Goal: Task Accomplishment & Management: Use online tool/utility

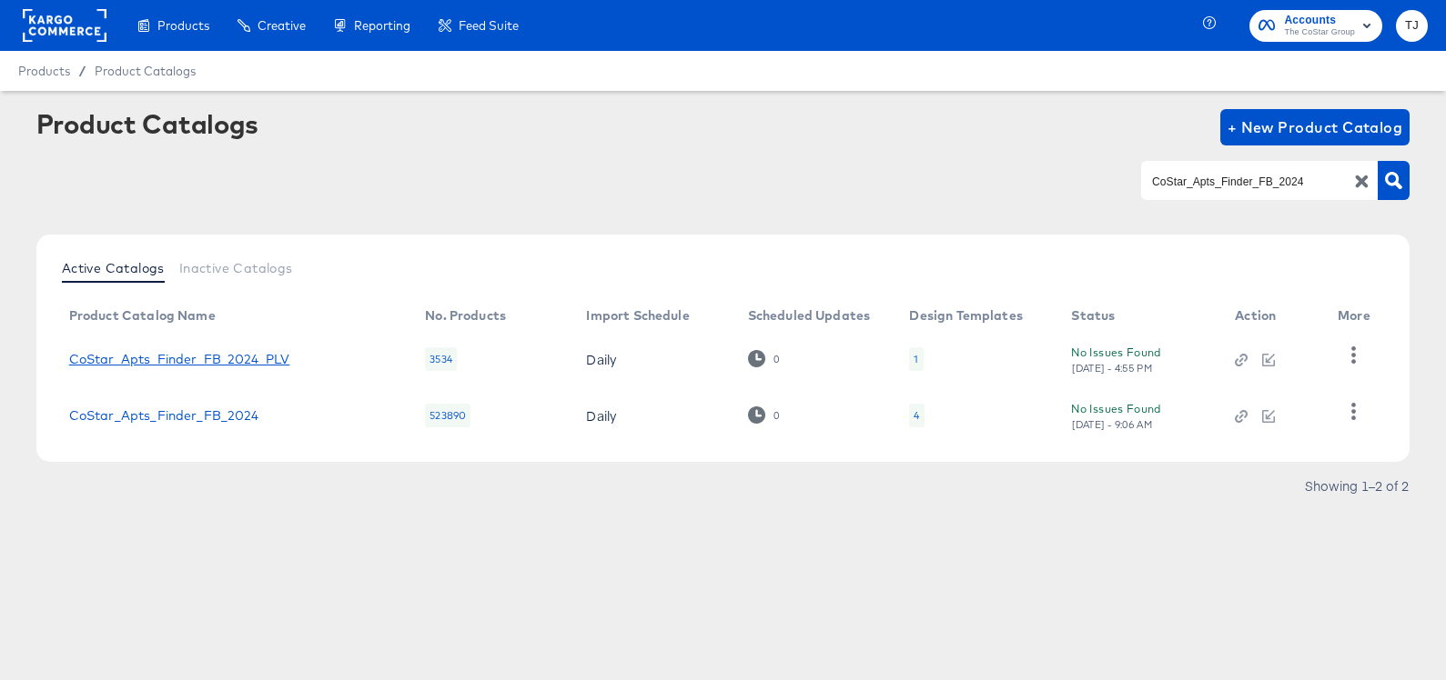
click at [214, 355] on link "CoStar_Apts_Finder_FB_2024_PLV" at bounding box center [179, 359] width 221 height 15
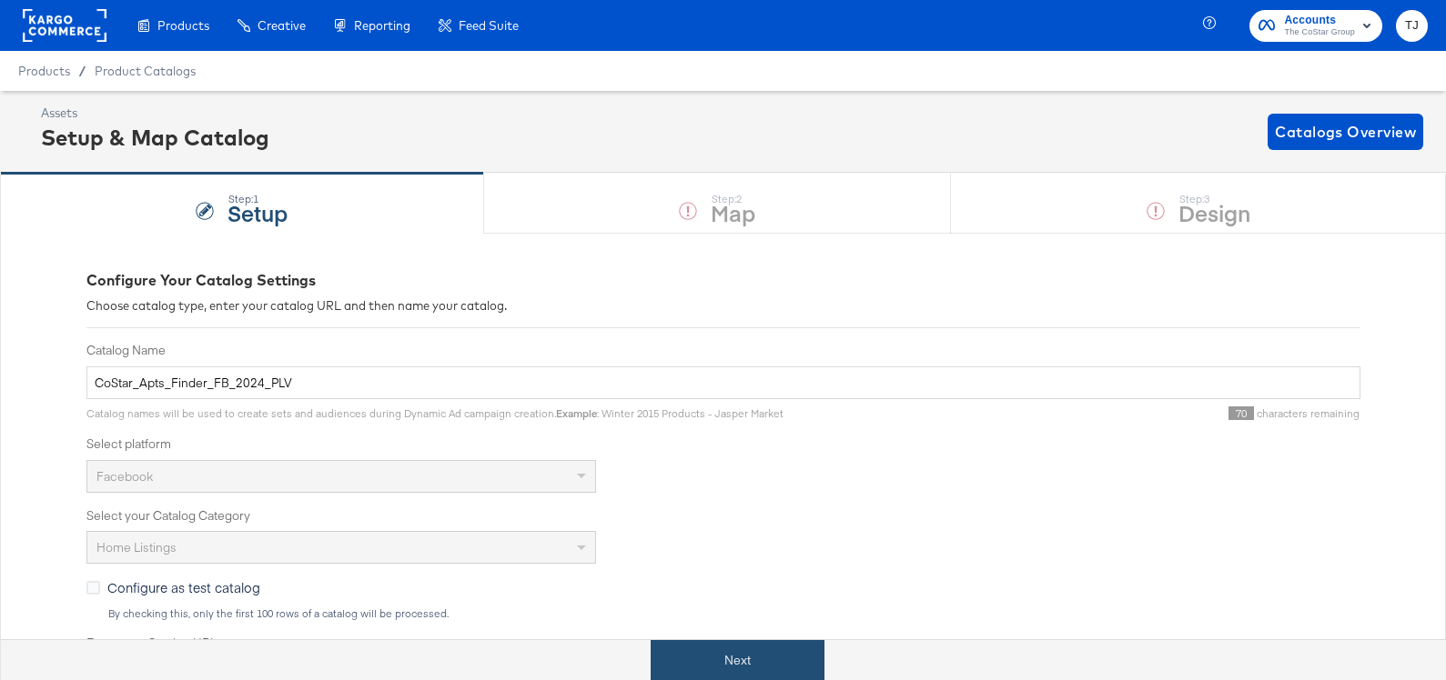
click at [726, 661] on button "Next" at bounding box center [737, 660] width 174 height 41
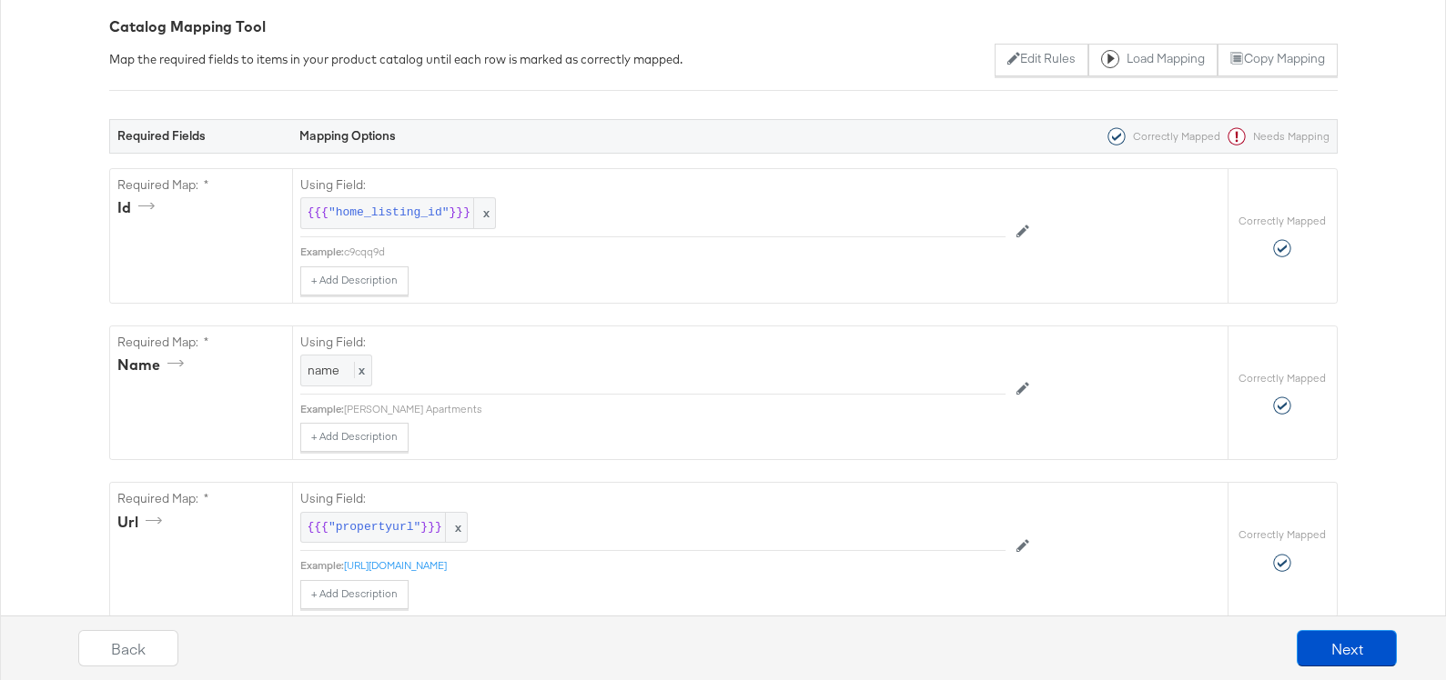
scroll to position [299, 0]
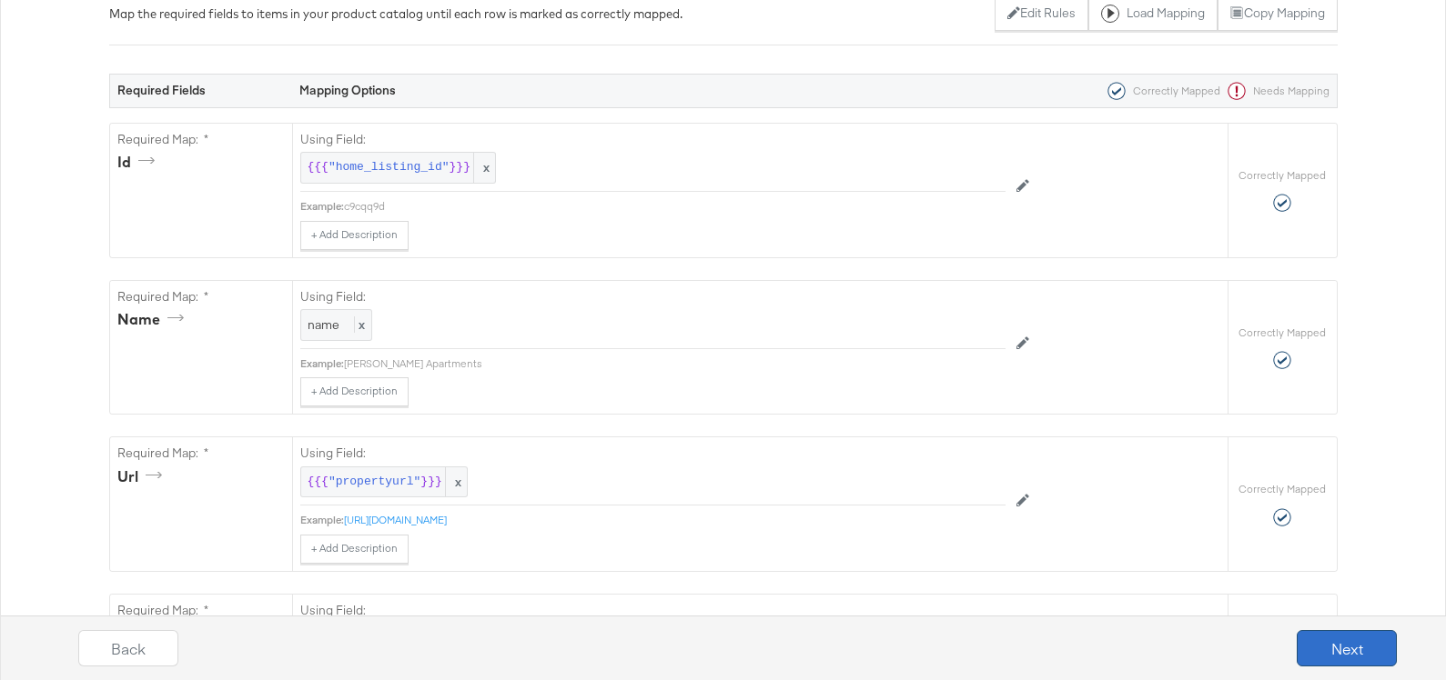
click at [1341, 651] on button "Next" at bounding box center [1346, 648] width 100 height 36
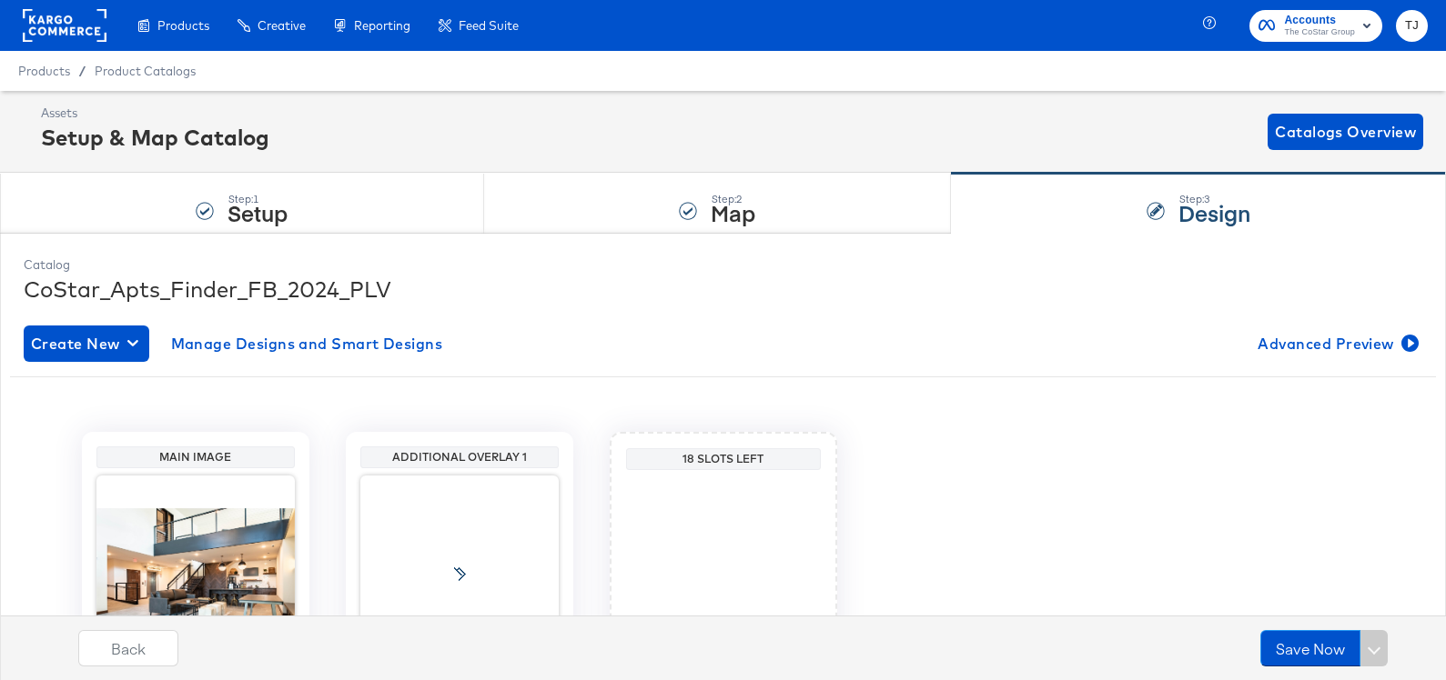
scroll to position [187, 0]
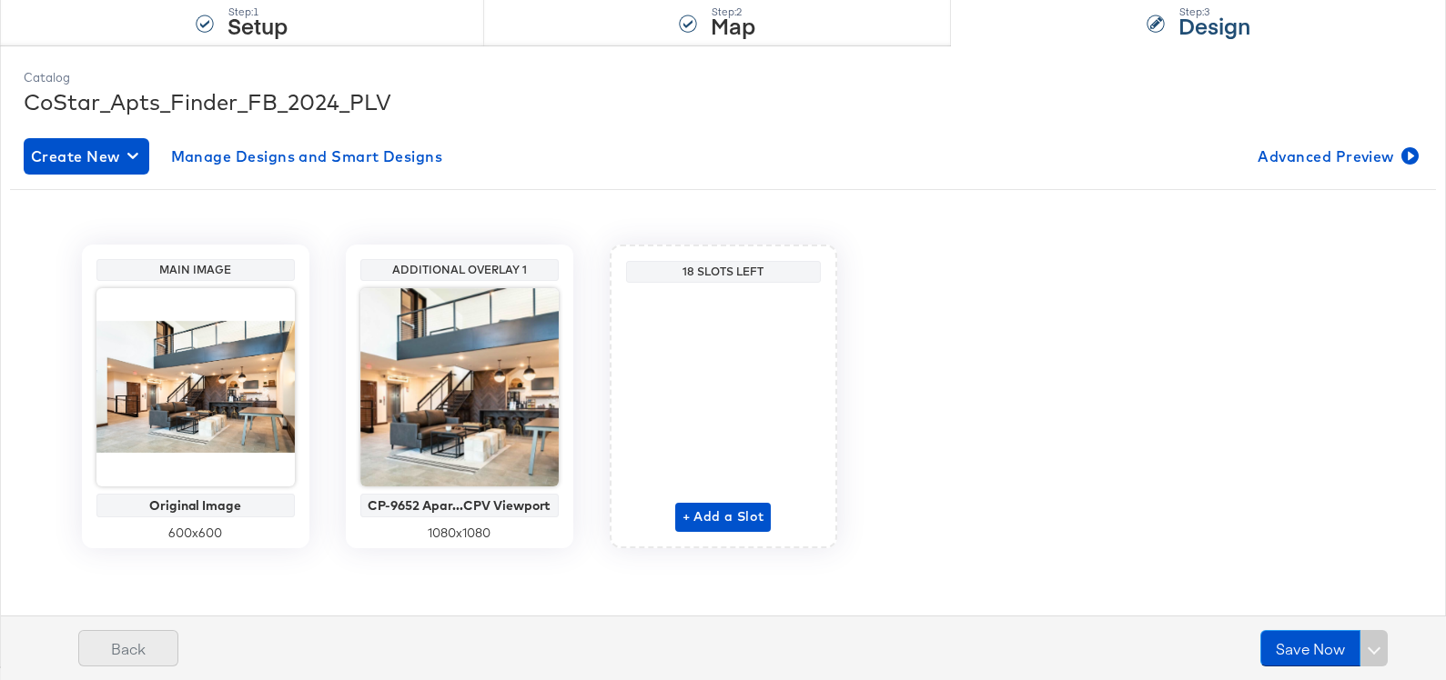
click at [150, 650] on button "Back" at bounding box center [128, 648] width 100 height 36
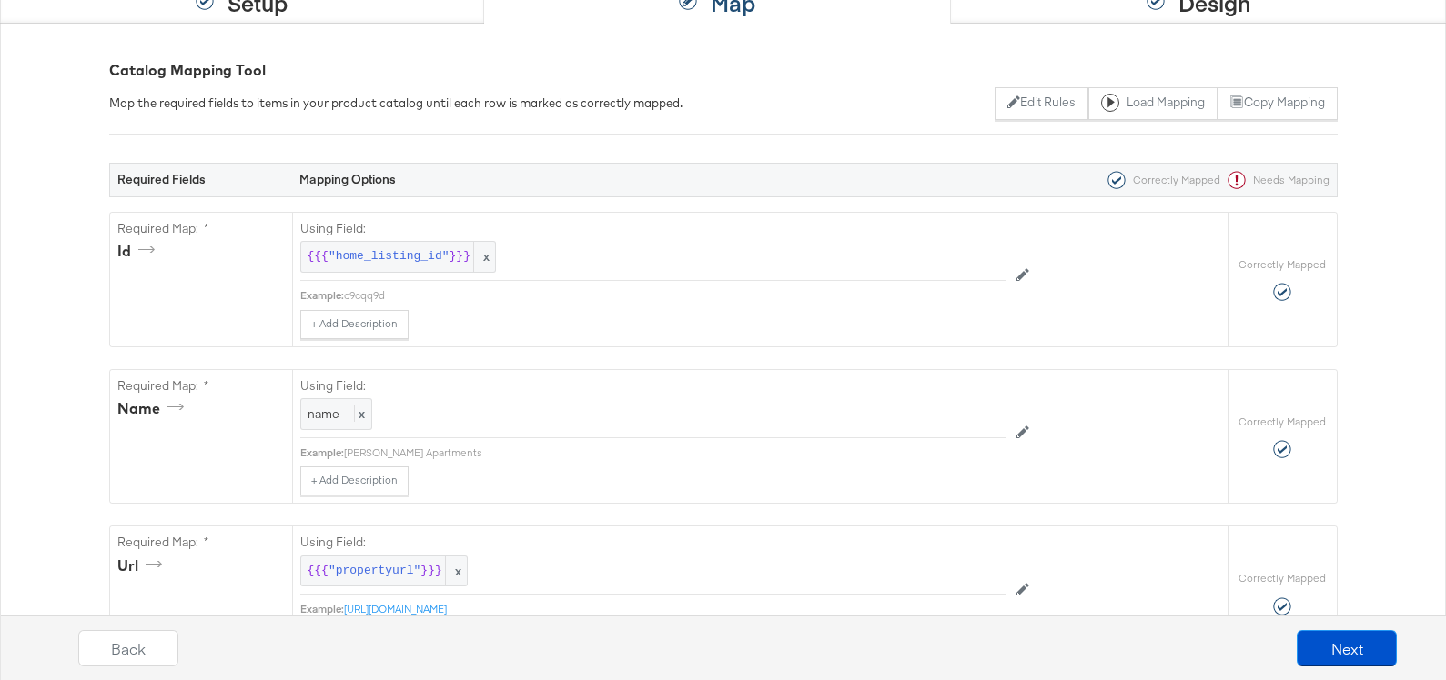
scroll to position [0, 0]
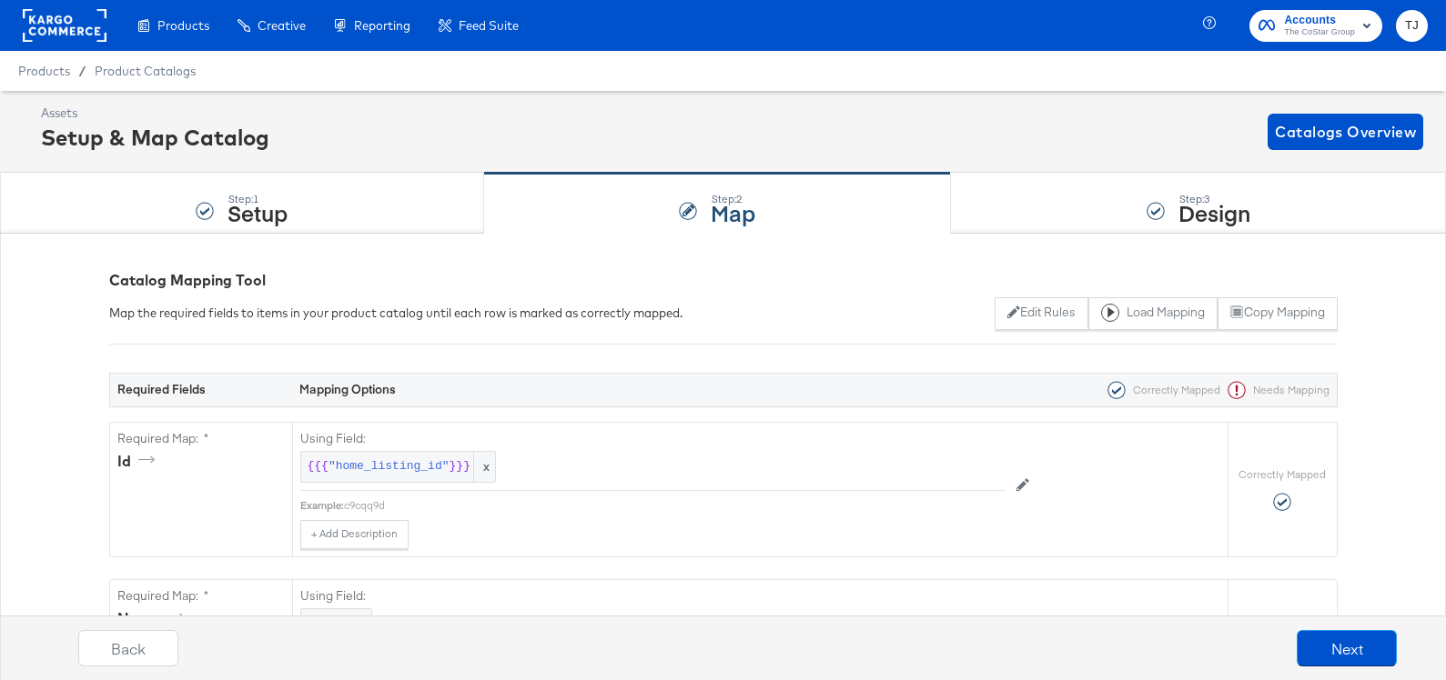
click at [76, 34] on rect at bounding box center [65, 25] width 84 height 33
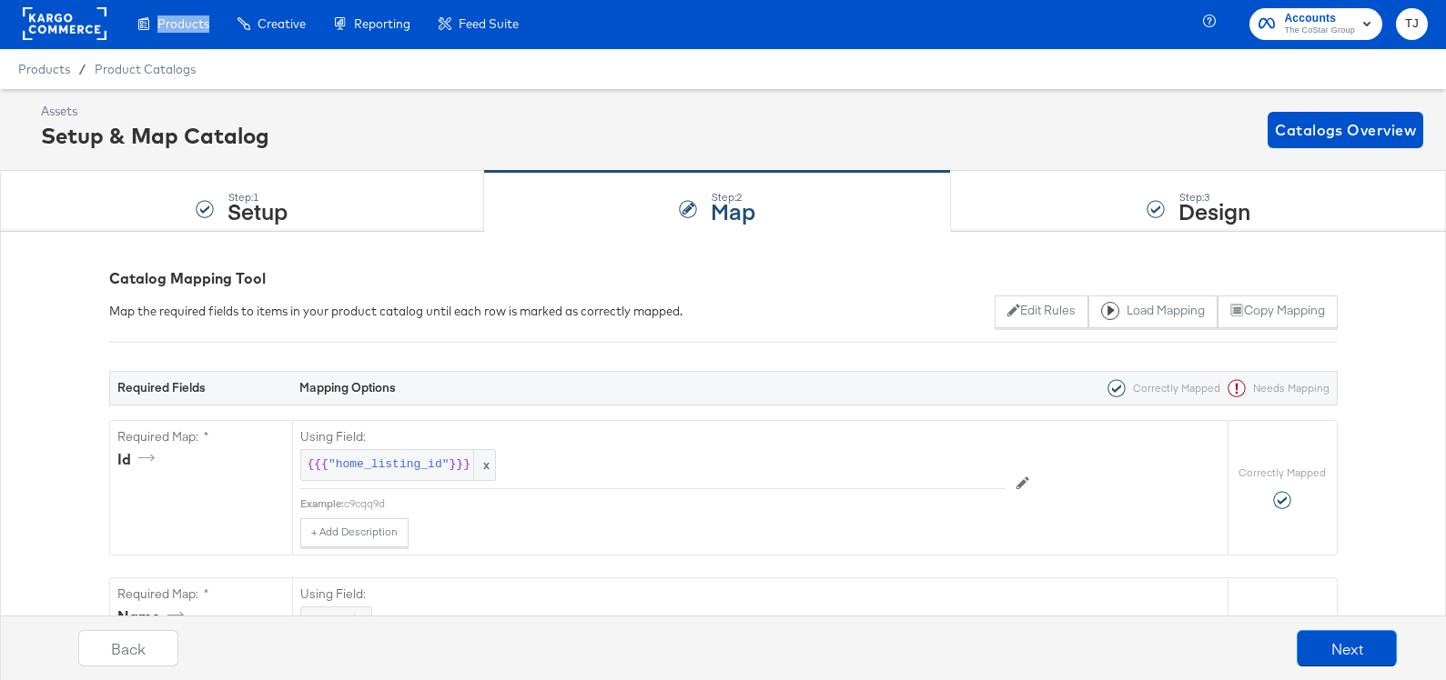
click at [76, 34] on rect at bounding box center [65, 23] width 84 height 33
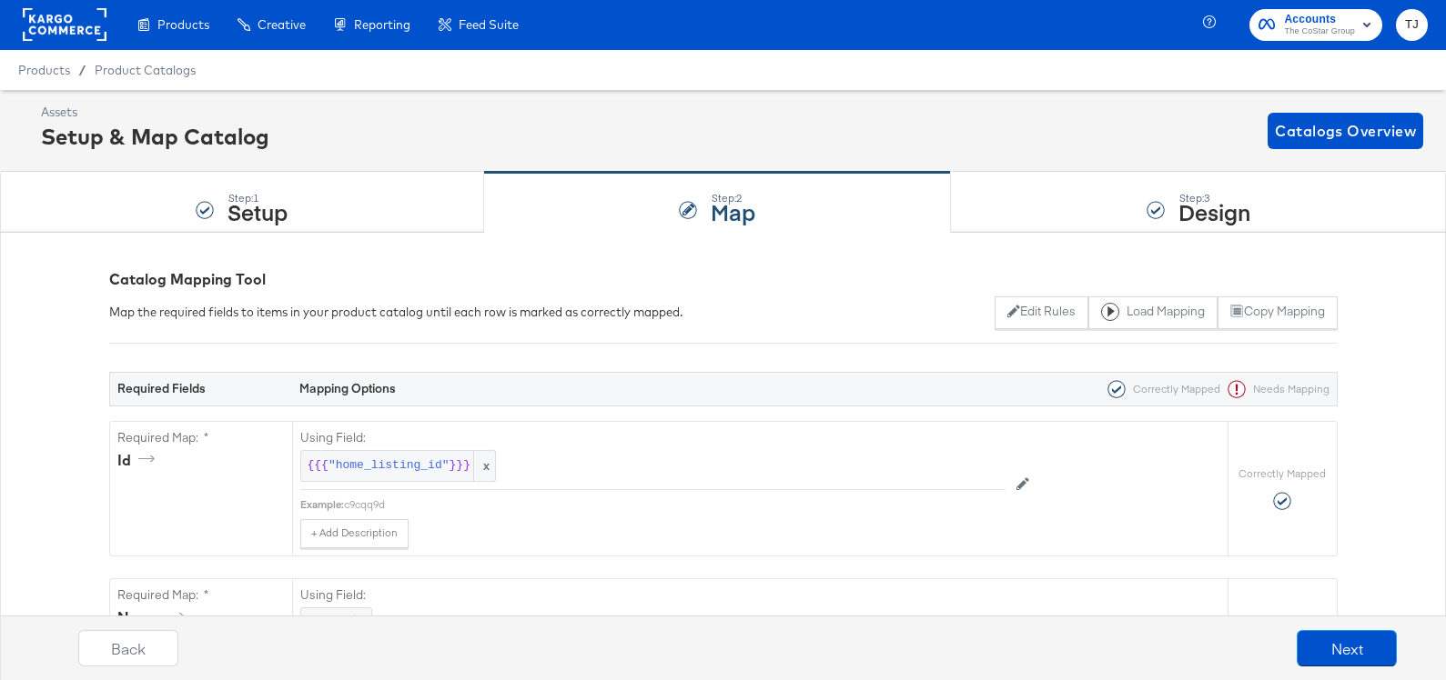
click at [77, 33] on rect at bounding box center [65, 24] width 84 height 33
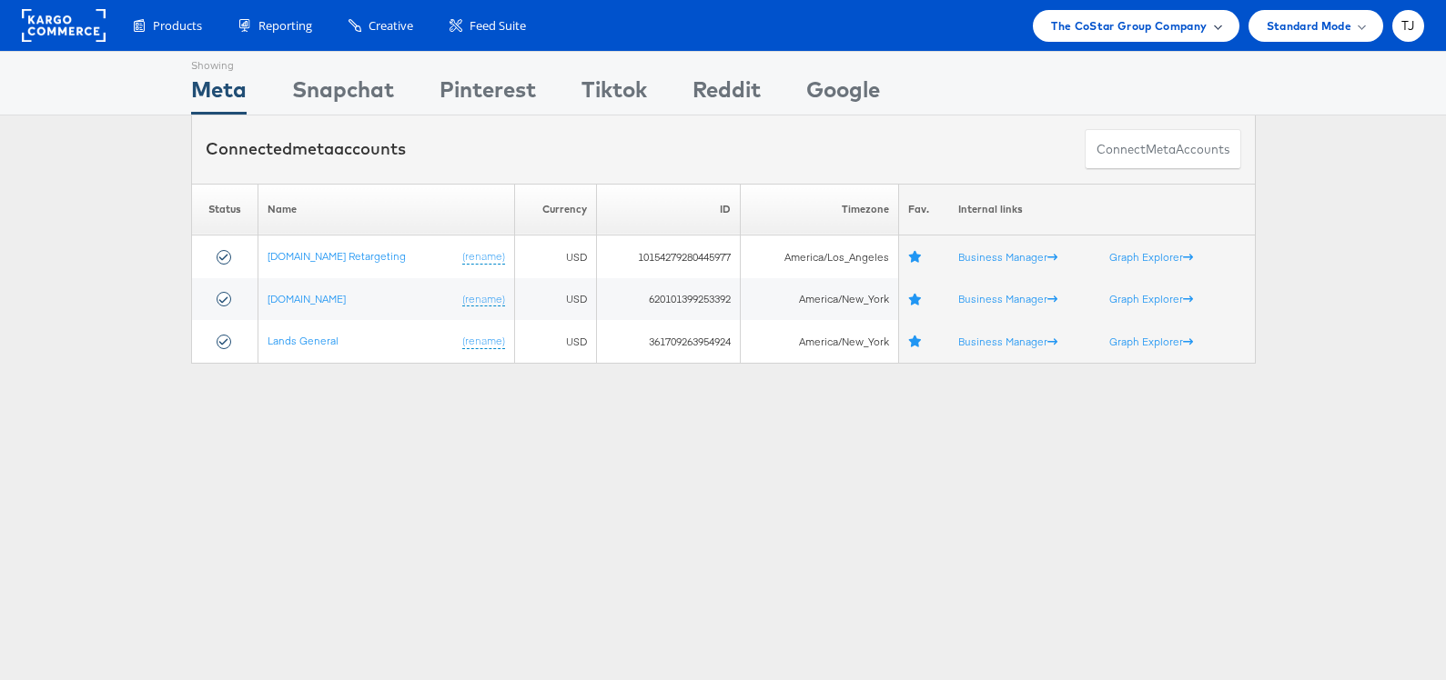
drag, startPoint x: 1216, startPoint y: 33, endPoint x: 1206, endPoint y: 30, distance: 10.4
click at [1214, 33] on div "The CoStar Group Company" at bounding box center [1135, 25] width 169 height 19
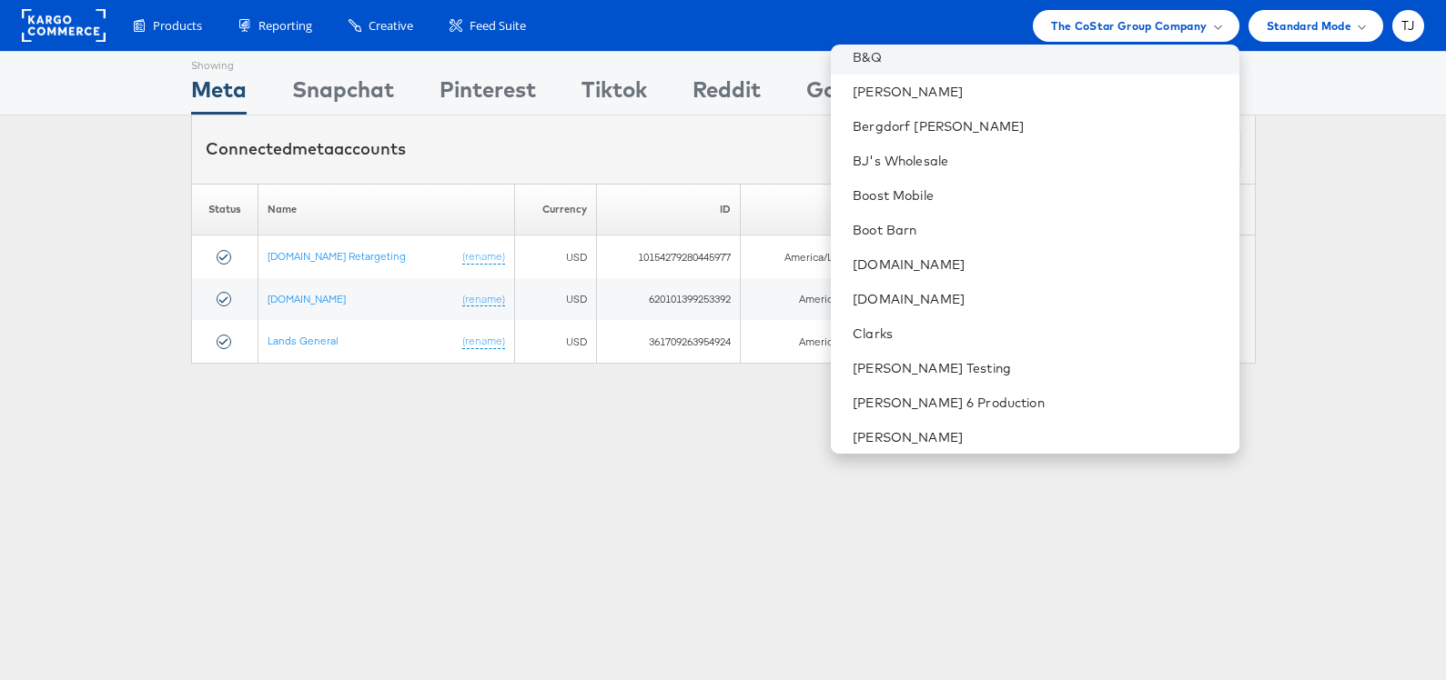
scroll to position [529, 0]
click at [1008, 62] on link "B&Q" at bounding box center [1037, 56] width 371 height 18
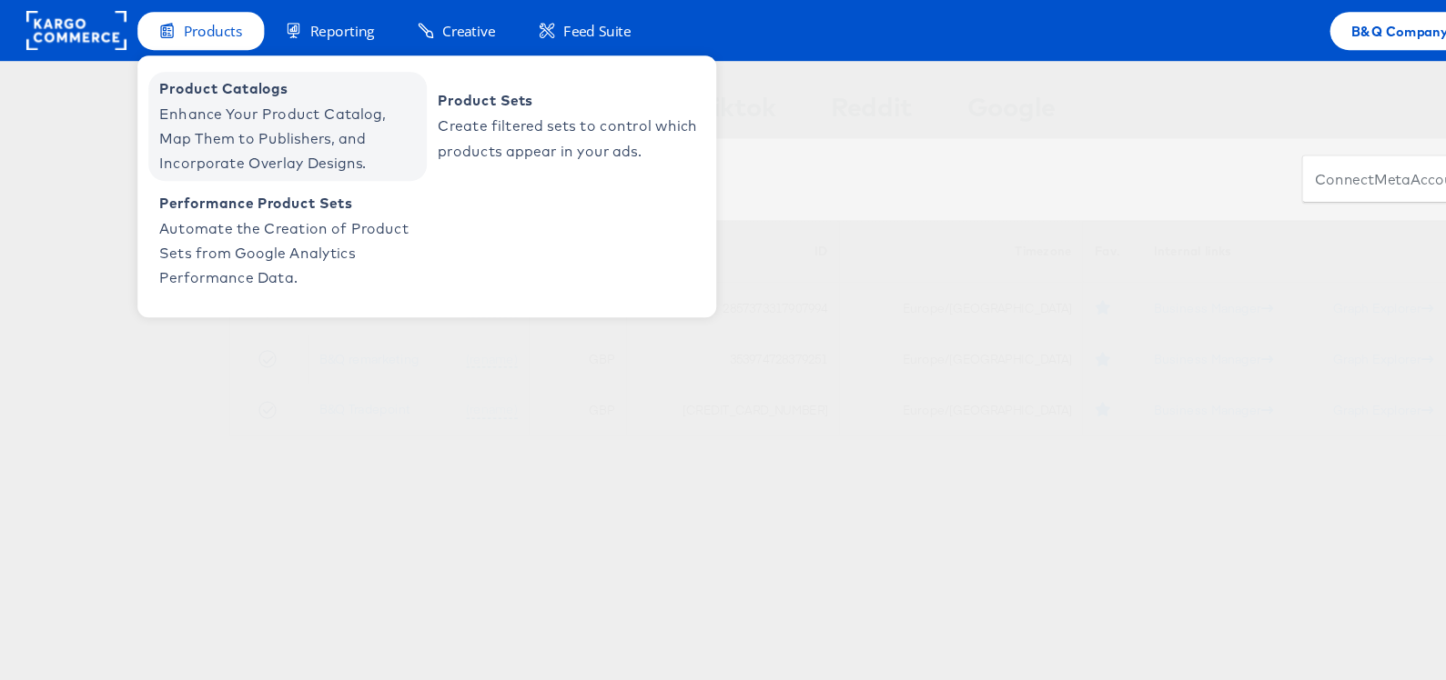
click at [182, 83] on span "Product Catalogs" at bounding box center [242, 74] width 218 height 21
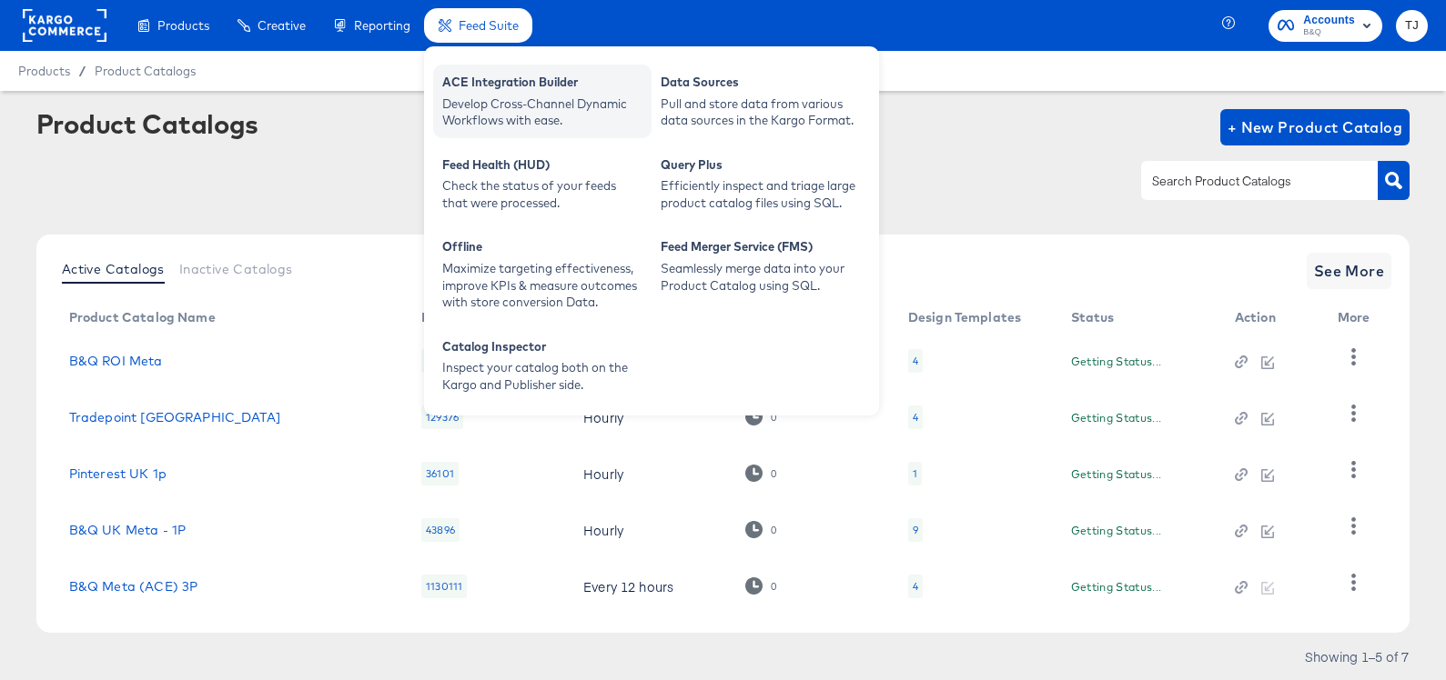
click at [472, 87] on div "ACE Integration Builder" at bounding box center [542, 85] width 200 height 22
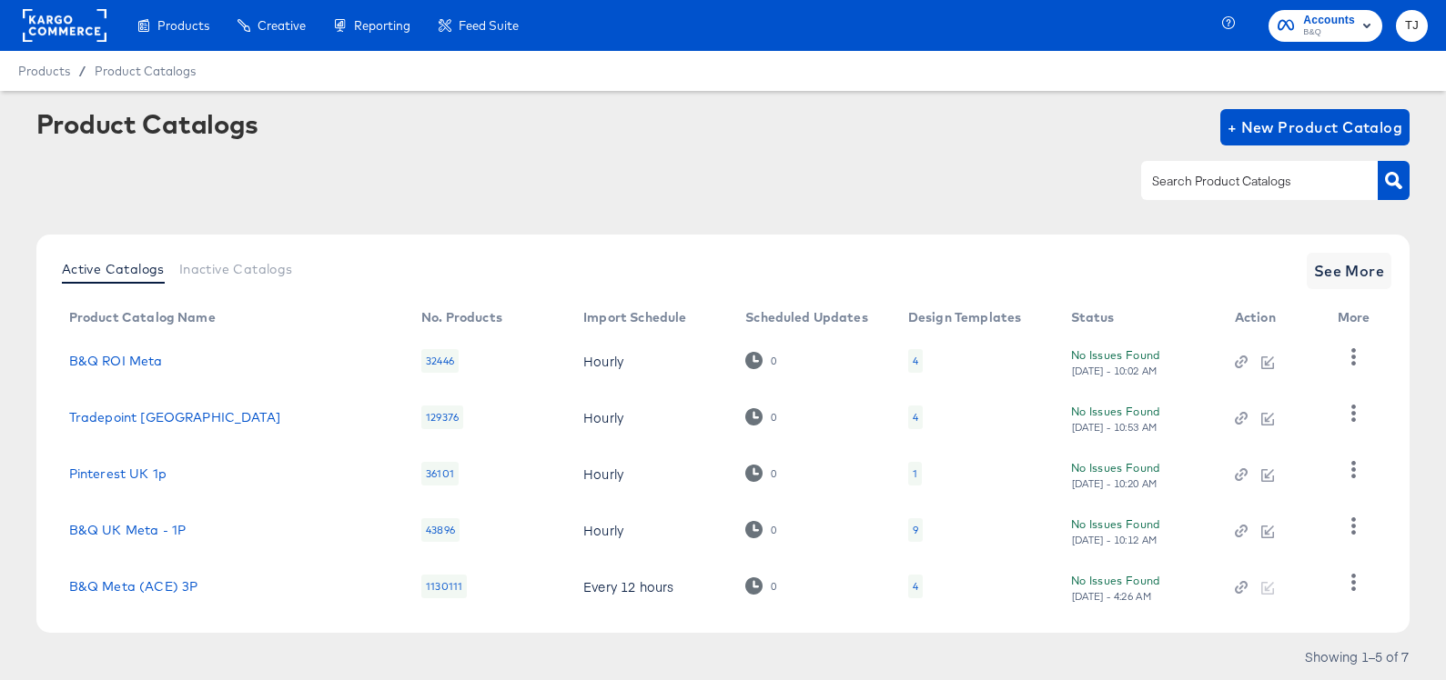
click at [42, 14] on rect at bounding box center [65, 25] width 84 height 33
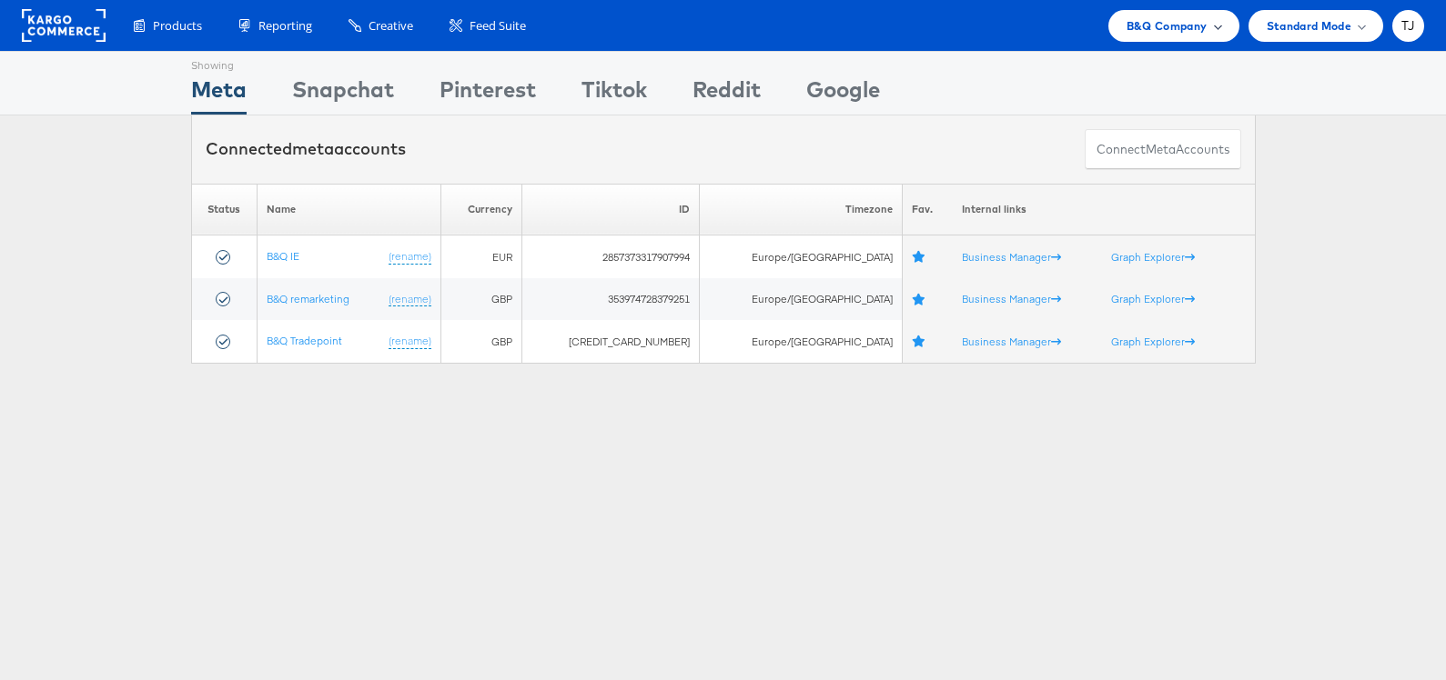
click at [1182, 25] on span "B&Q Company" at bounding box center [1166, 25] width 81 height 19
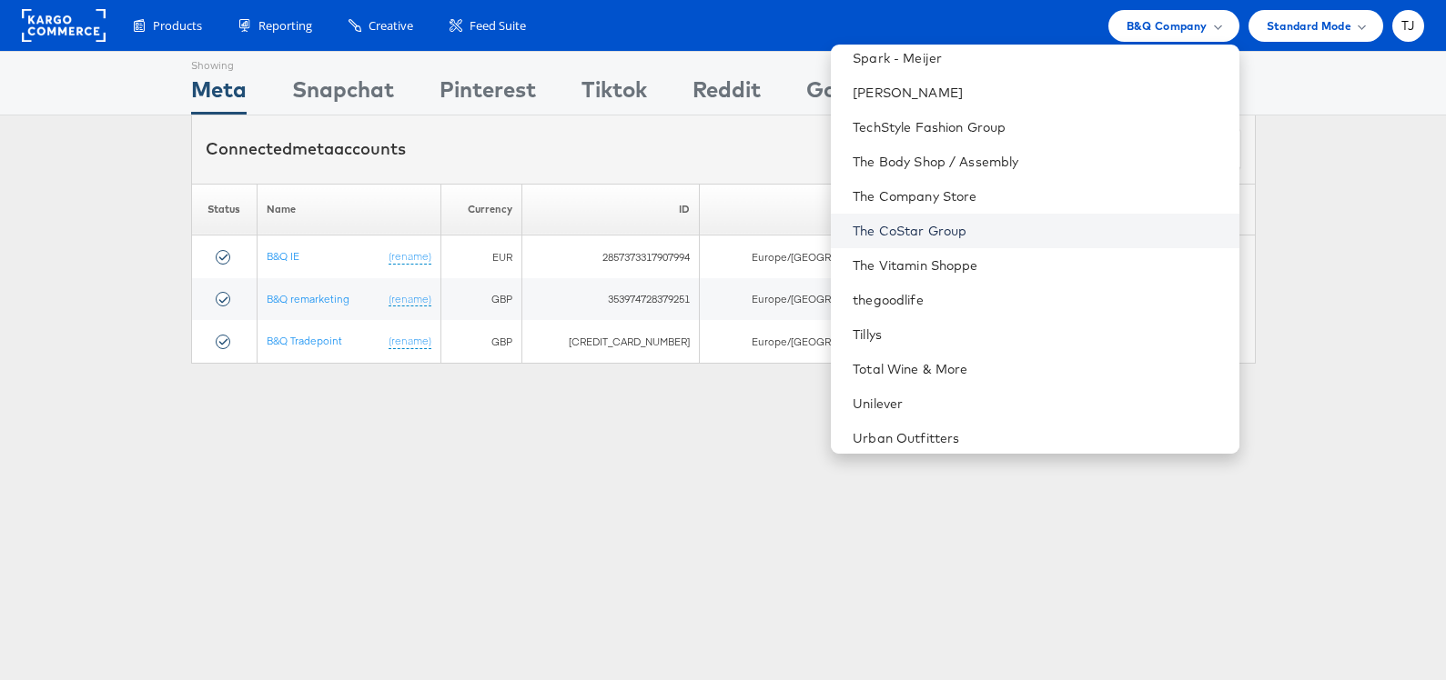
scroll to position [2497, 0]
click at [1078, 232] on link "The CoStar Group" at bounding box center [1037, 232] width 371 height 18
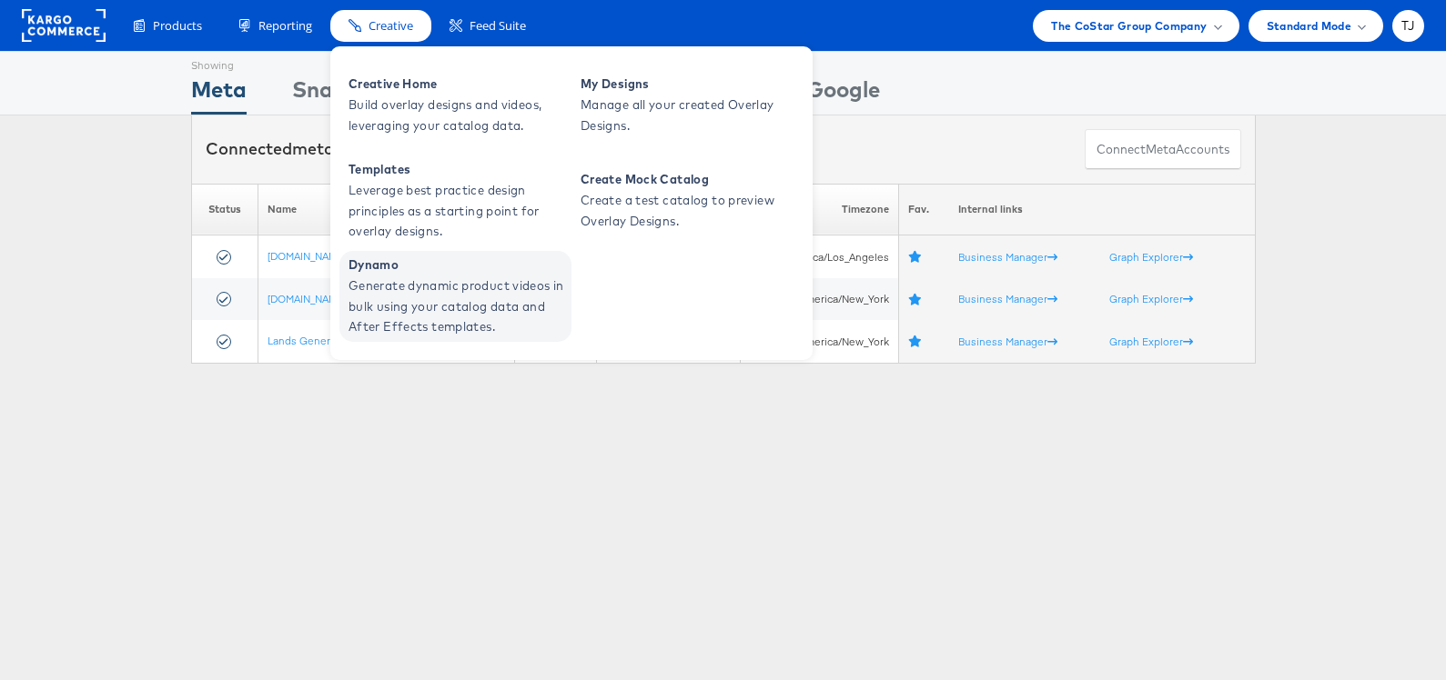
click at [435, 295] on span "Generate dynamic product videos in bulk using your catalog data and After Effec…" at bounding box center [457, 307] width 218 height 62
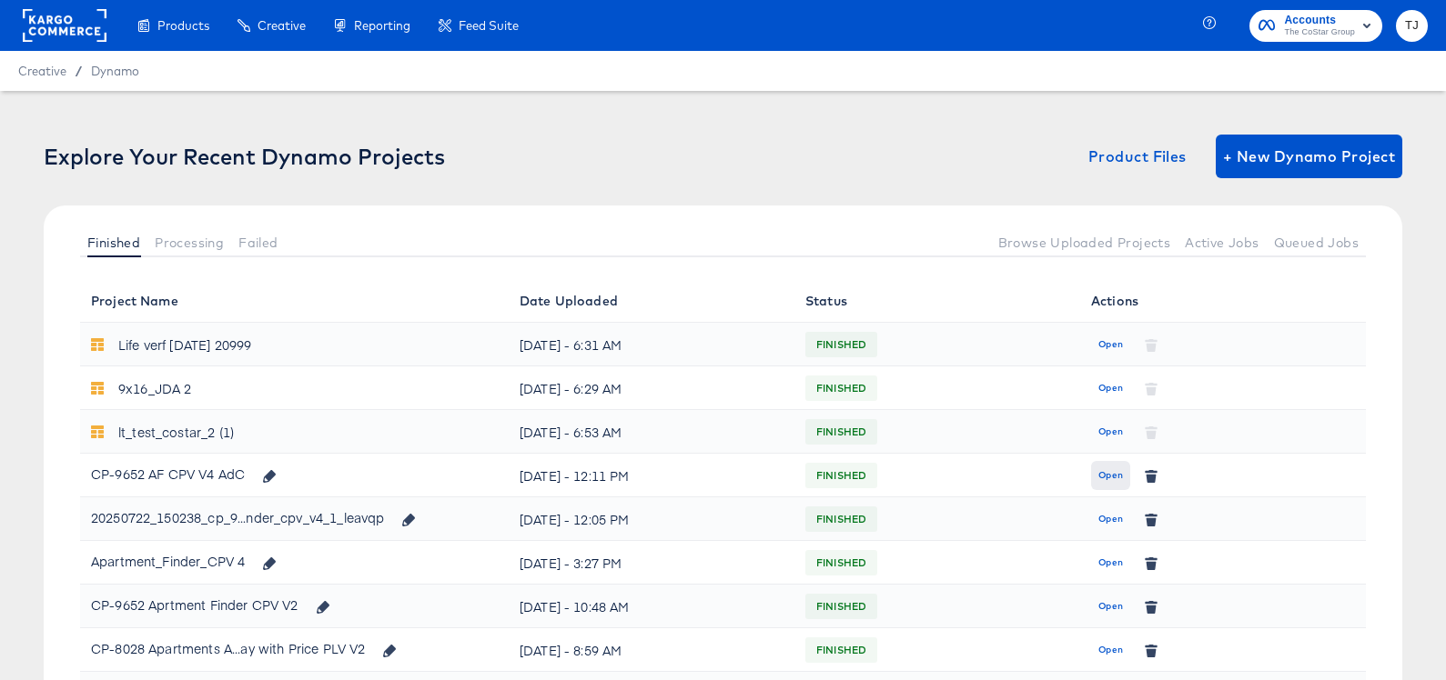
click at [1113, 478] on span "Open" at bounding box center [1110, 476] width 25 height 16
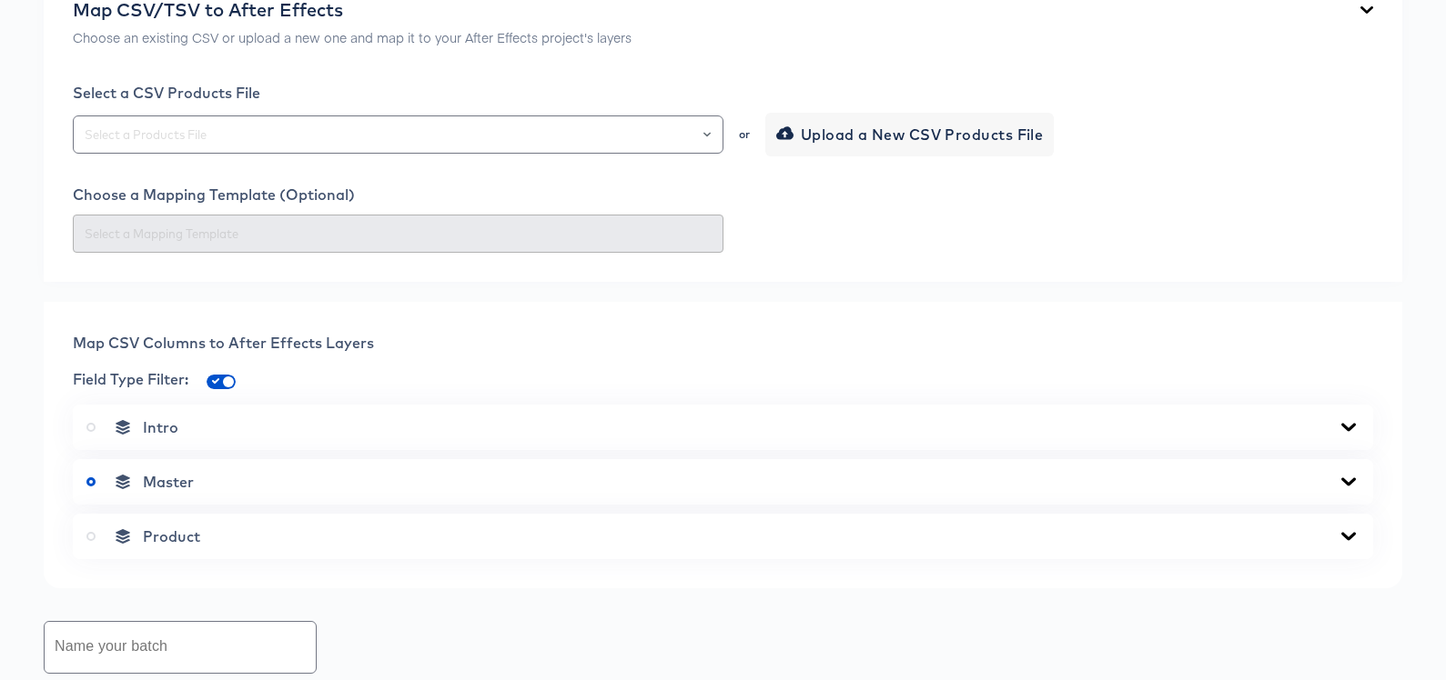
scroll to position [619, 0]
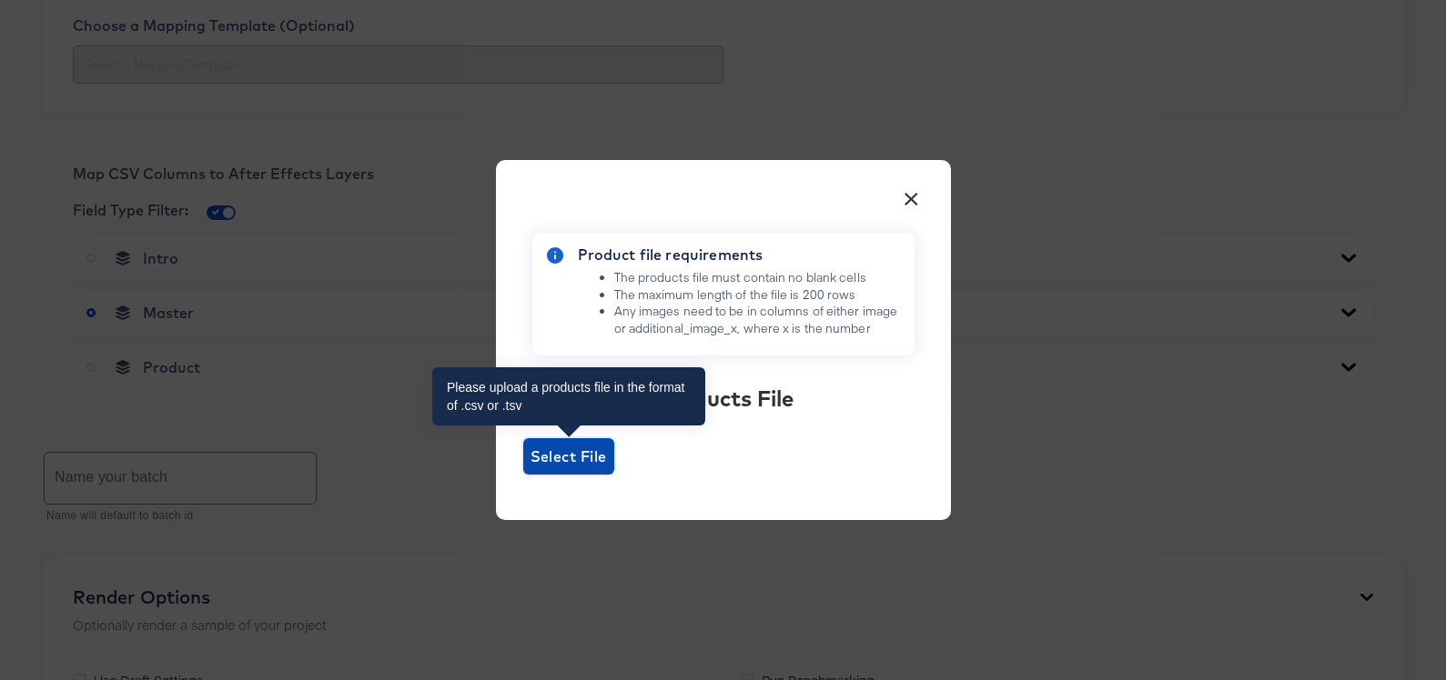
click at [578, 451] on span "Select File" at bounding box center [568, 456] width 76 height 25
click at [523, 475] on input "Select File" at bounding box center [523, 475] width 0 height 0
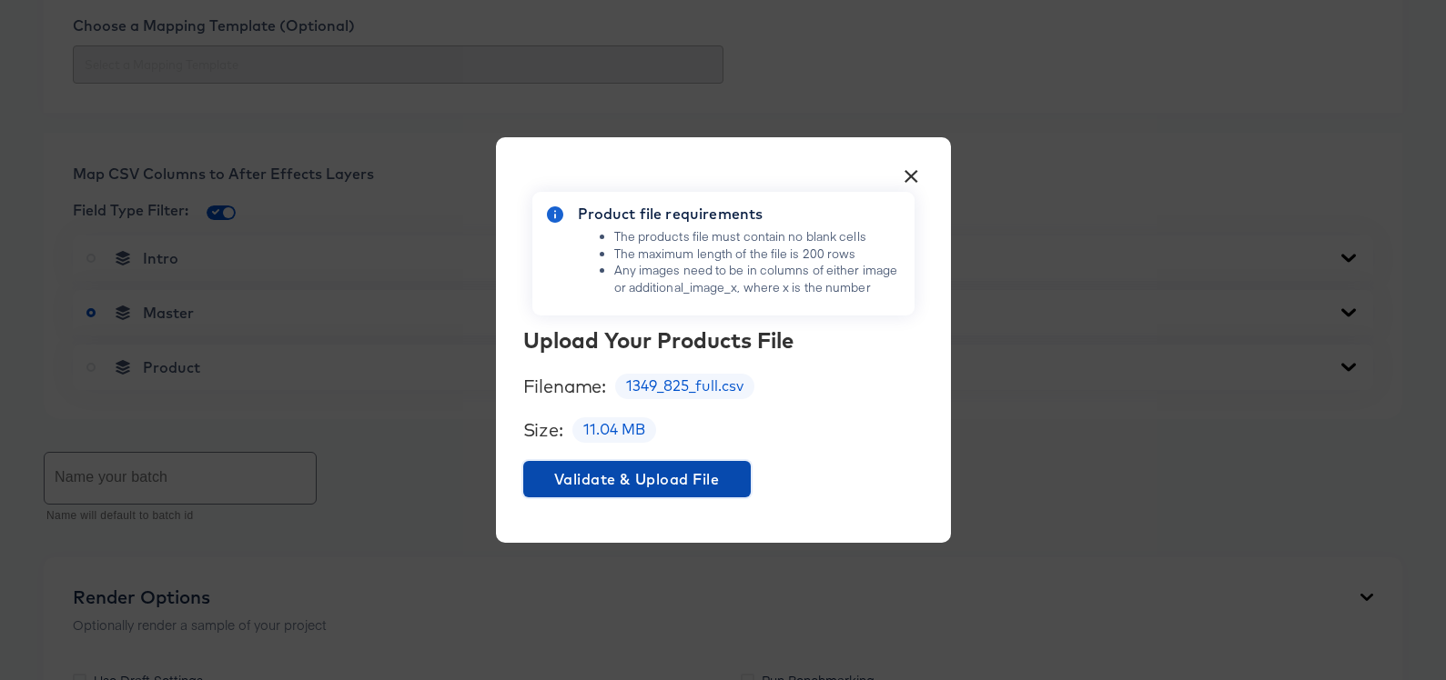
click at [626, 478] on span "Validate & Upload File" at bounding box center [636, 479] width 213 height 25
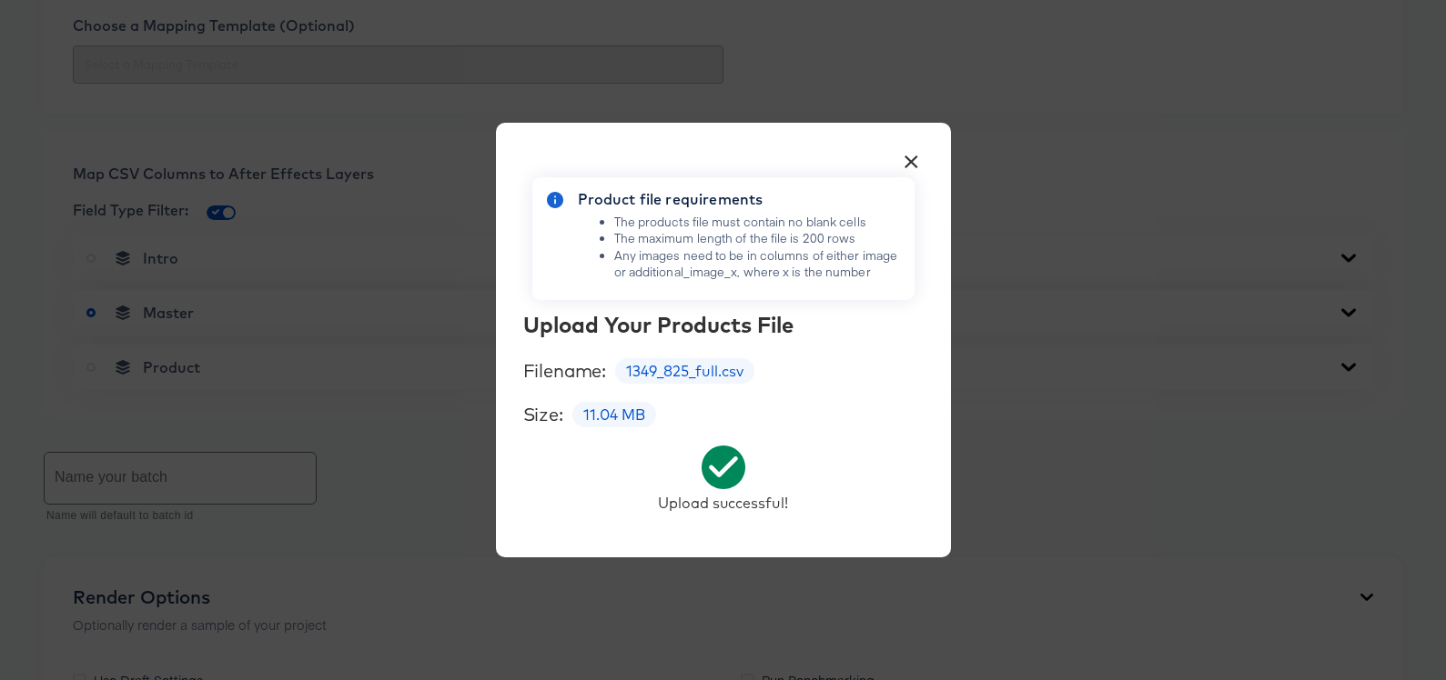
click at [913, 165] on button "×" at bounding box center [911, 157] width 33 height 33
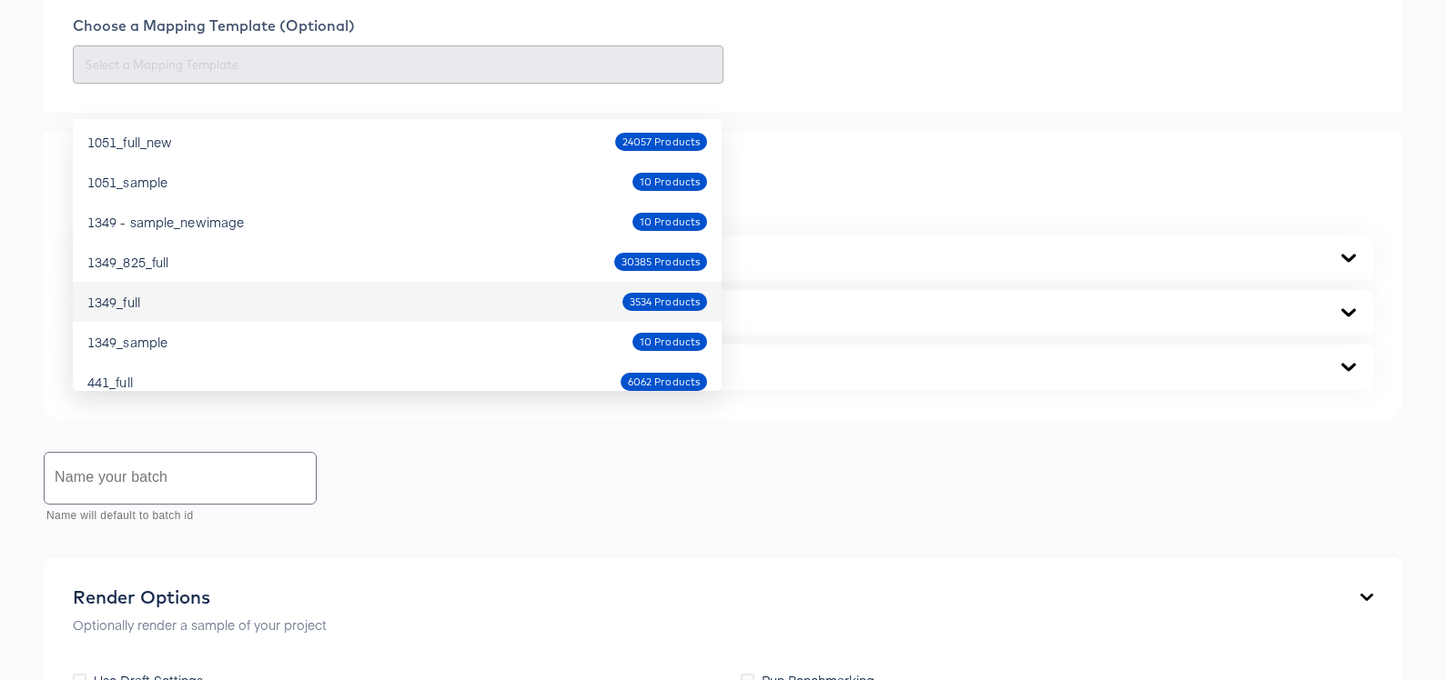
scroll to position [166, 0]
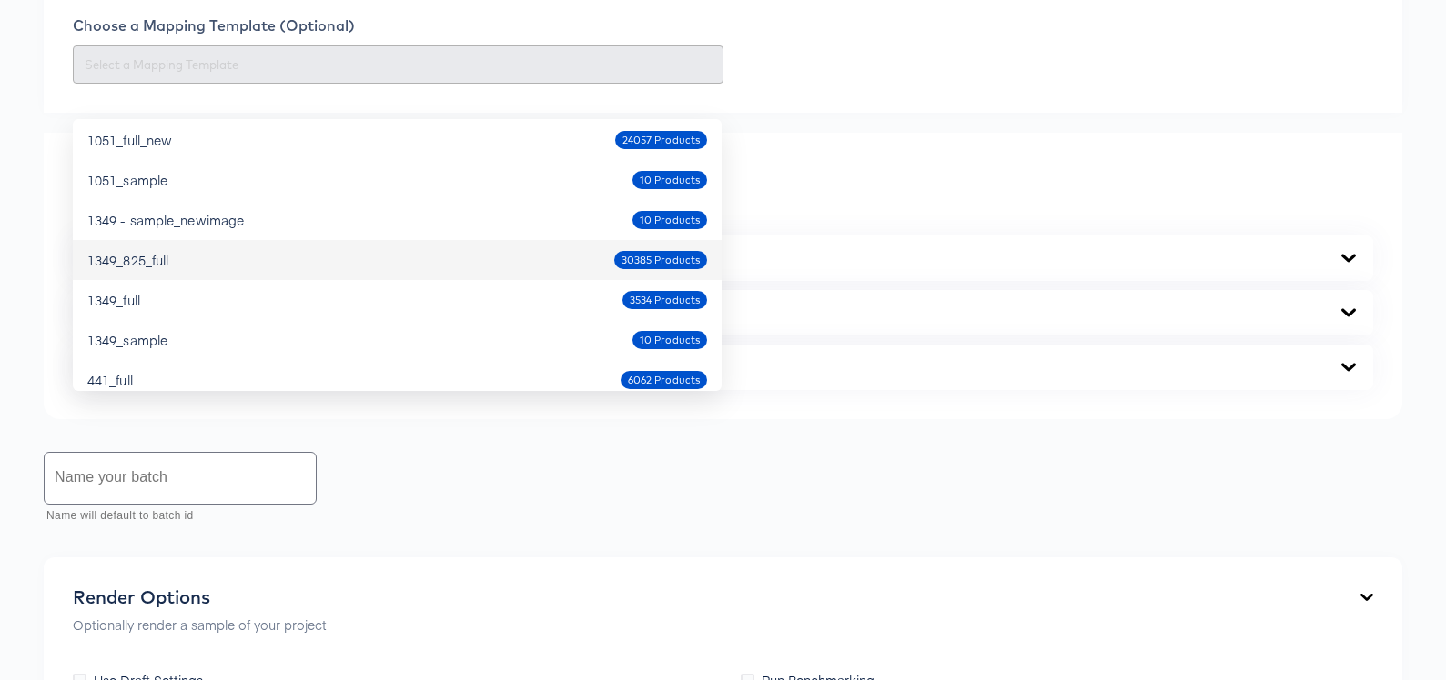
click at [158, 260] on div "1349_825_full" at bounding box center [127, 260] width 81 height 18
type input "1349_825_full"
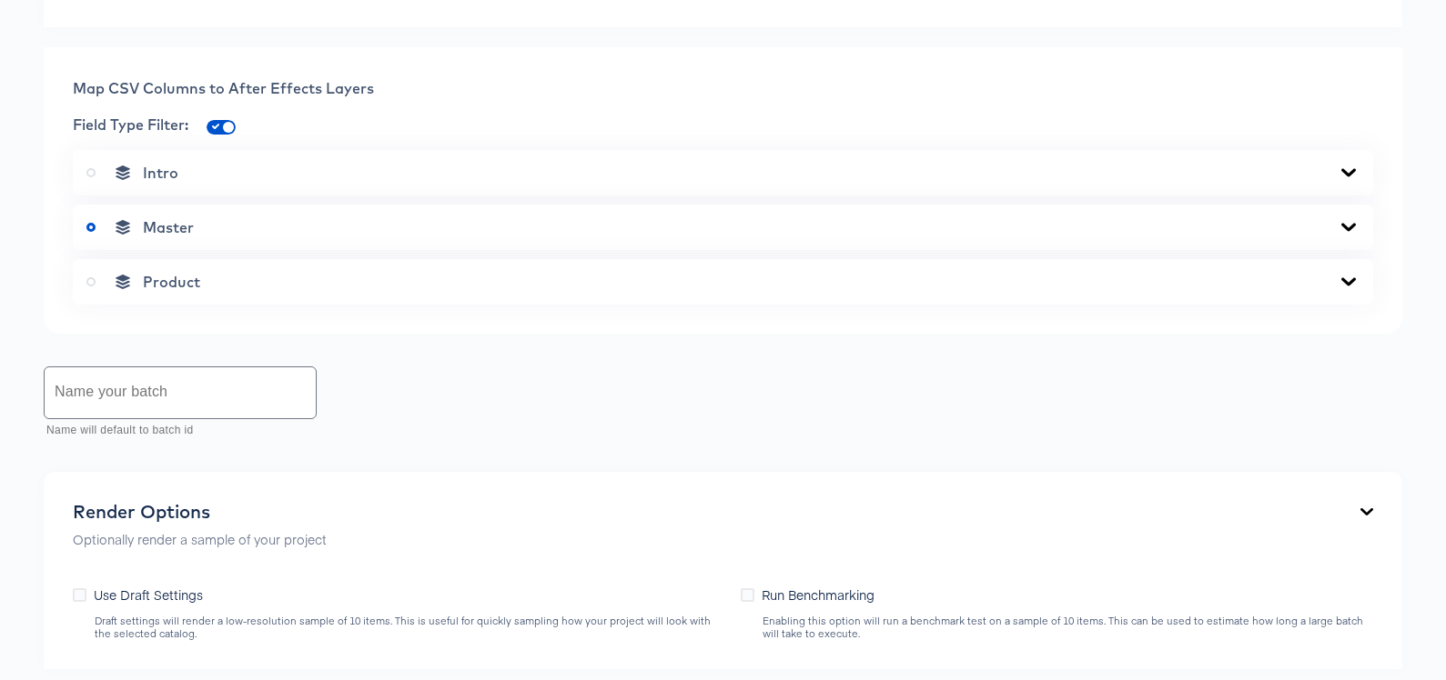
scroll to position [737, 0]
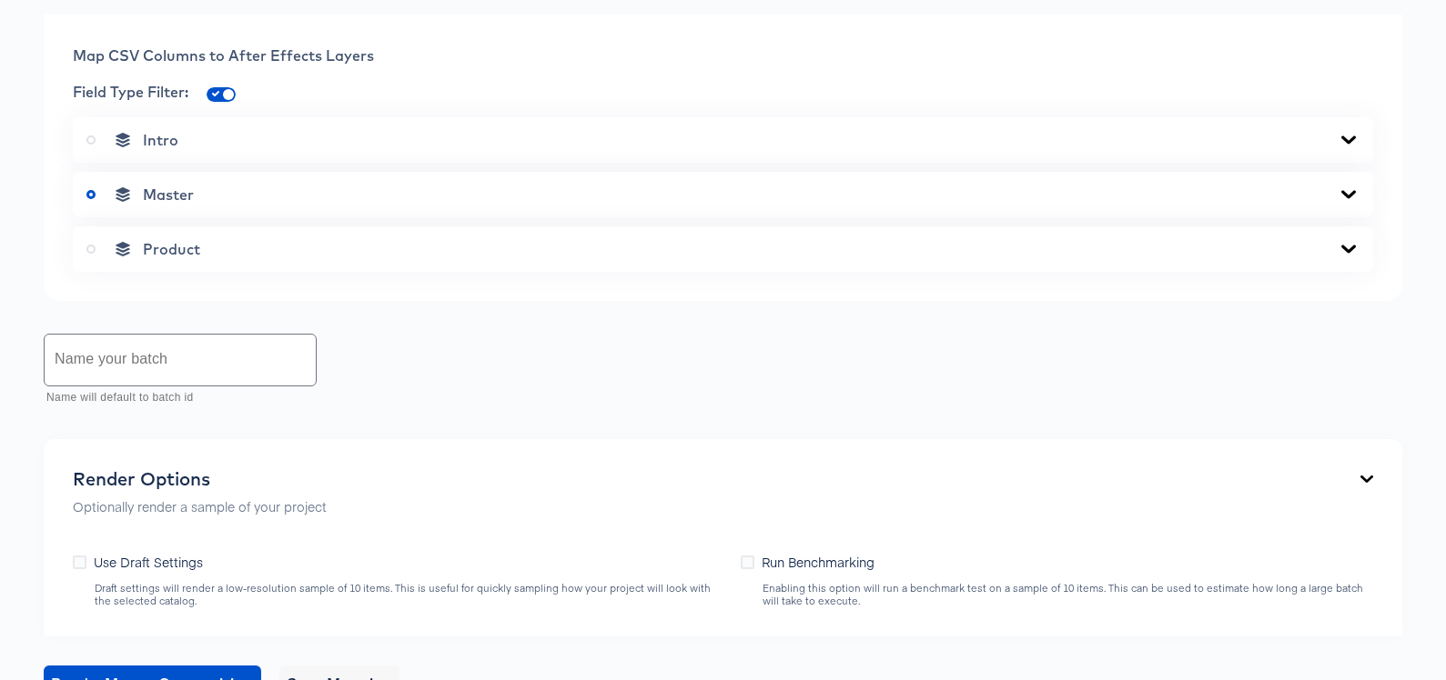
click at [1345, 202] on icon at bounding box center [1348, 194] width 22 height 15
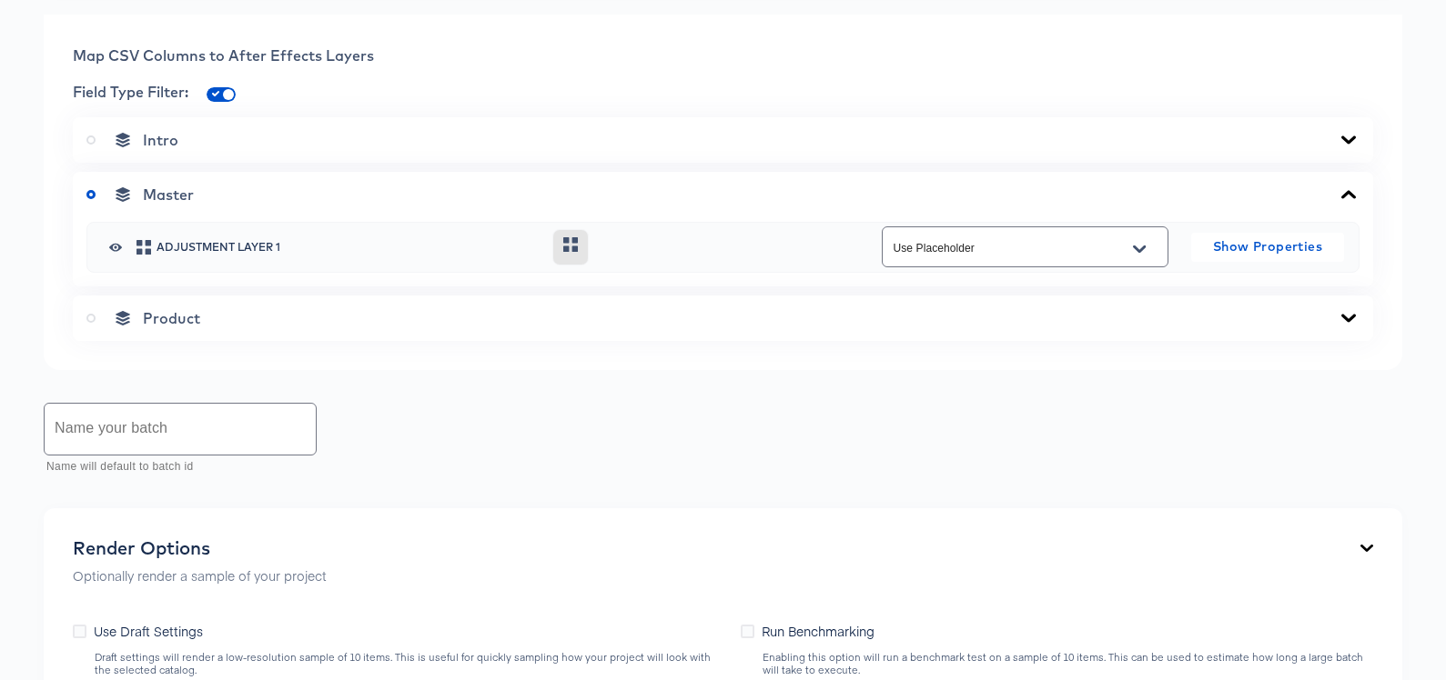
click at [1345, 202] on icon at bounding box center [1348, 194] width 22 height 15
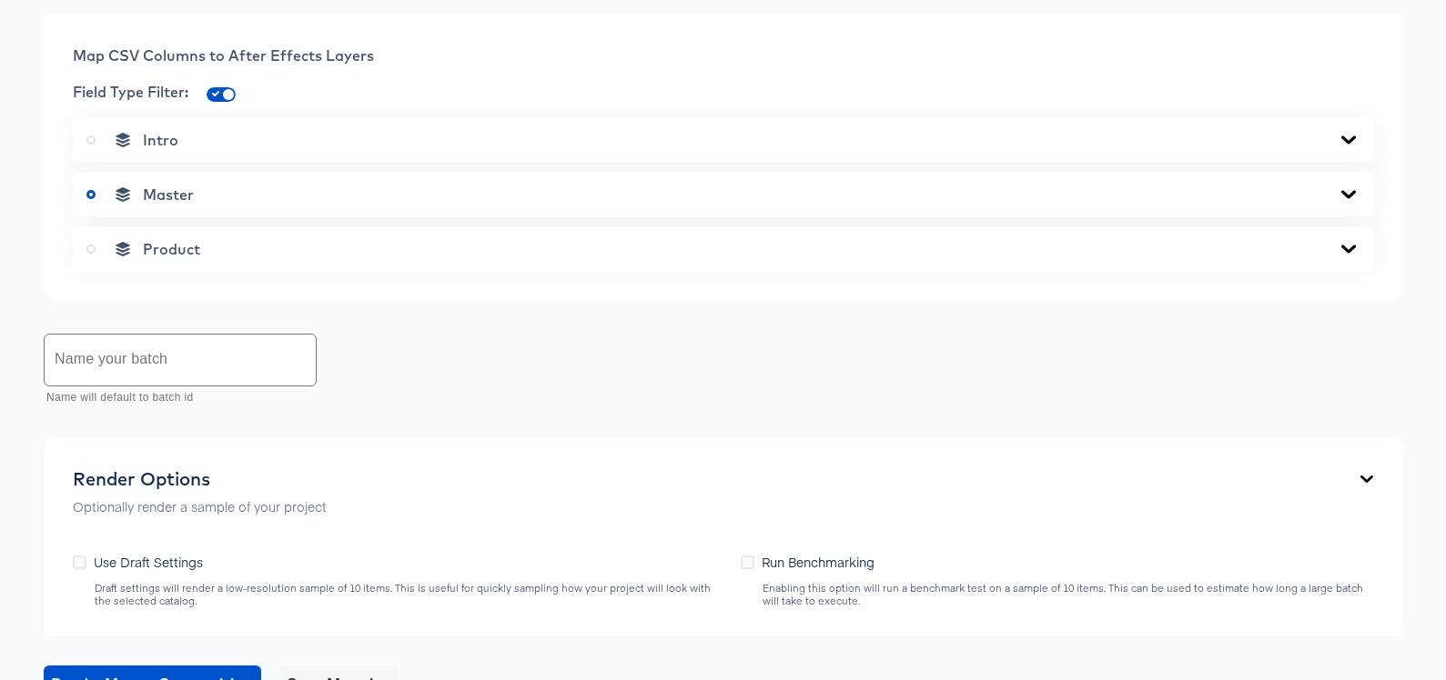
click at [1341, 147] on icon at bounding box center [1348, 140] width 22 height 15
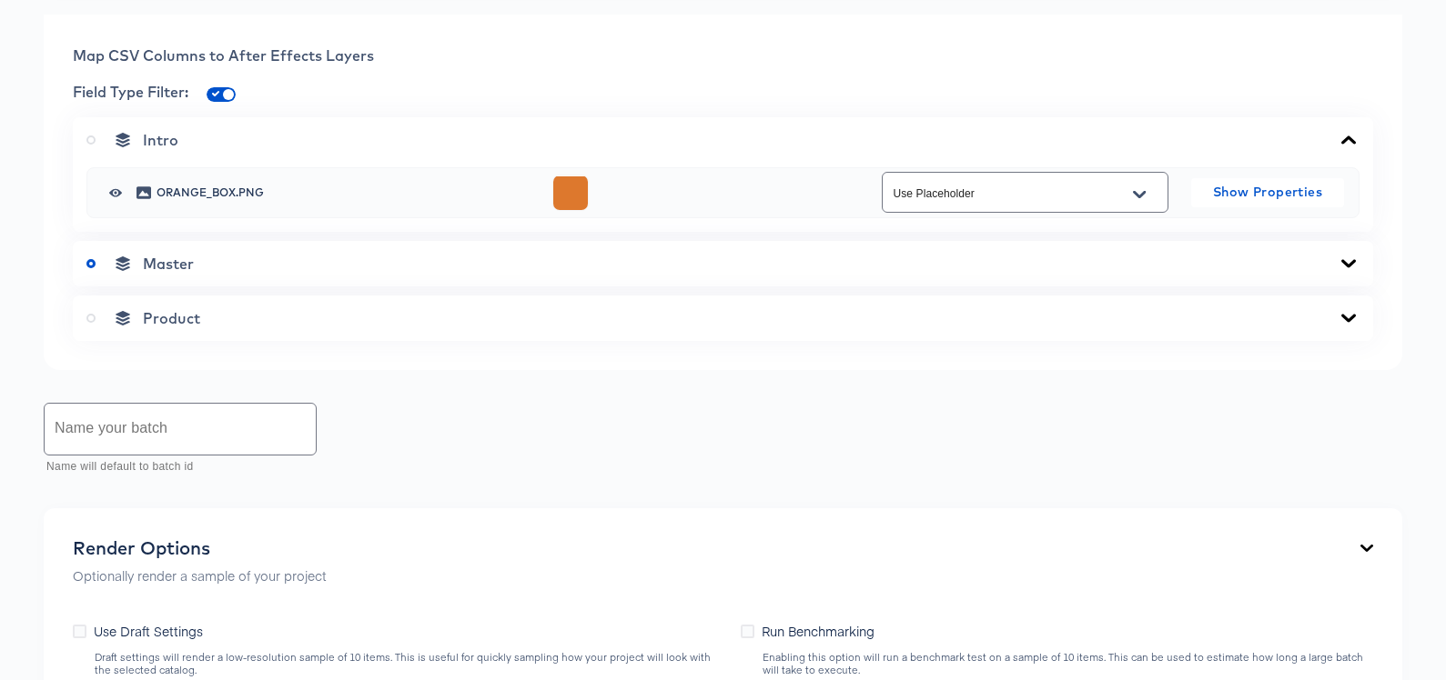
click at [1341, 147] on icon at bounding box center [1348, 140] width 22 height 15
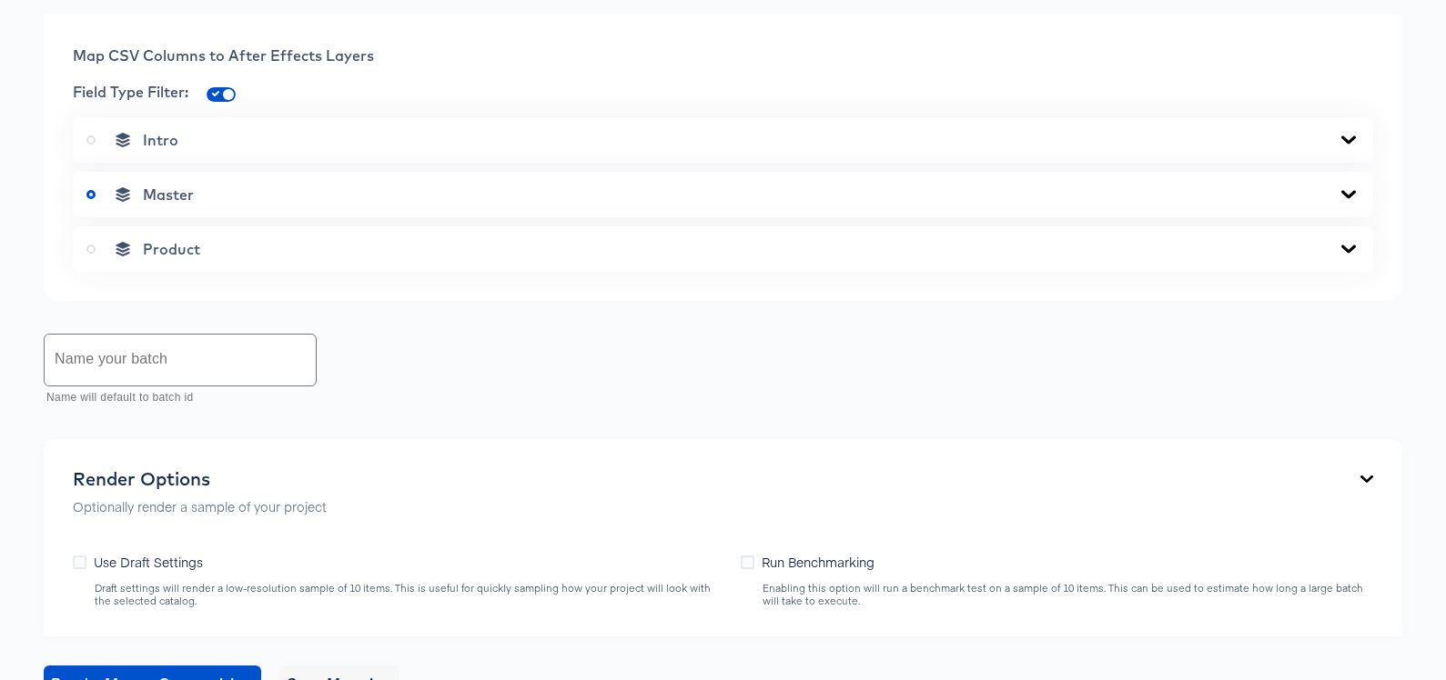
click at [1348, 257] on icon at bounding box center [1348, 249] width 22 height 15
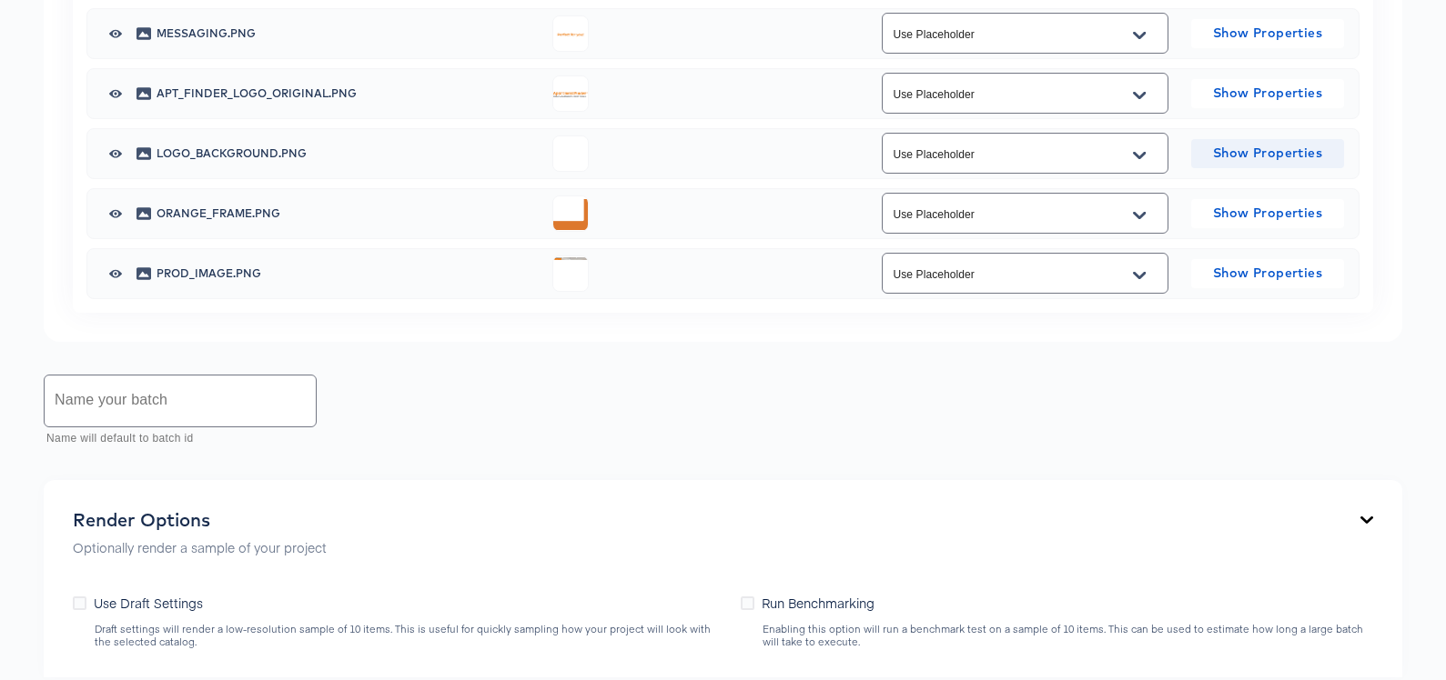
scroll to position [1247, 0]
click at [1145, 288] on button "Open" at bounding box center [1138, 273] width 27 height 29
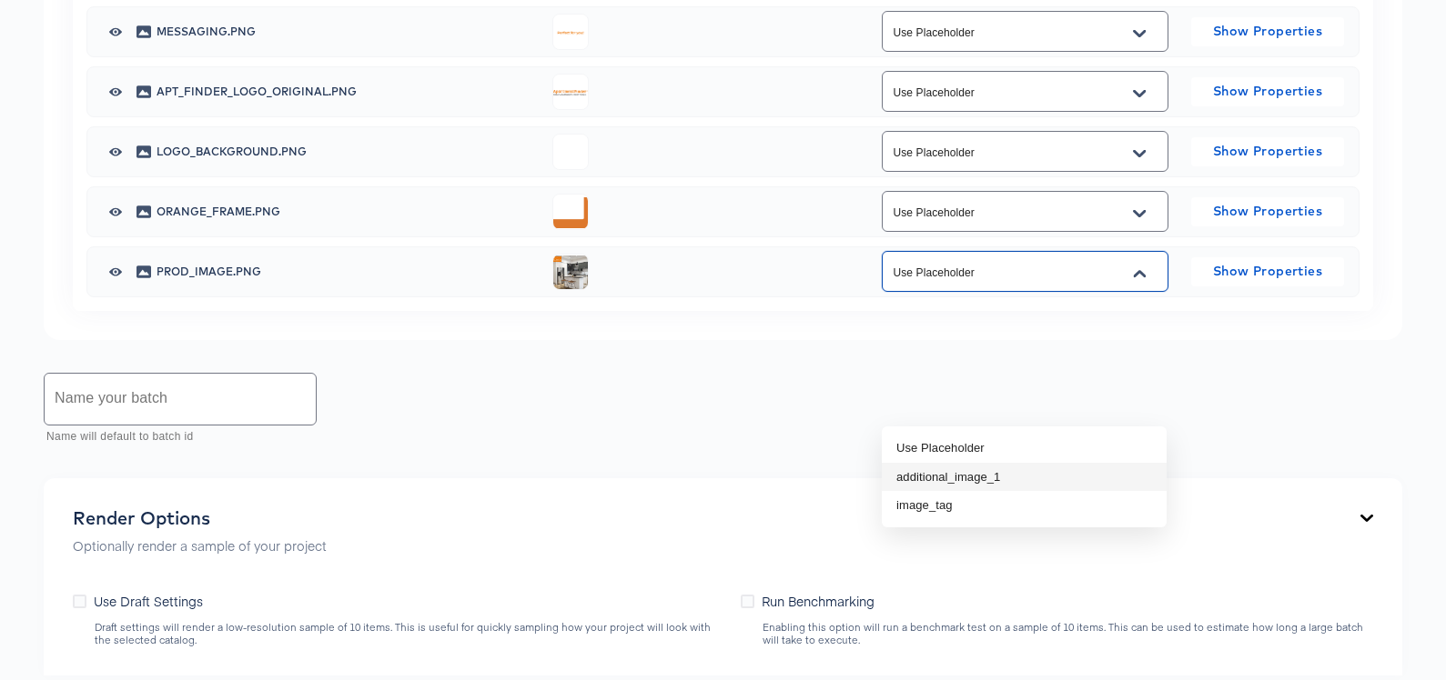
click at [1083, 471] on li "additional_image_1" at bounding box center [1024, 477] width 285 height 29
type input "additional_image_1"
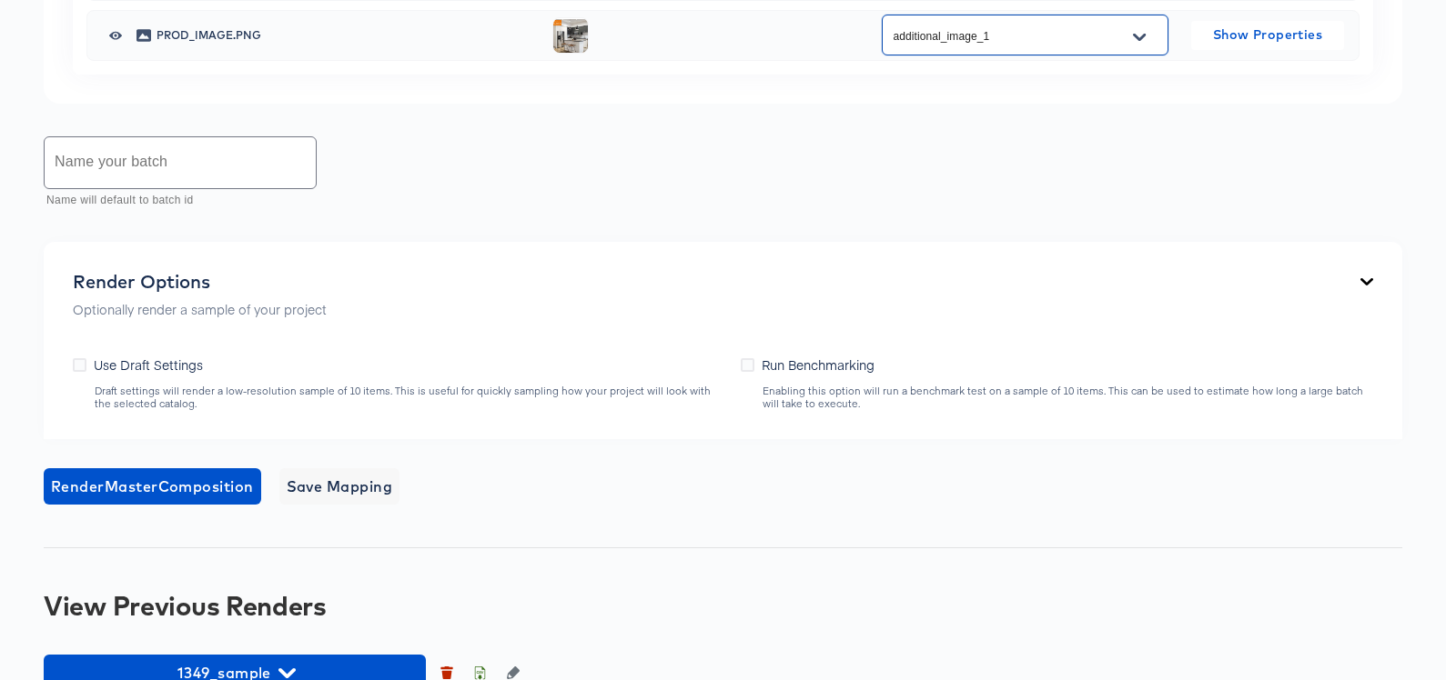
scroll to position [1495, 0]
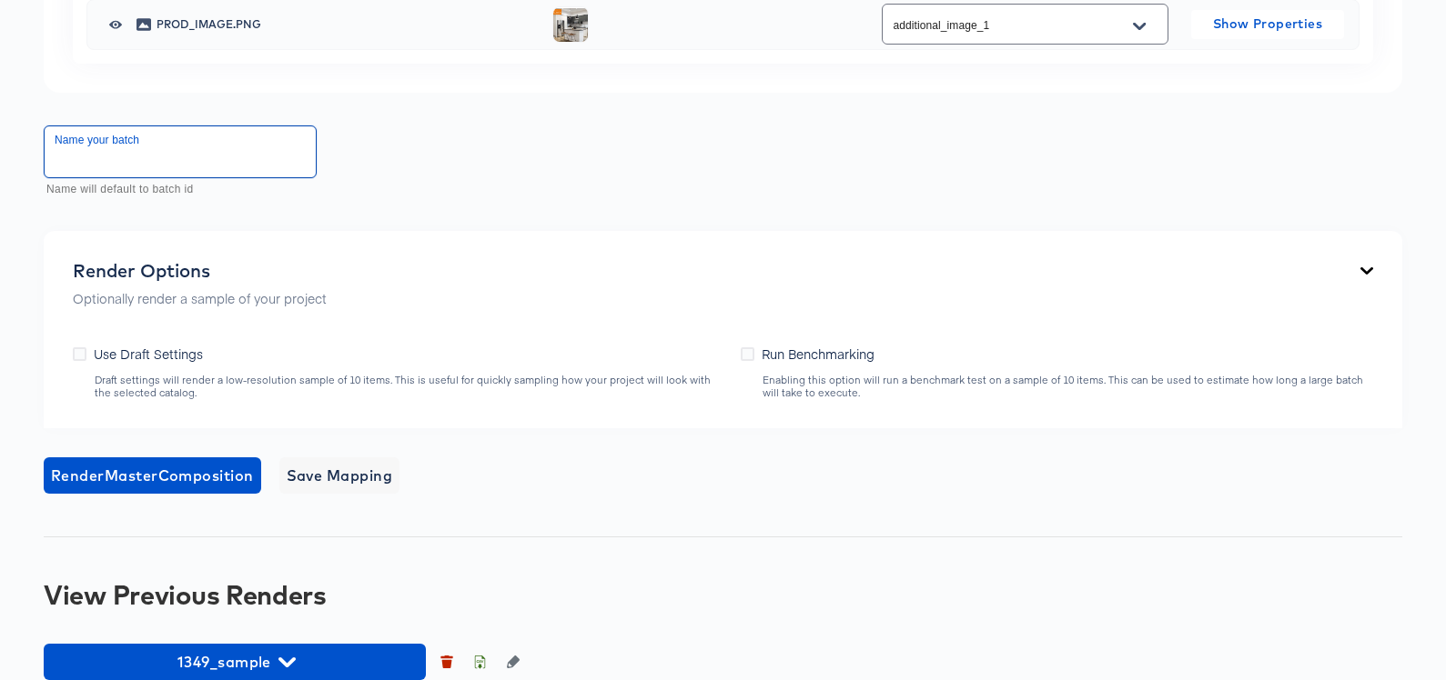
click at [251, 177] on input "text" at bounding box center [180, 151] width 271 height 51
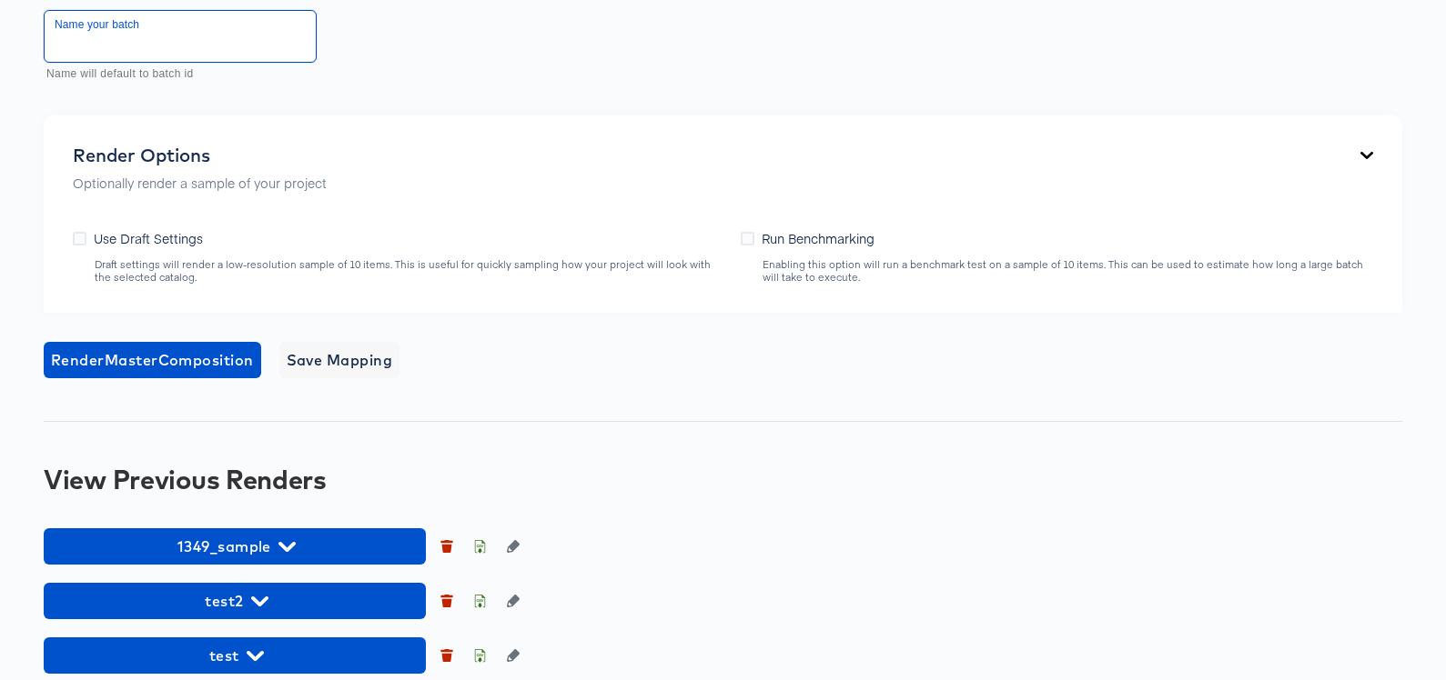
scroll to position [1607, 0]
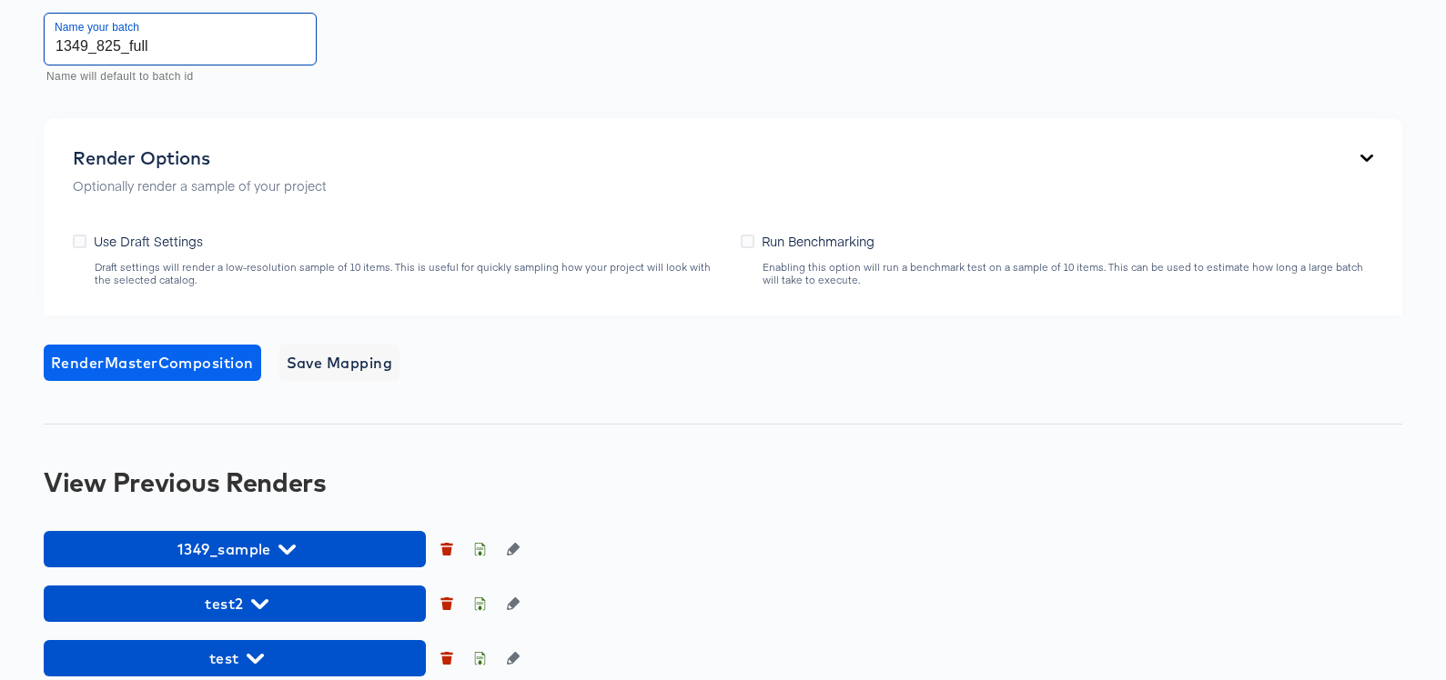
type input "1349_825_full"
click at [146, 376] on span "Render Master Composition" at bounding box center [152, 362] width 203 height 25
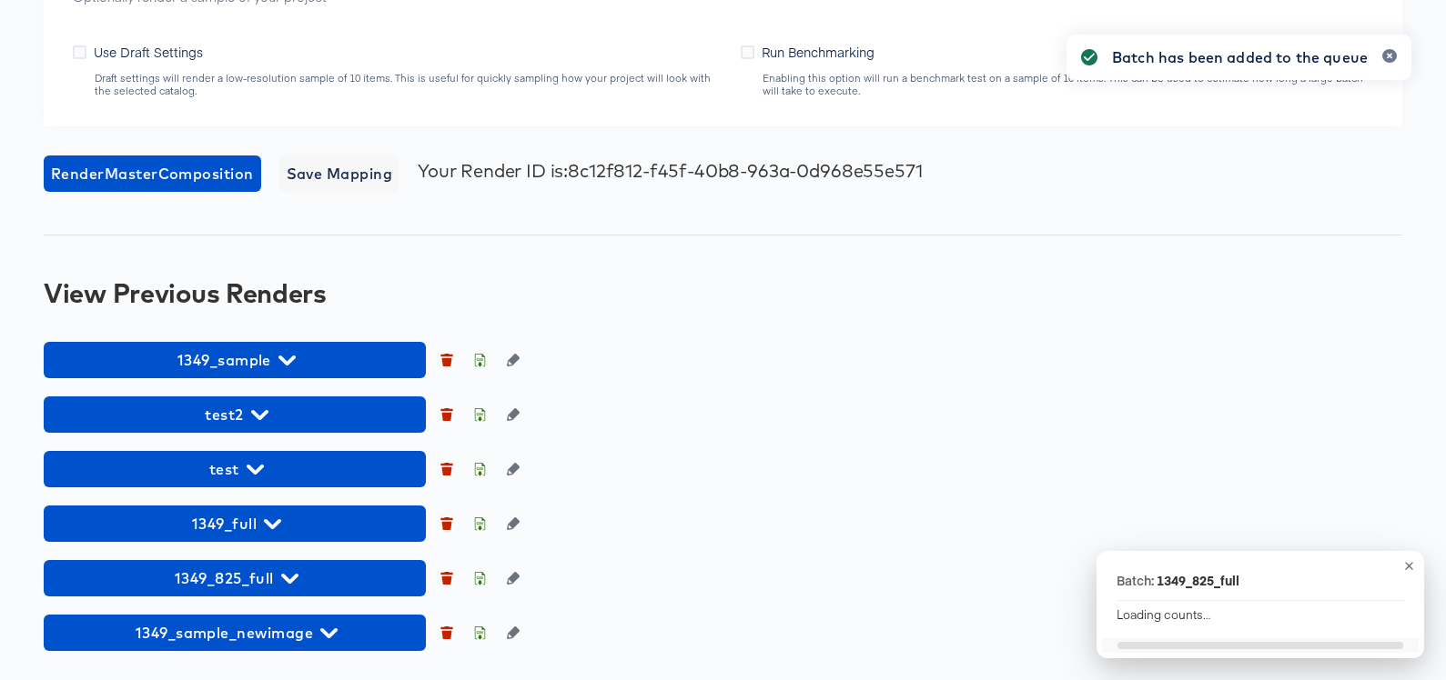
scroll to position [1928, 0]
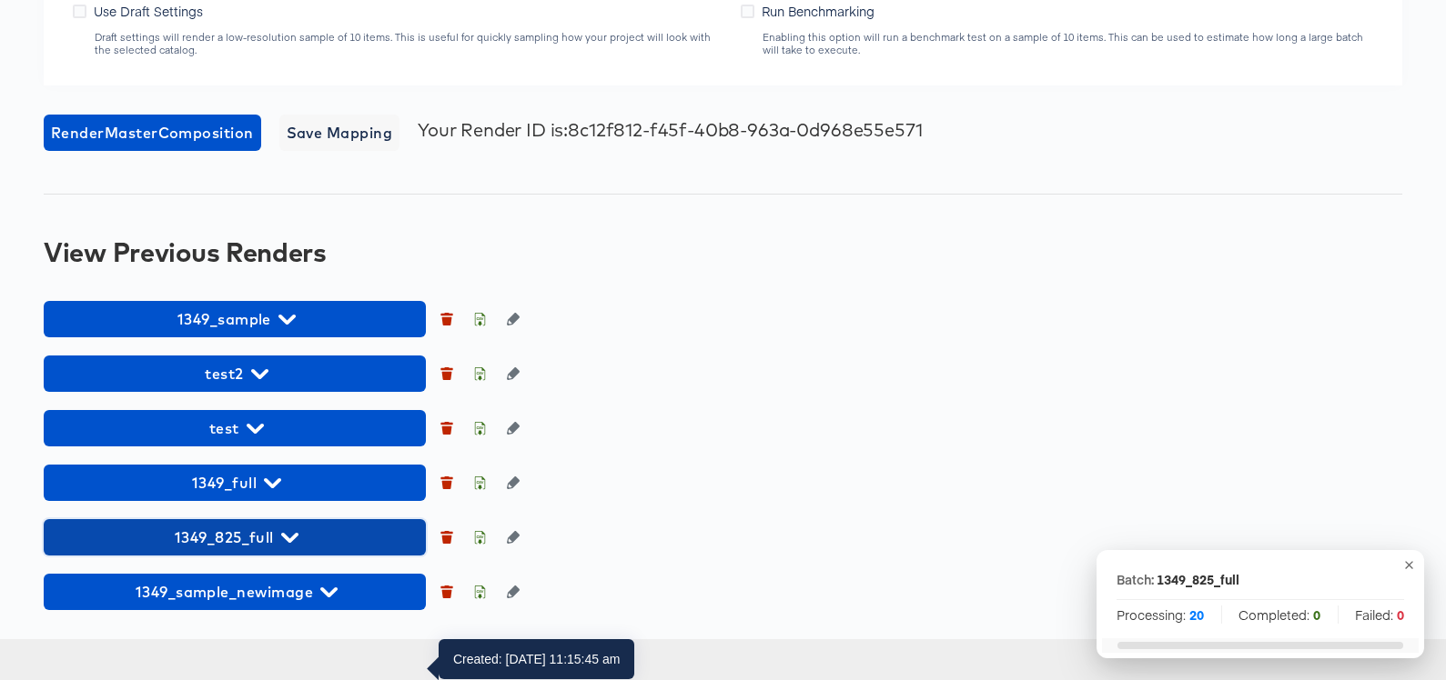
click at [347, 550] on span "1349_825_full" at bounding box center [235, 537] width 364 height 25
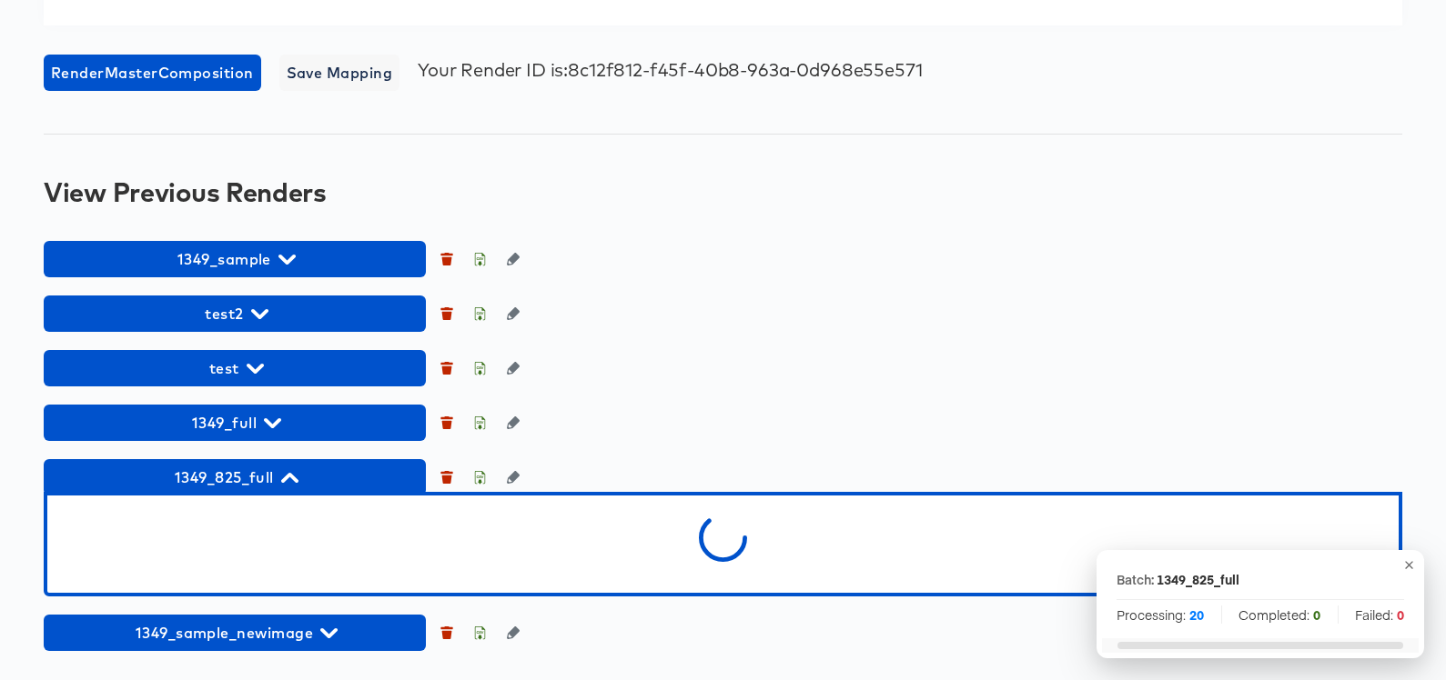
scroll to position [2029, 0]
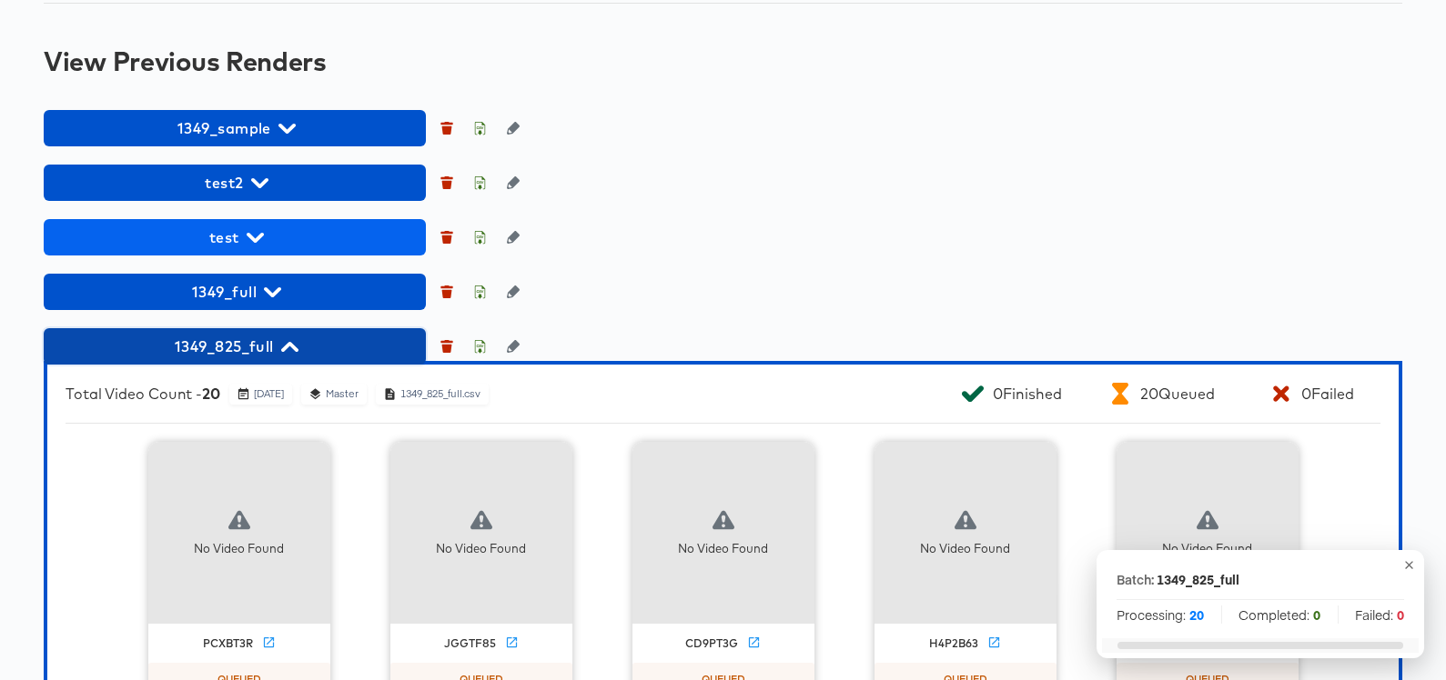
drag, startPoint x: 166, startPoint y: 475, endPoint x: 177, endPoint y: 474, distance: 11.0
click at [276, 359] on span "1349_825_full" at bounding box center [235, 346] width 364 height 25
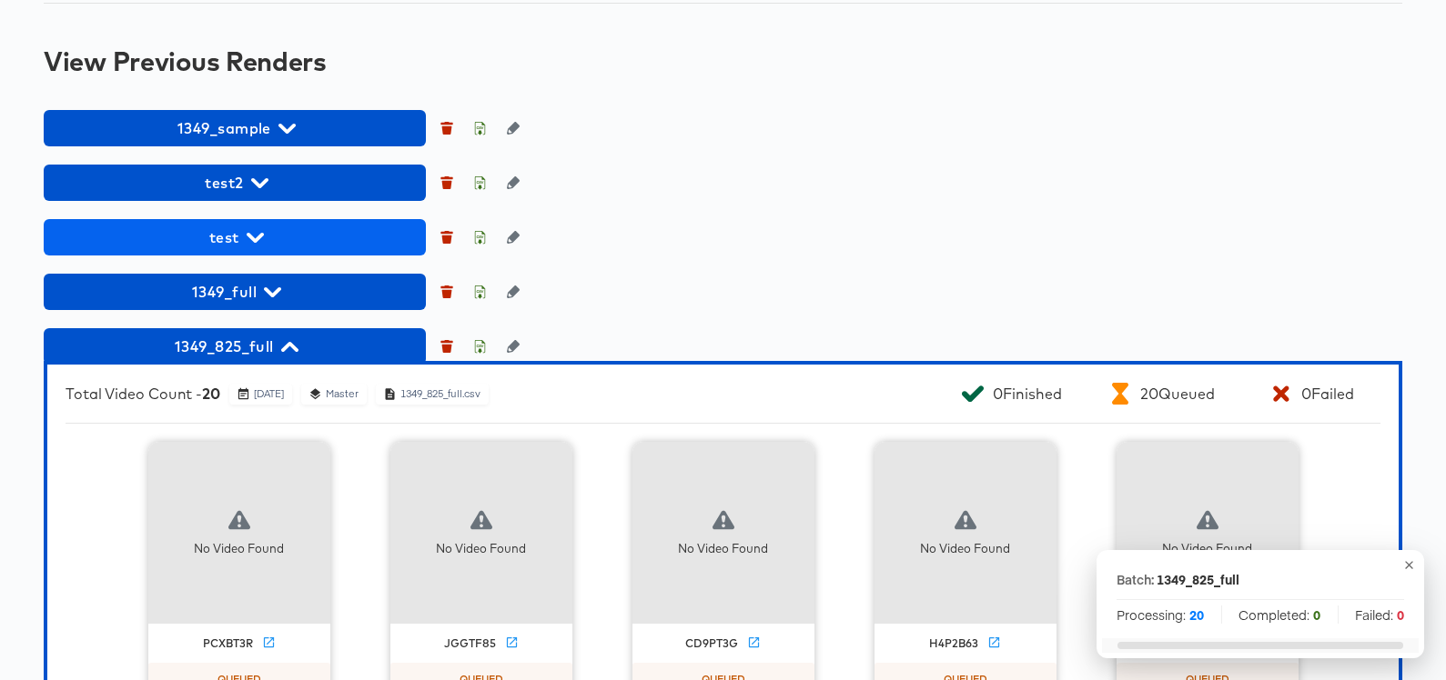
scroll to position [1928, 0]
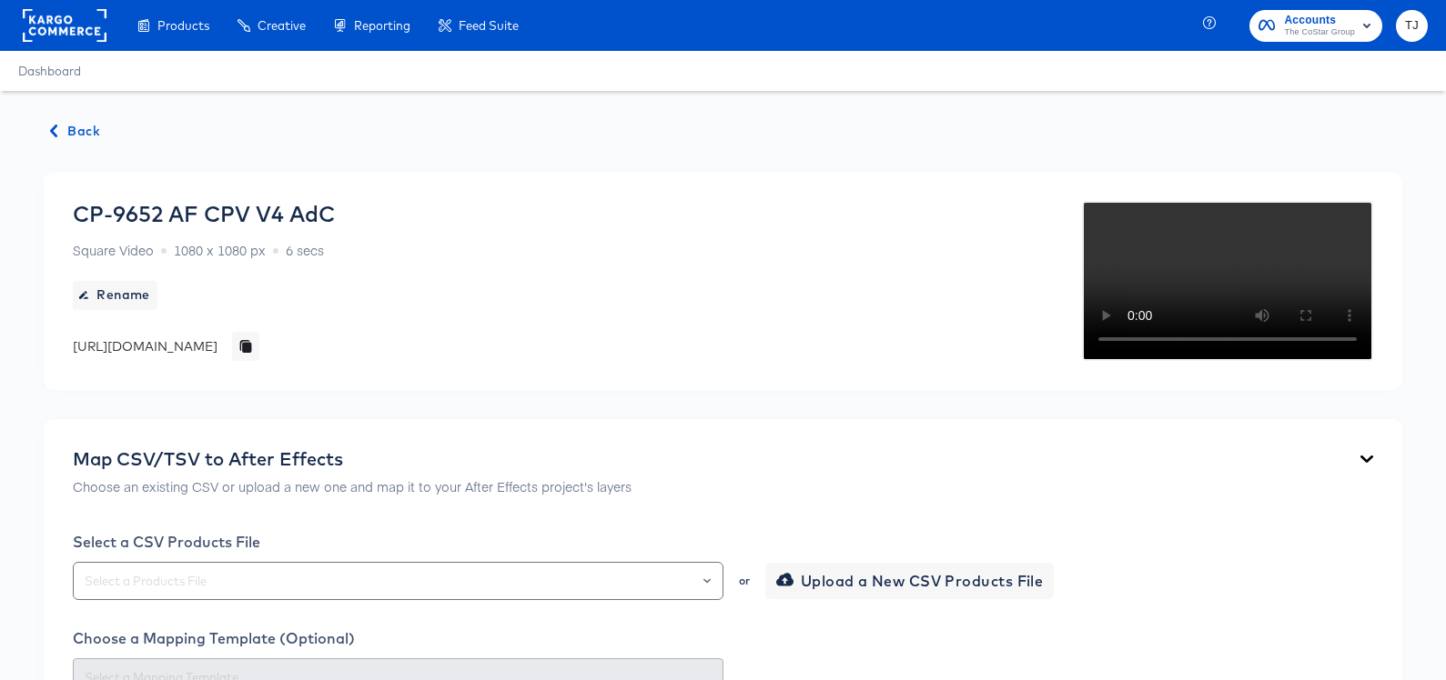
scroll to position [1373, 0]
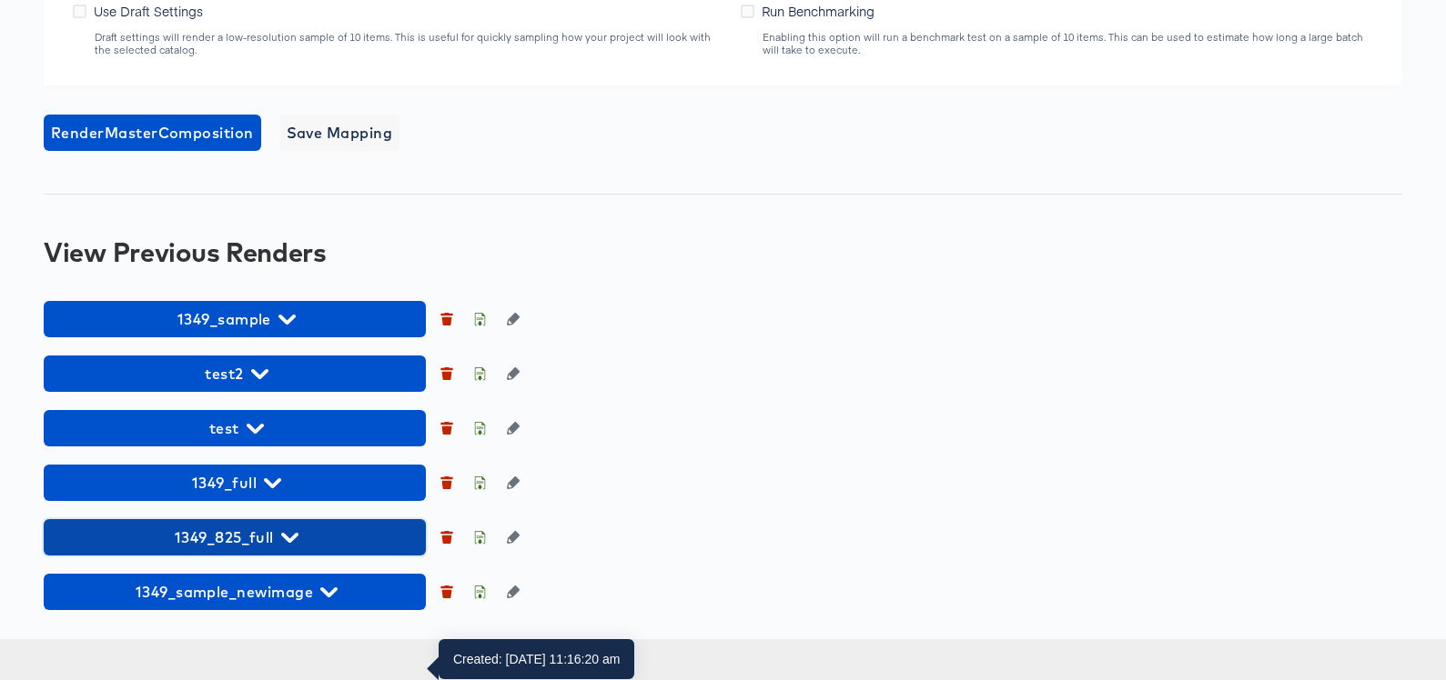
click at [301, 550] on span "1349_825_full" at bounding box center [235, 537] width 364 height 25
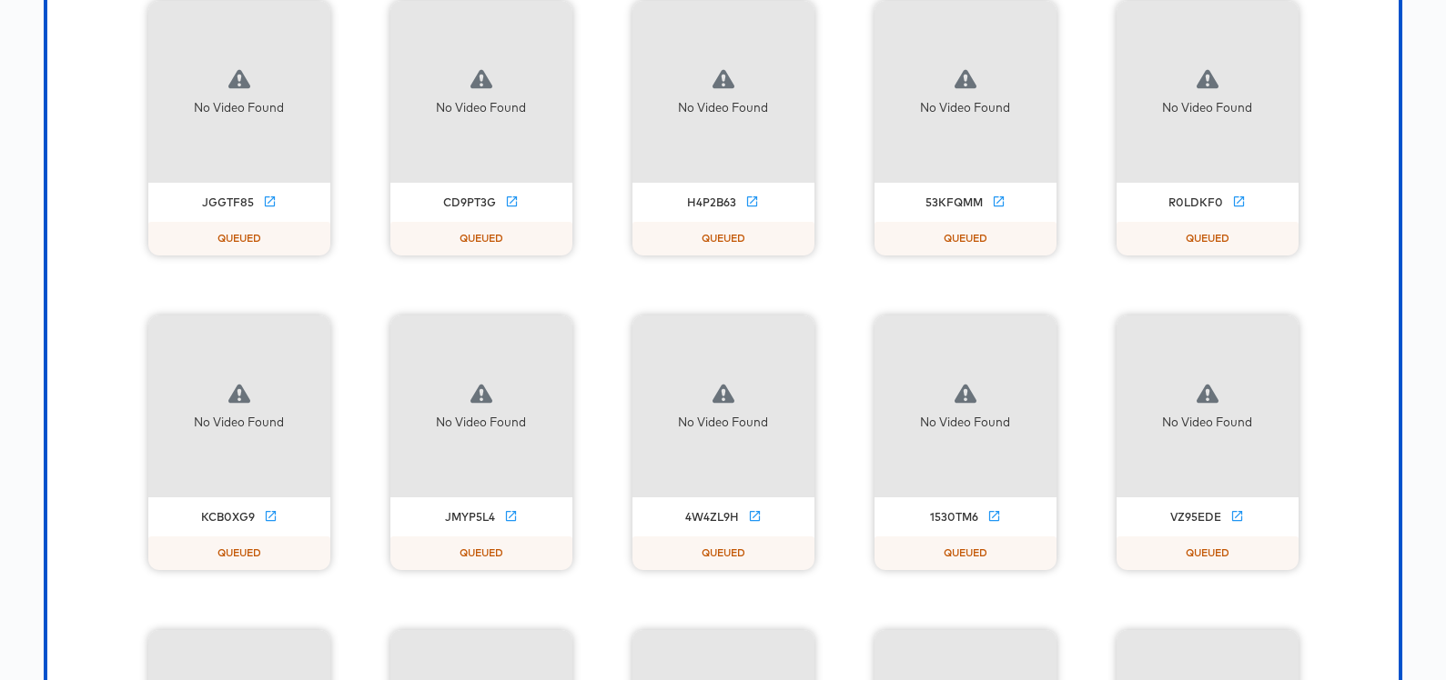
scroll to position [1916, 0]
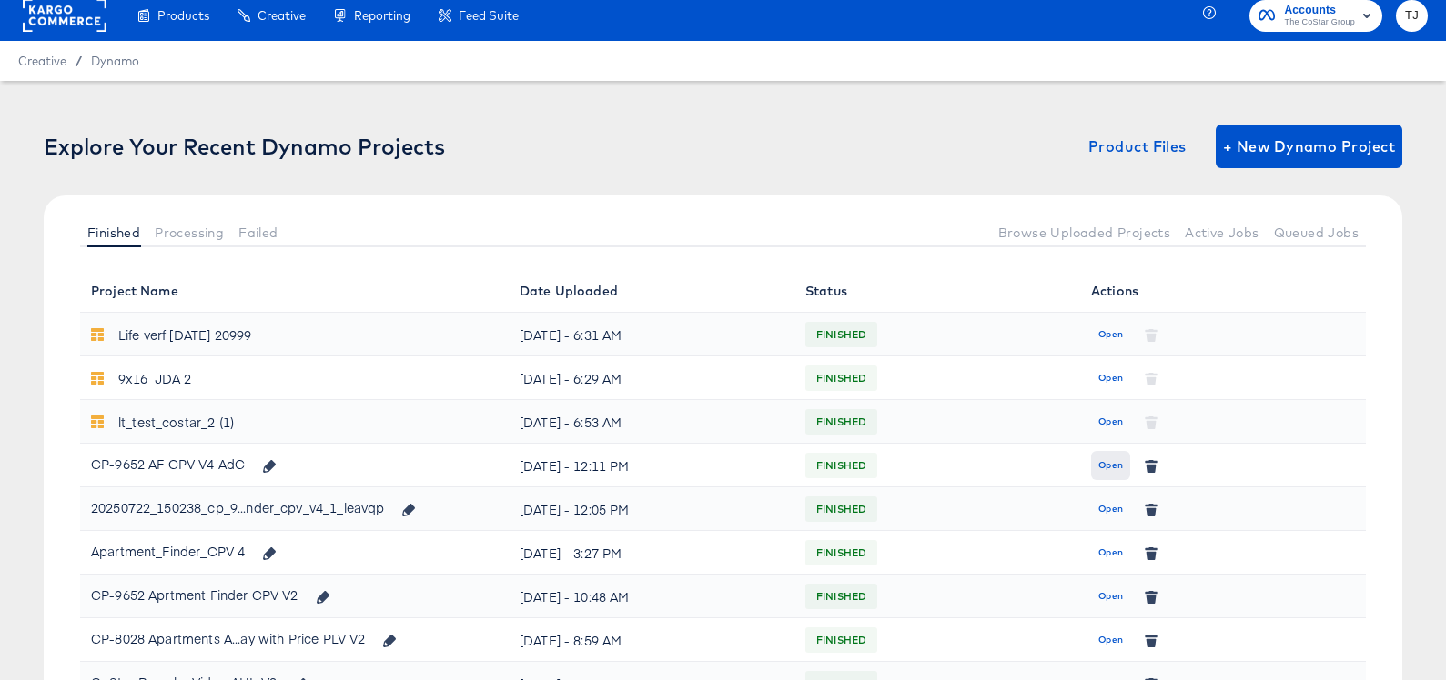
click at [1107, 469] on span "Open" at bounding box center [1110, 466] width 25 height 16
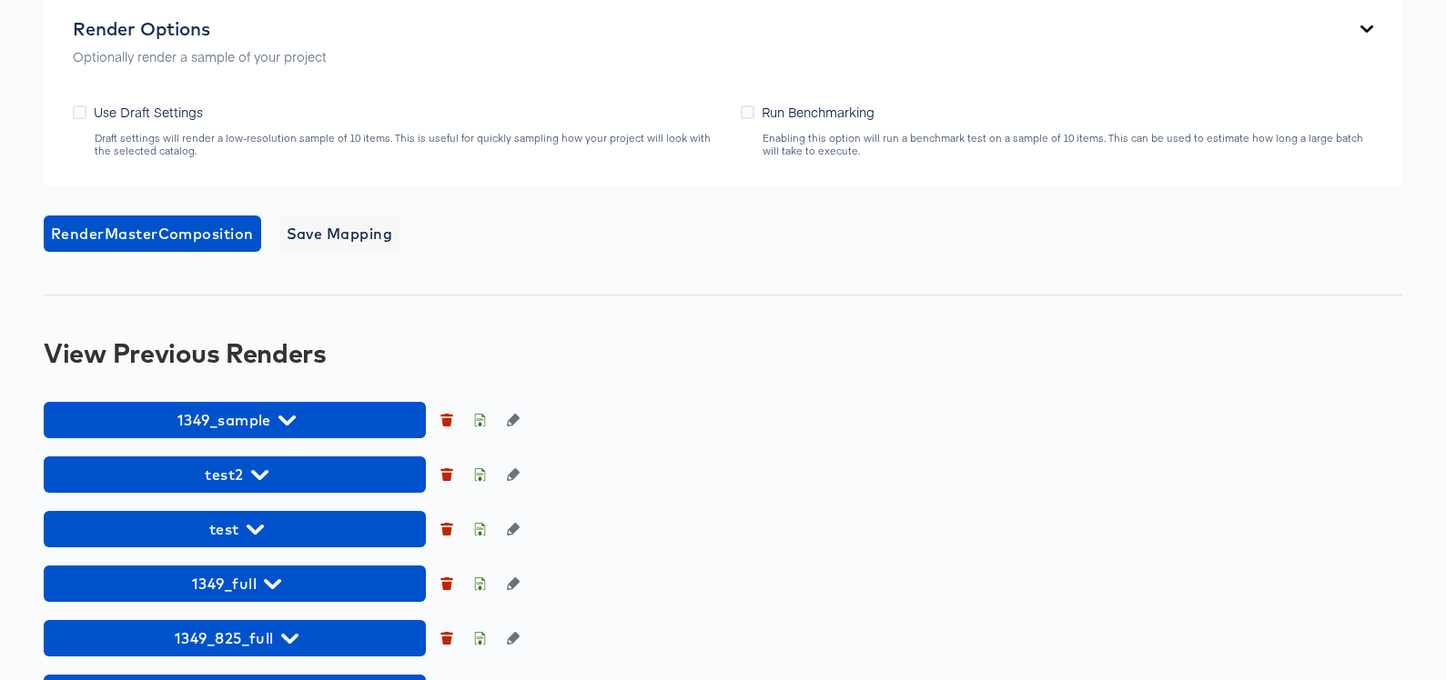
scroll to position [1373, 0]
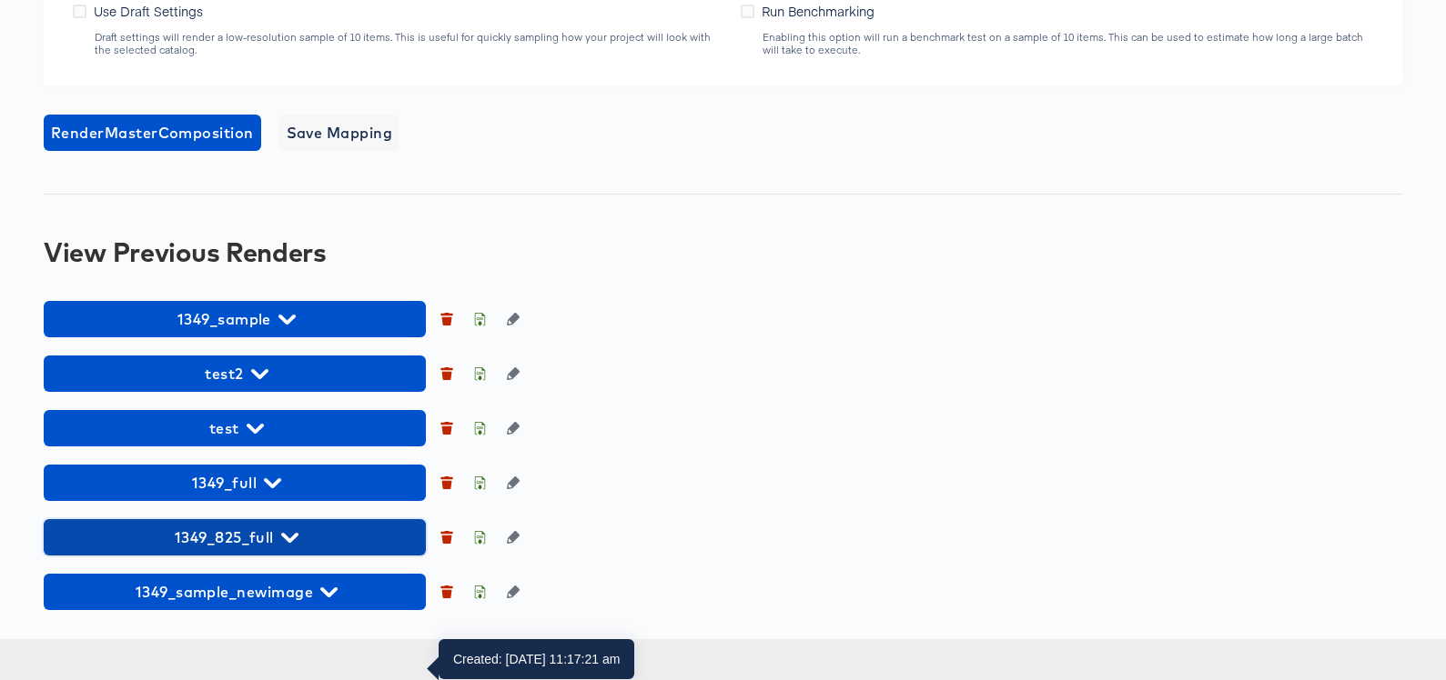
click at [283, 547] on icon "button" at bounding box center [289, 537] width 17 height 17
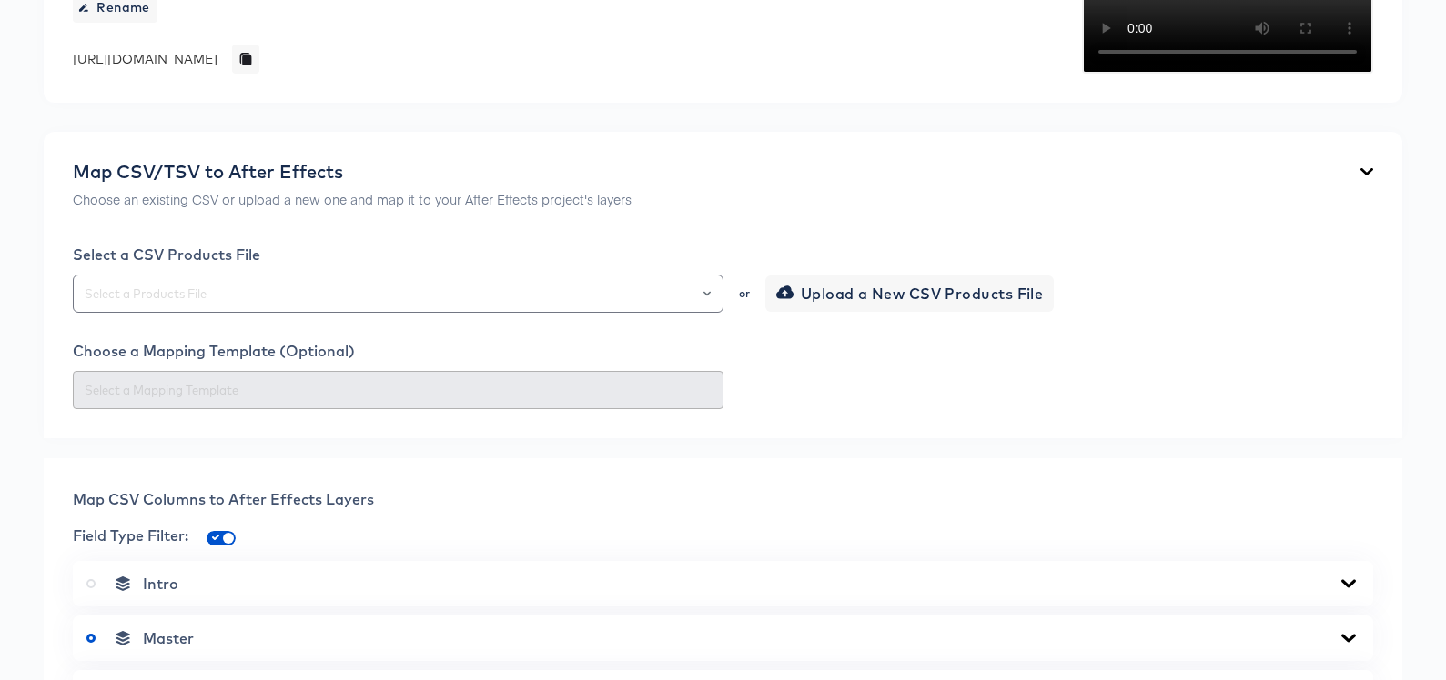
scroll to position [0, 0]
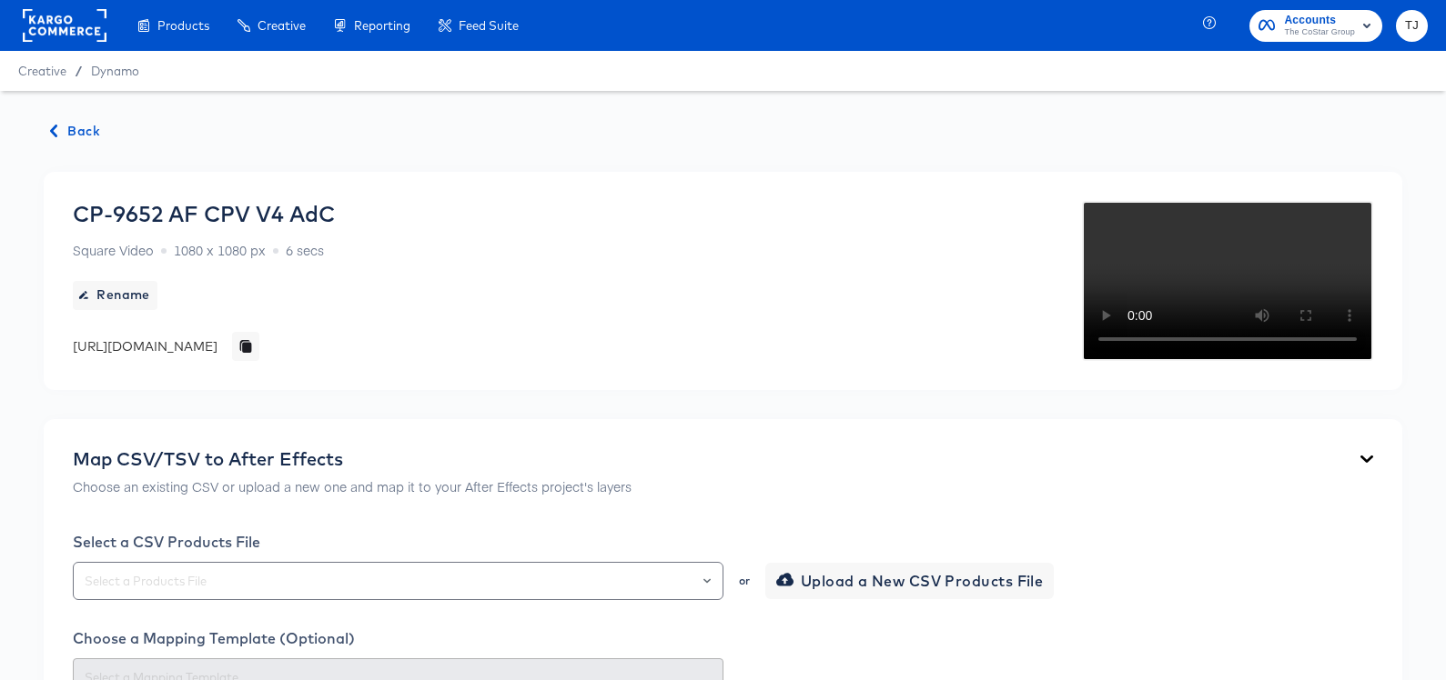
click at [79, 121] on span "Back" at bounding box center [75, 131] width 49 height 23
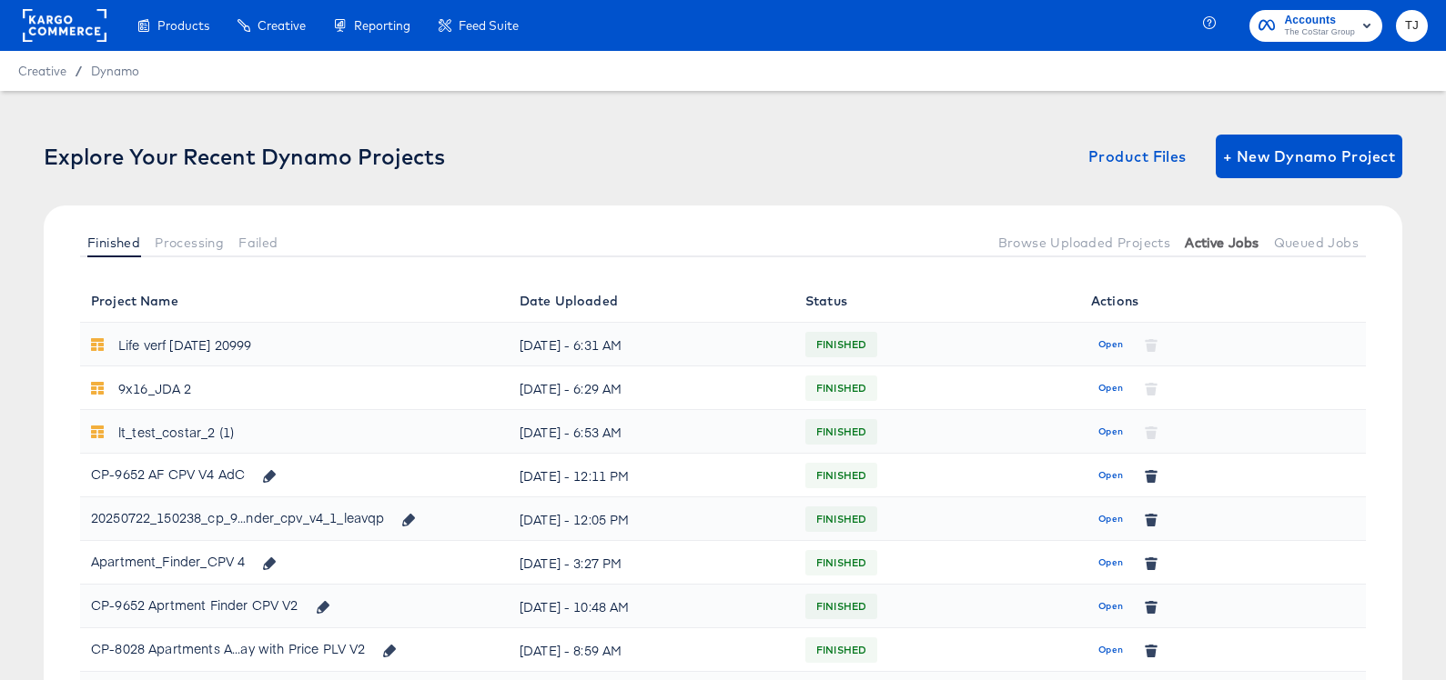
click at [1239, 244] on span "Active Jobs" at bounding box center [1221, 243] width 74 height 15
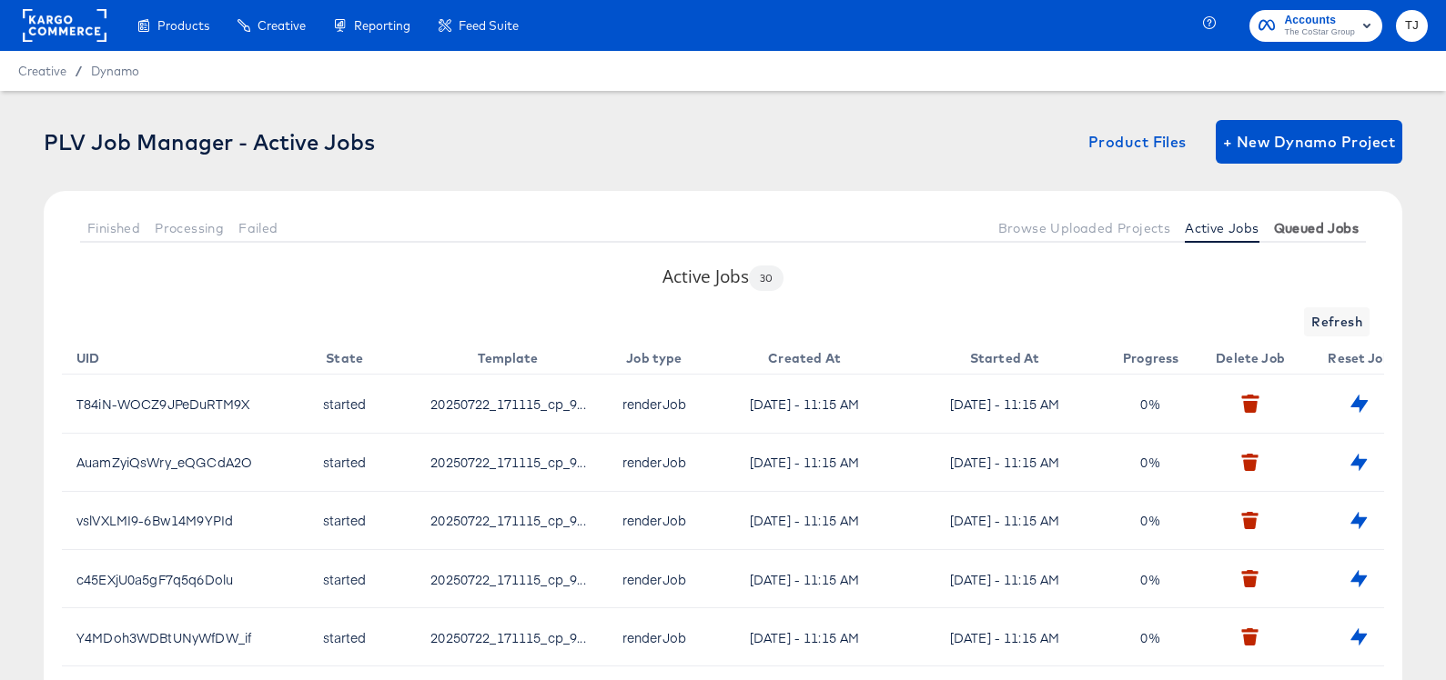
click at [1293, 221] on span "Queued Jobs" at bounding box center [1316, 228] width 85 height 15
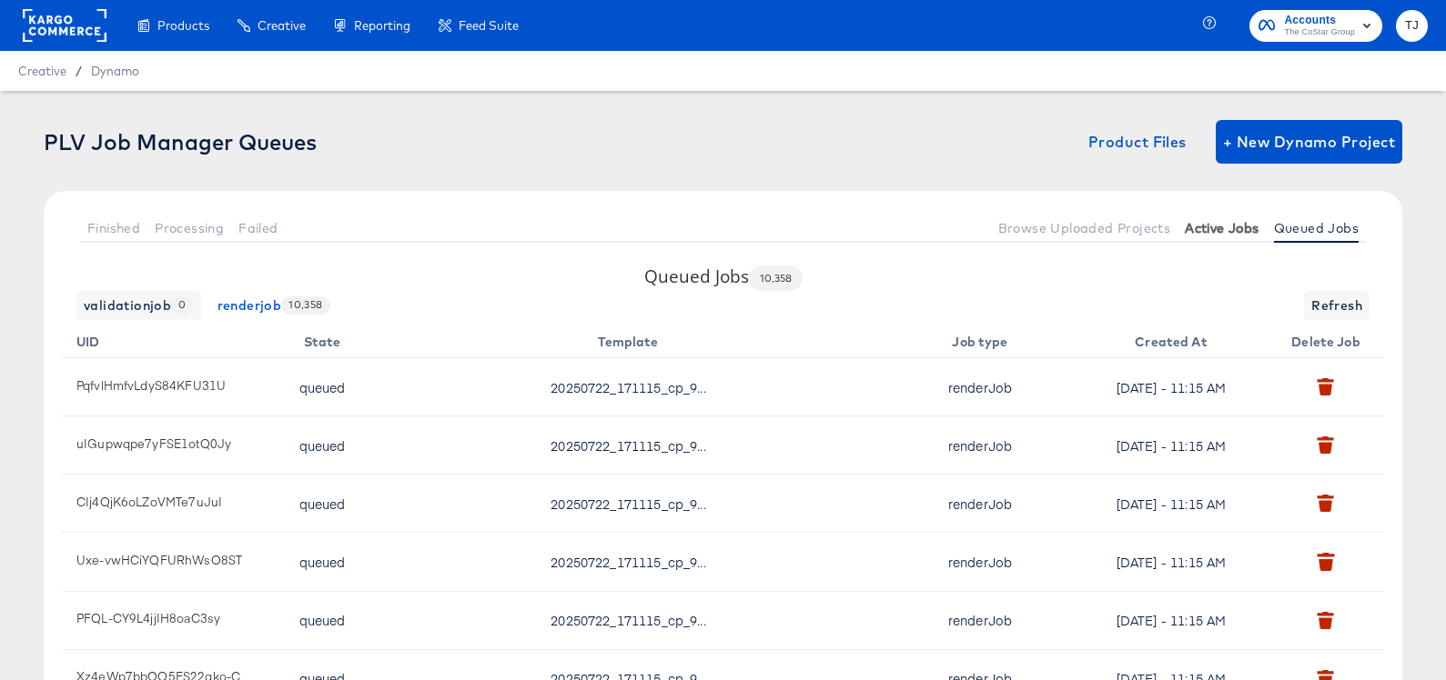
click at [1213, 226] on span "Active Jobs" at bounding box center [1221, 228] width 74 height 15
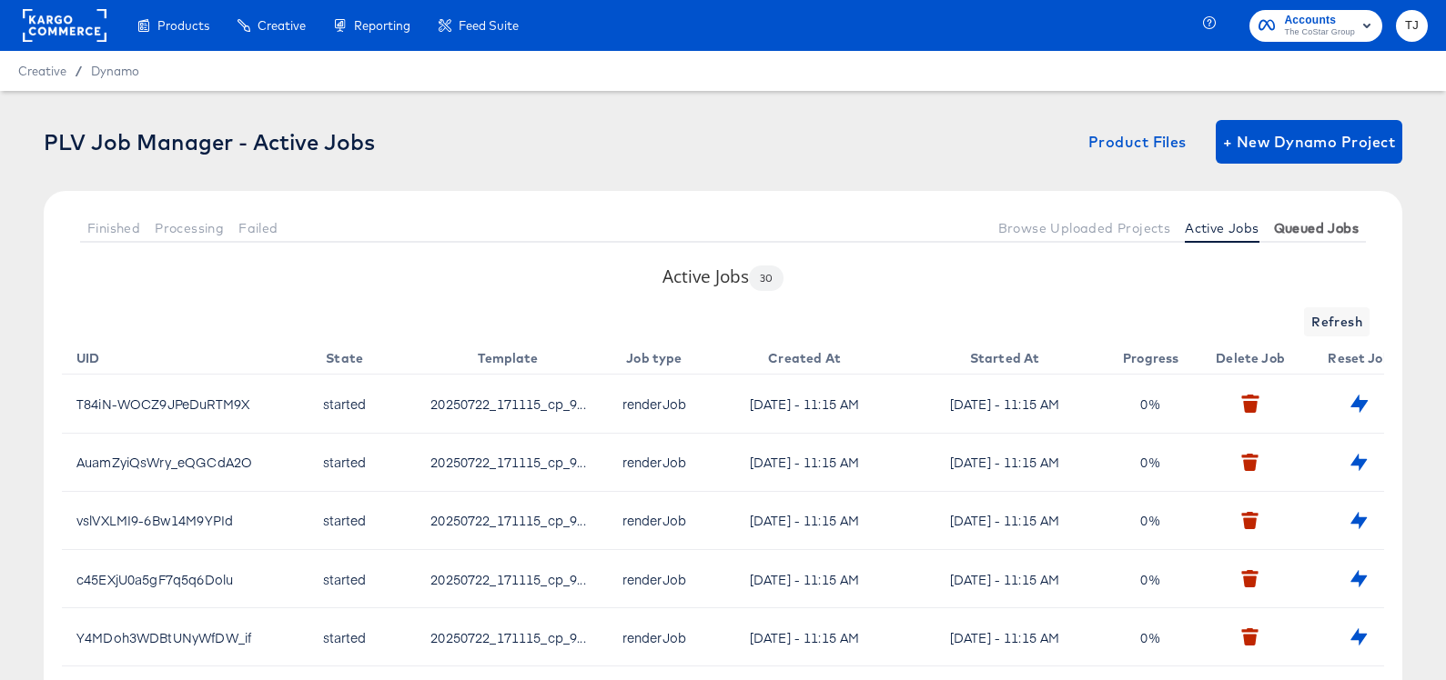
click at [1324, 225] on span "Queued Jobs" at bounding box center [1316, 228] width 85 height 15
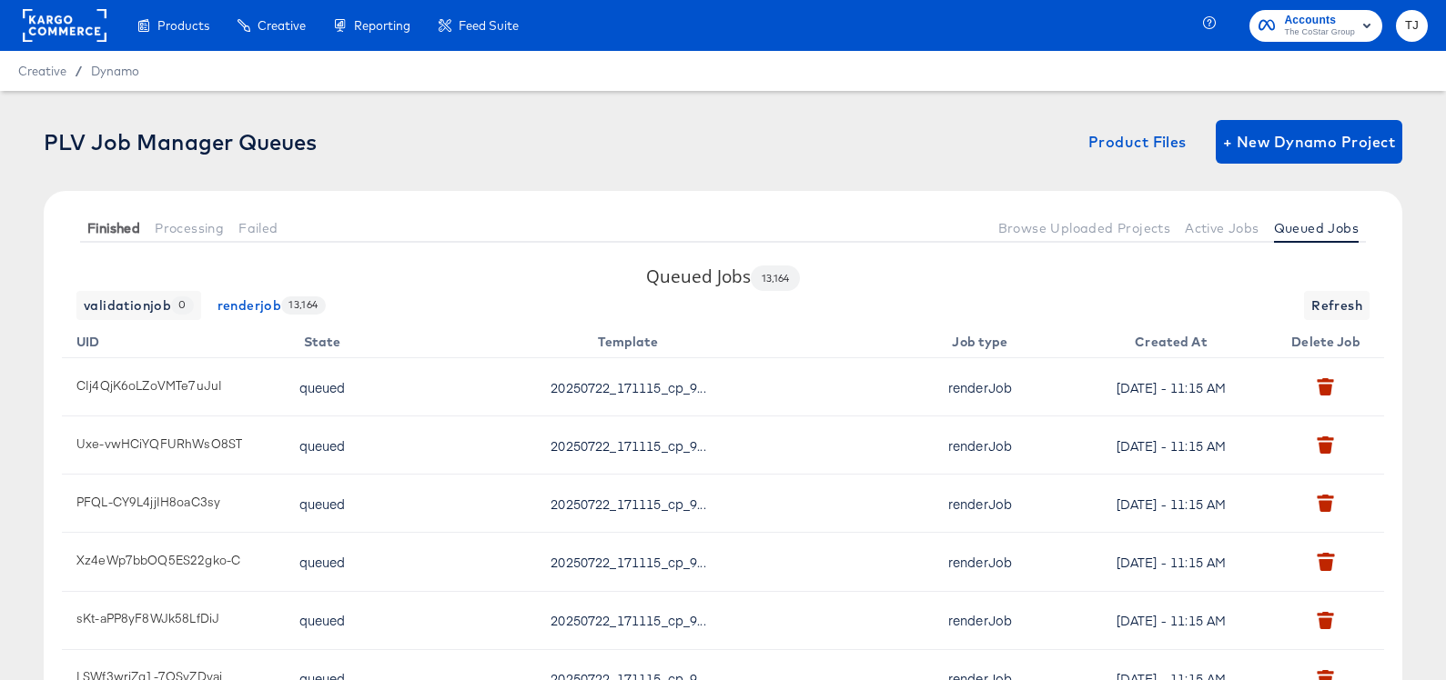
click at [132, 231] on span "Finished" at bounding box center [113, 228] width 53 height 15
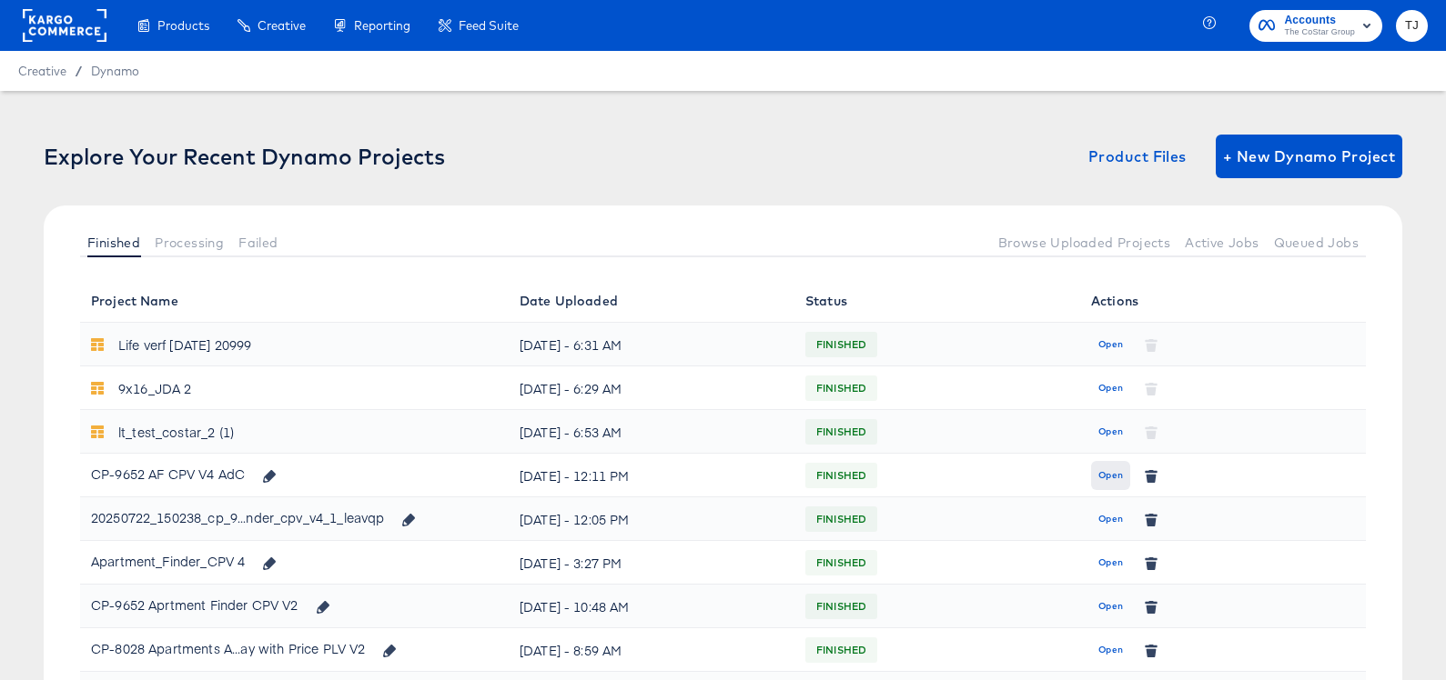
click at [1103, 474] on span "Open" at bounding box center [1110, 476] width 25 height 16
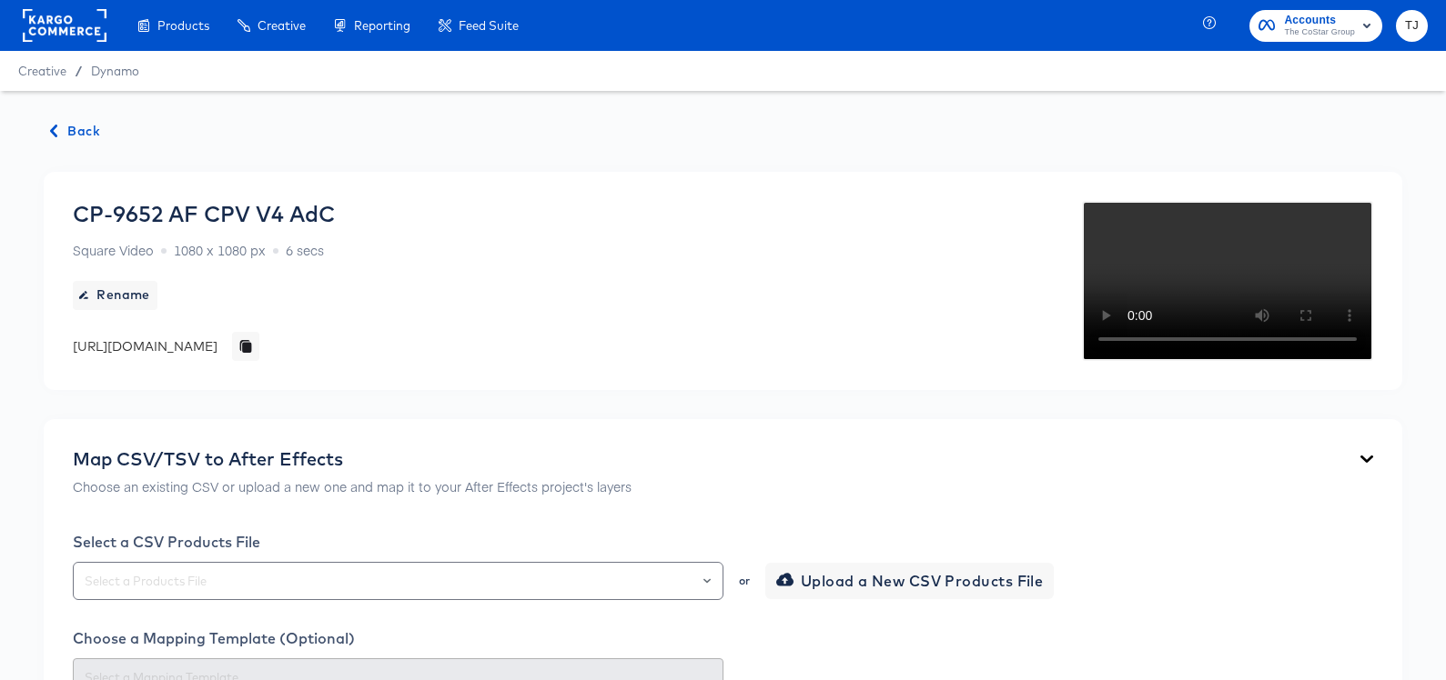
click at [77, 129] on span "Back" at bounding box center [75, 131] width 49 height 23
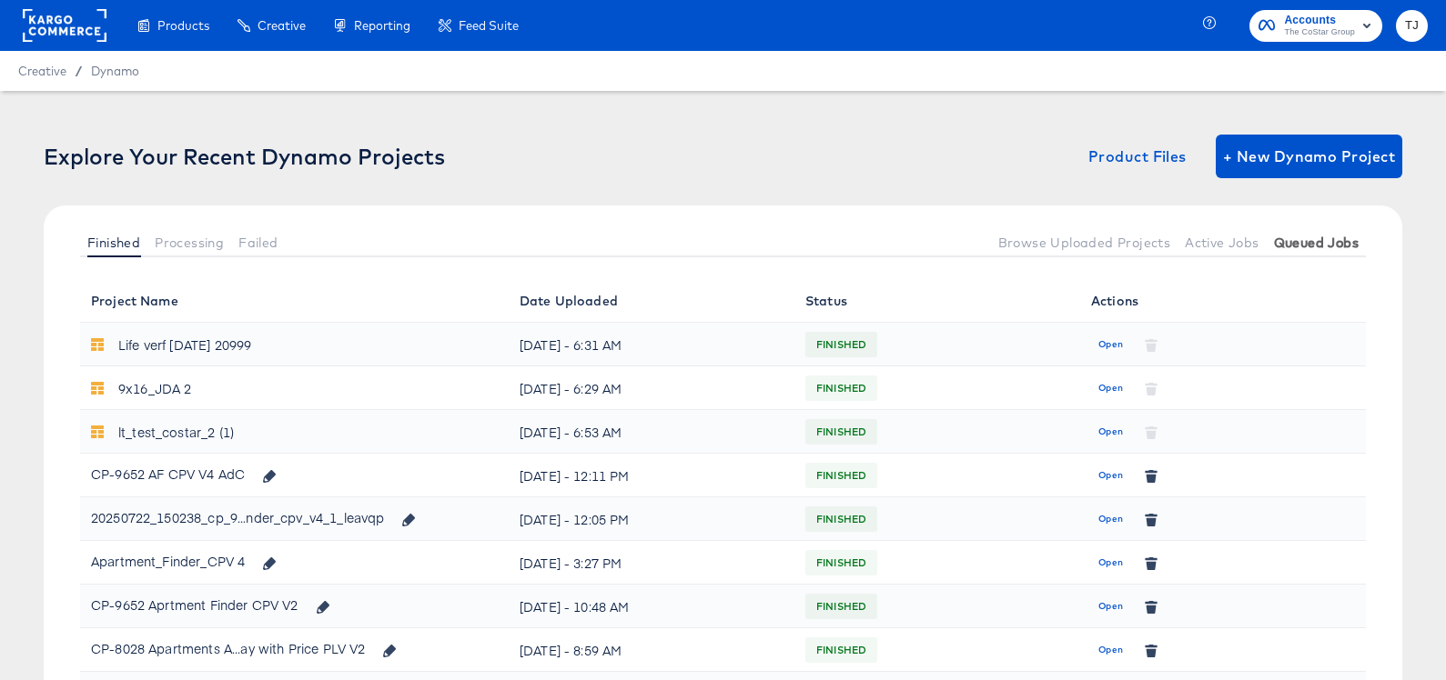
click at [1323, 241] on span "Queued Jobs" at bounding box center [1316, 243] width 85 height 15
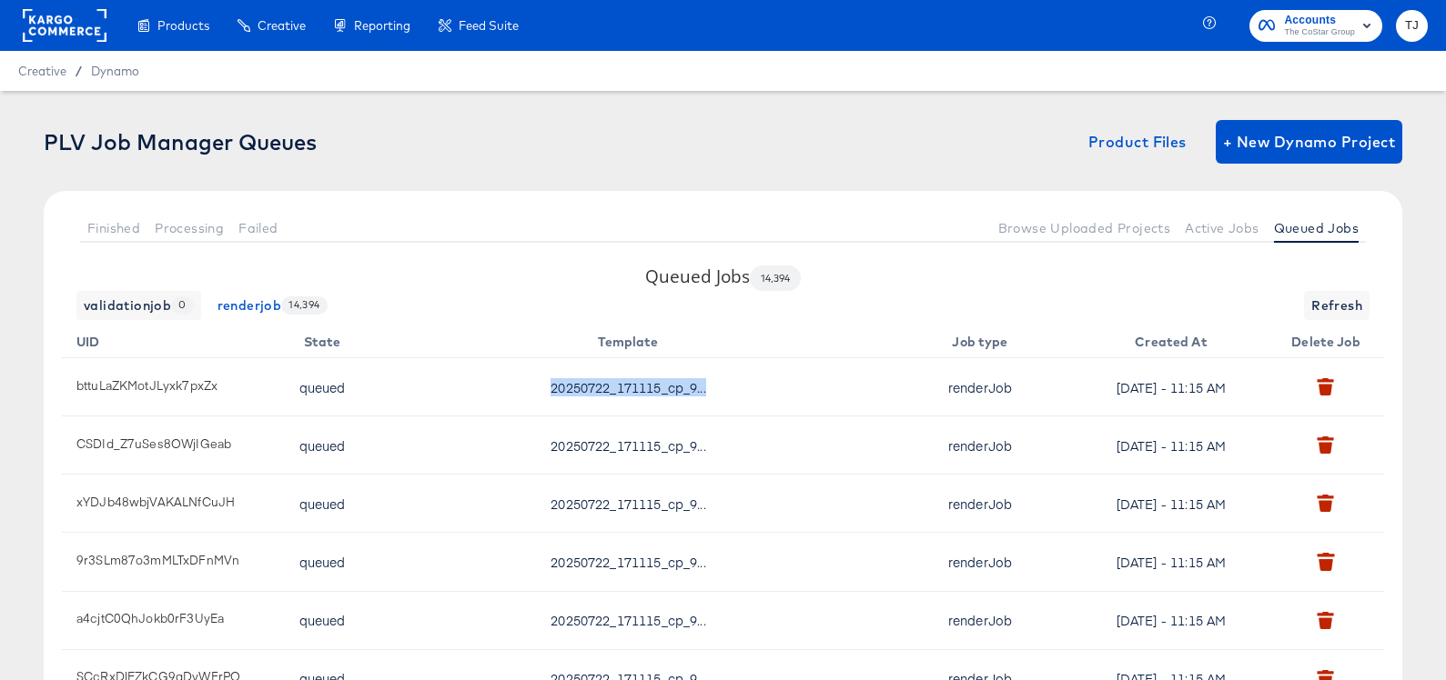
drag, startPoint x: 549, startPoint y: 387, endPoint x: 737, endPoint y: 396, distance: 187.6
click at [737, 396] on td "20250722_171115_cp_9..." at bounding box center [631, 387] width 521 height 58
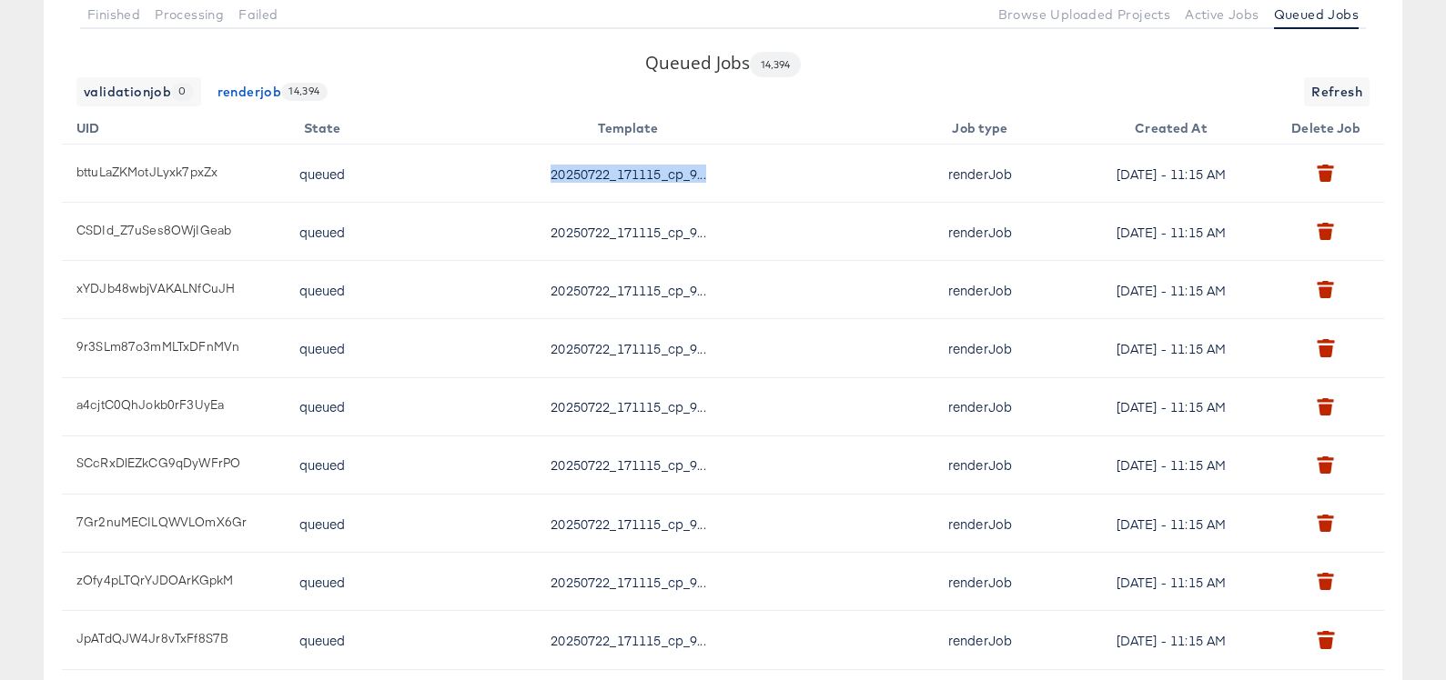
scroll to position [179, 0]
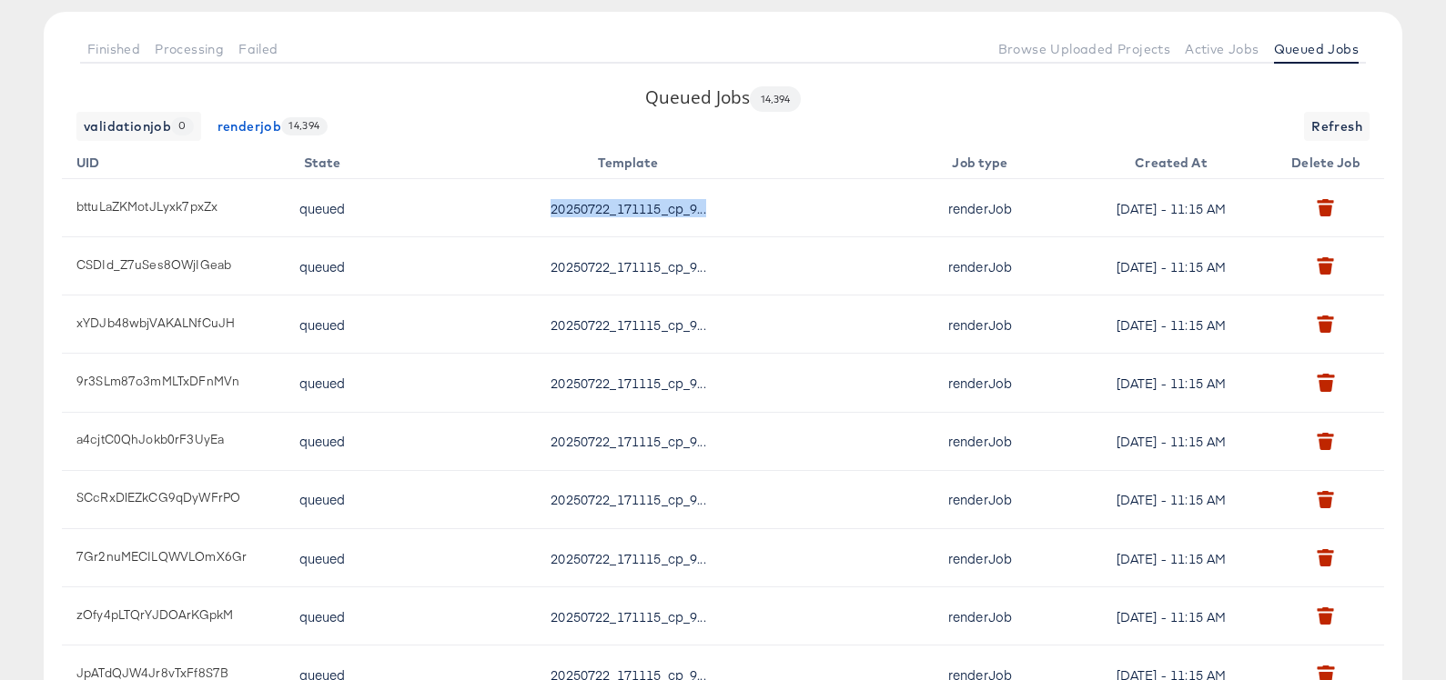
copy span "20250722_171115_cp_9..."
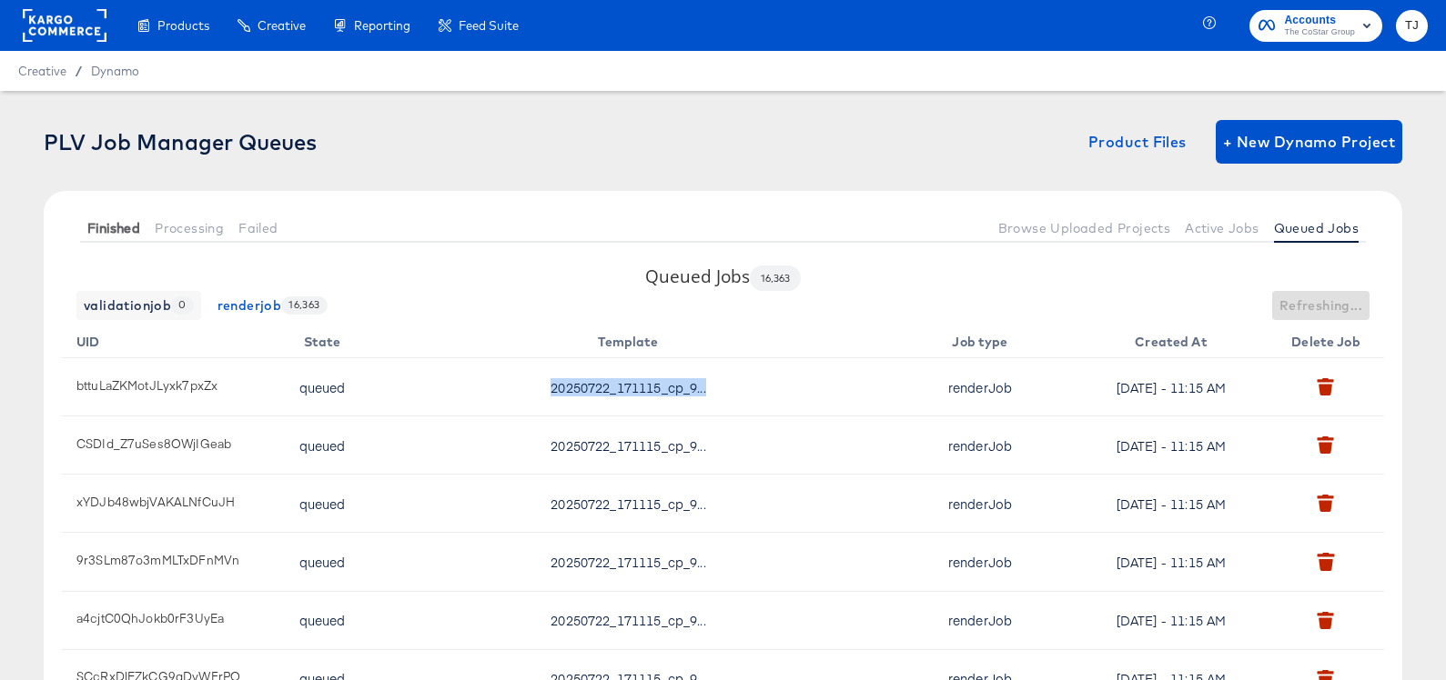
click at [98, 221] on span "Finished" at bounding box center [113, 228] width 53 height 15
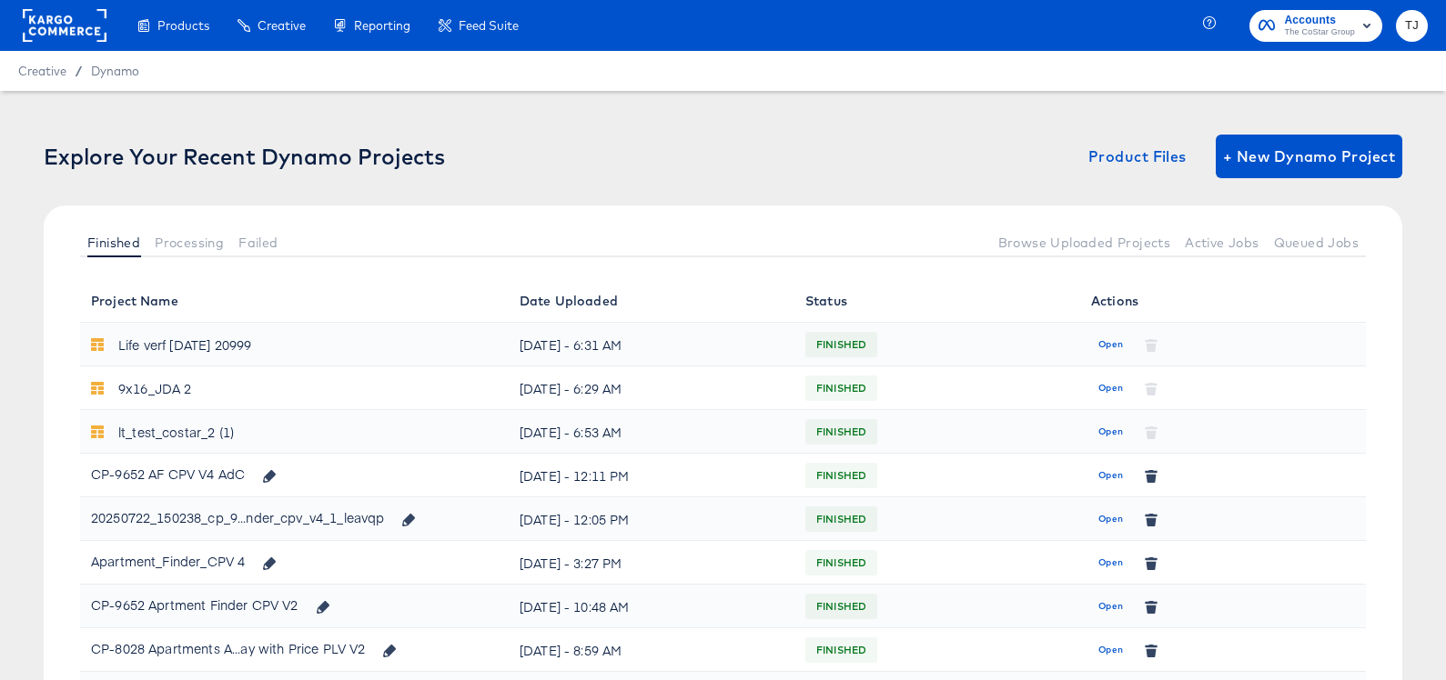
click at [98, 221] on div "Finished Processing Failed Browse Uploaded Projects Active Jobs Queued Jobs" at bounding box center [723, 243] width 1358 height 74
drag, startPoint x: 244, startPoint y: 479, endPoint x: 124, endPoint y: 457, distance: 122.1
click at [120, 457] on td "CP-9652 AF CPV V4 AdC" at bounding box center [294, 476] width 428 height 44
copy div "CP-9652 AF CPV V4 AdC"
click at [1111, 522] on span "Open" at bounding box center [1110, 519] width 25 height 16
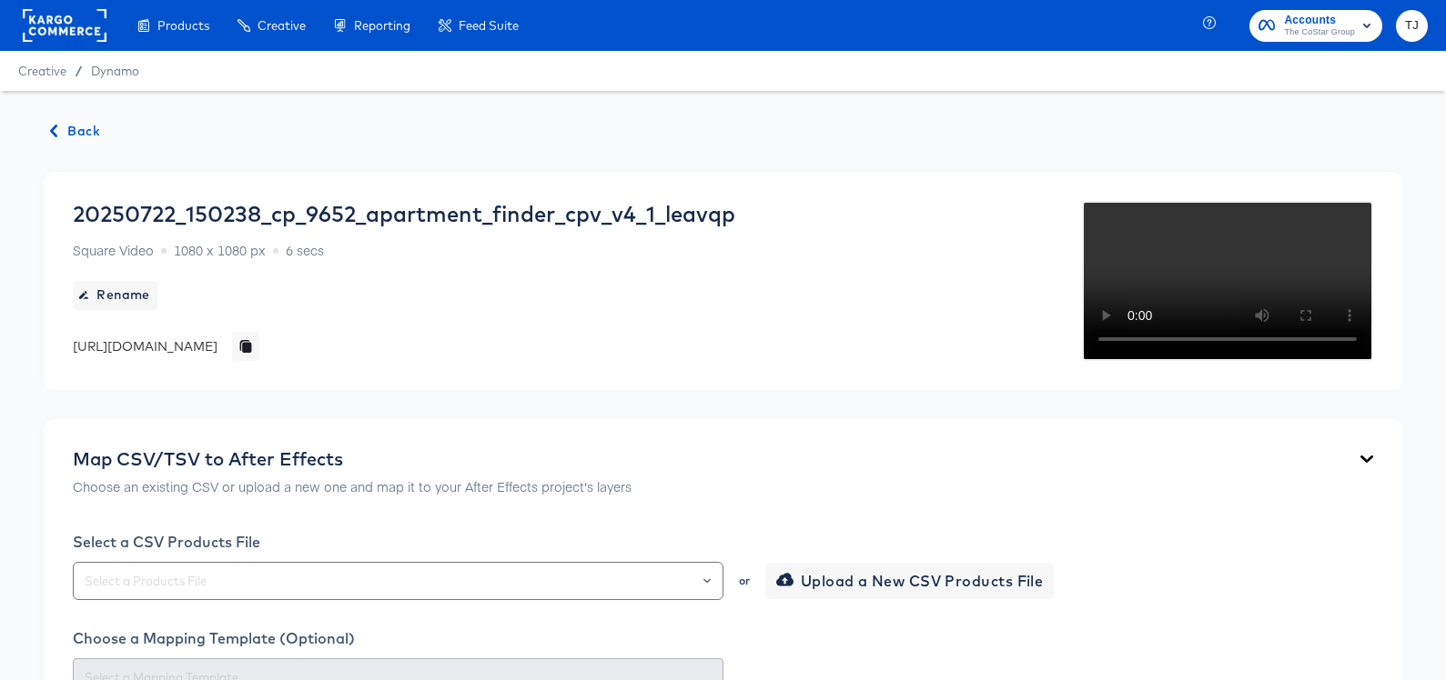
click at [95, 137] on span "Back" at bounding box center [75, 131] width 49 height 23
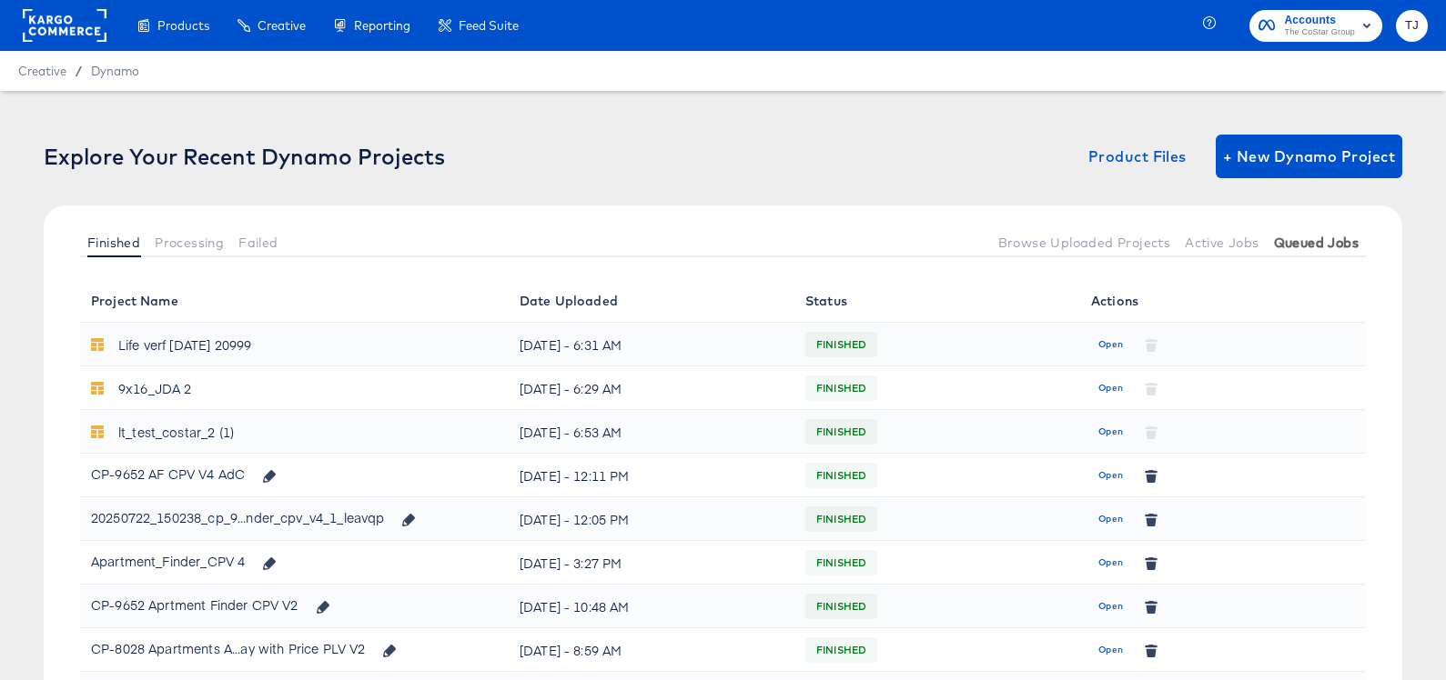
click at [1321, 238] on span "Queued Jobs" at bounding box center [1316, 243] width 85 height 15
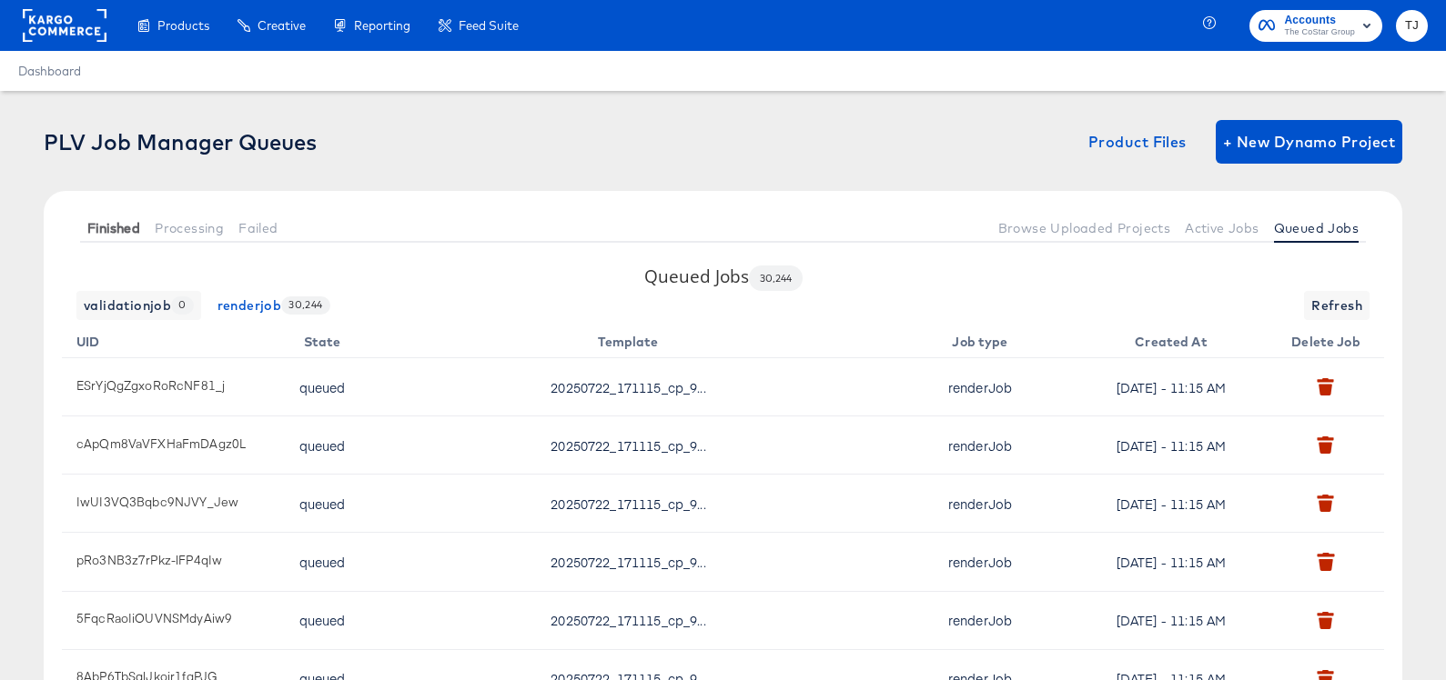
click at [102, 227] on span "Finished" at bounding box center [113, 228] width 53 height 15
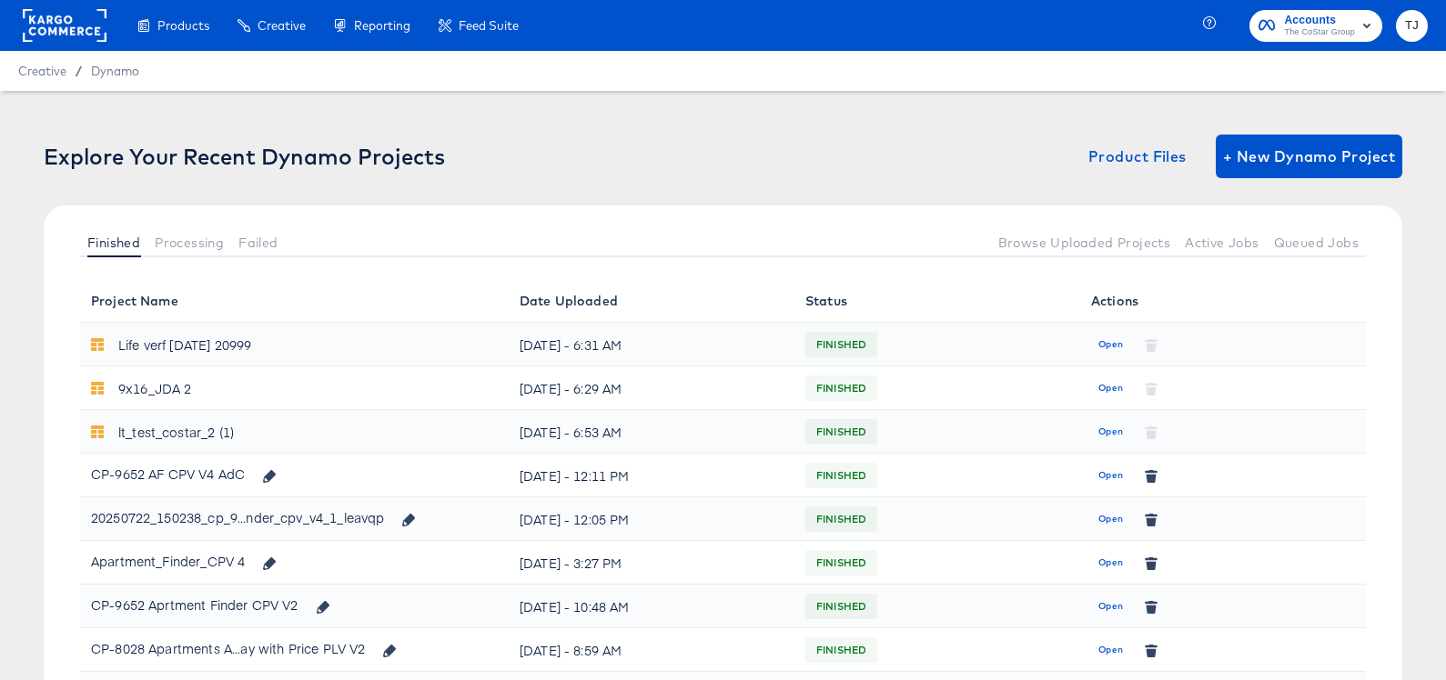
scroll to position [8, 0]
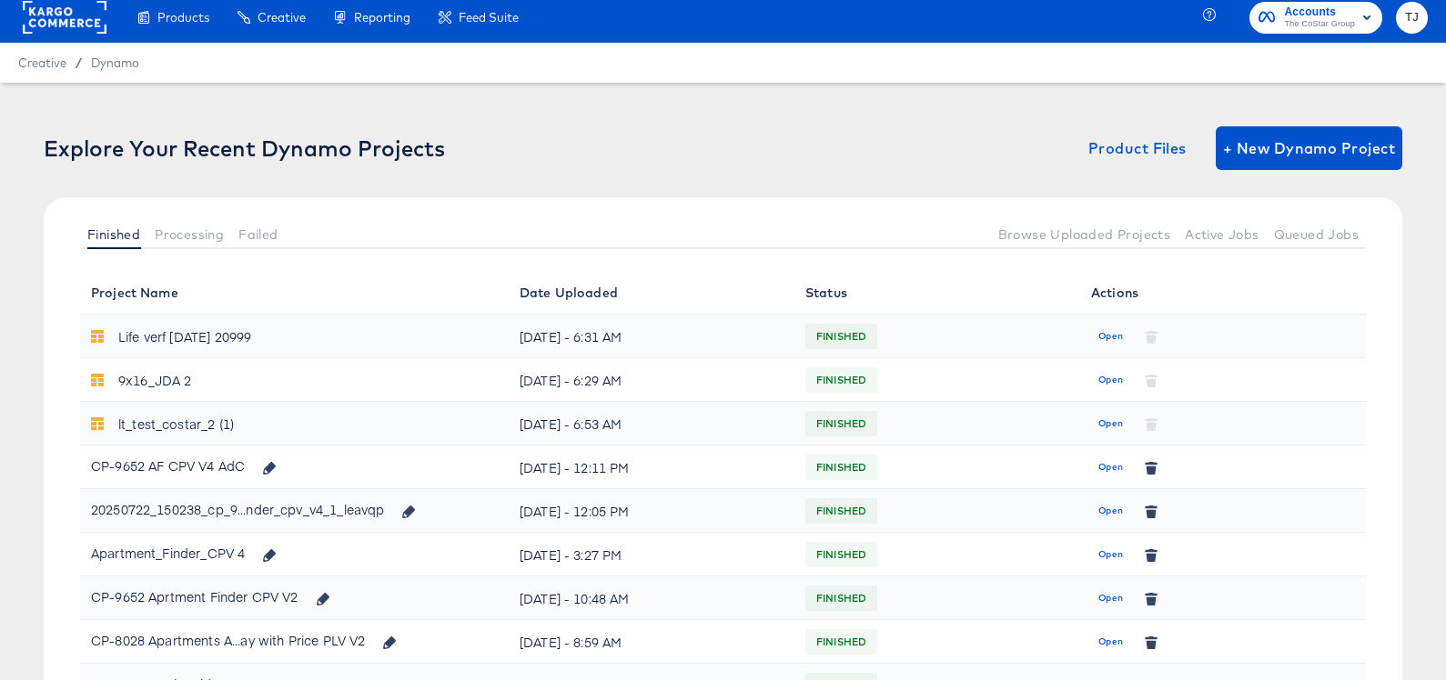
click at [1102, 471] on span "Open" at bounding box center [1110, 467] width 25 height 16
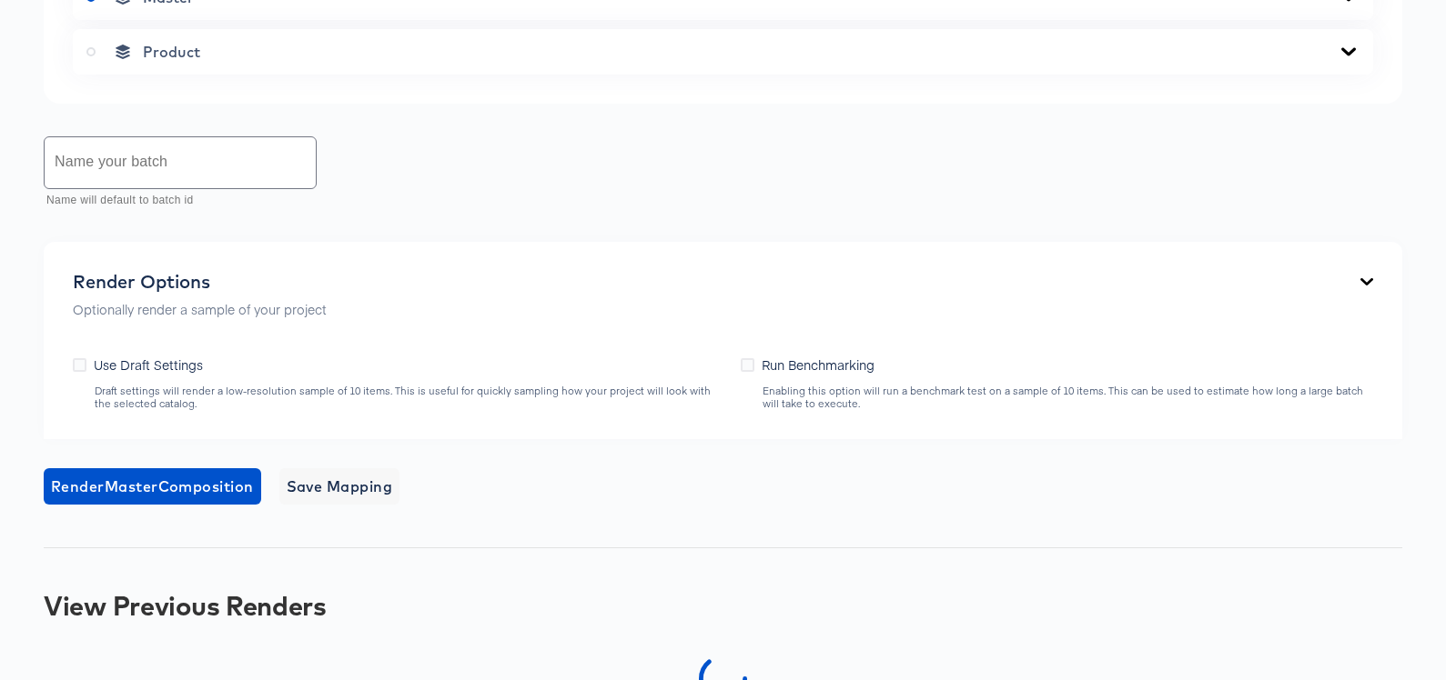
scroll to position [1378, 0]
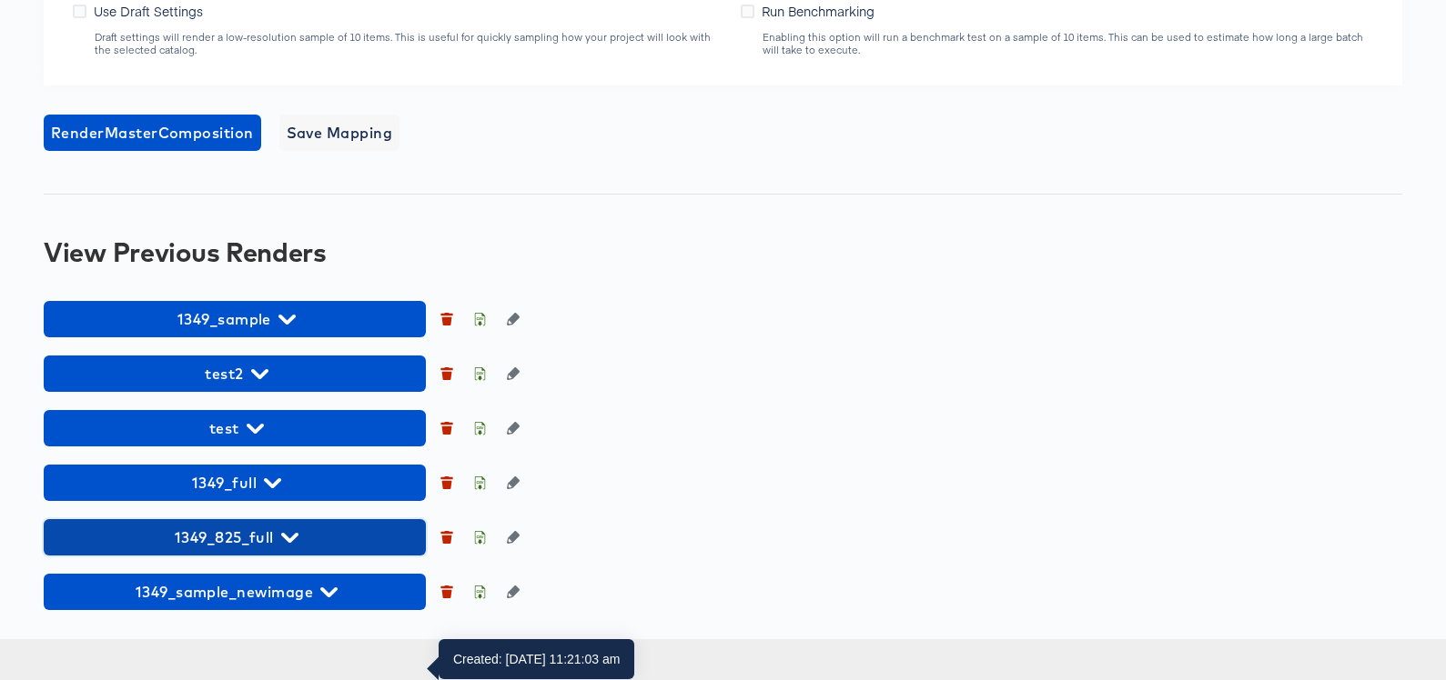
click at [290, 547] on icon "button" at bounding box center [289, 537] width 17 height 17
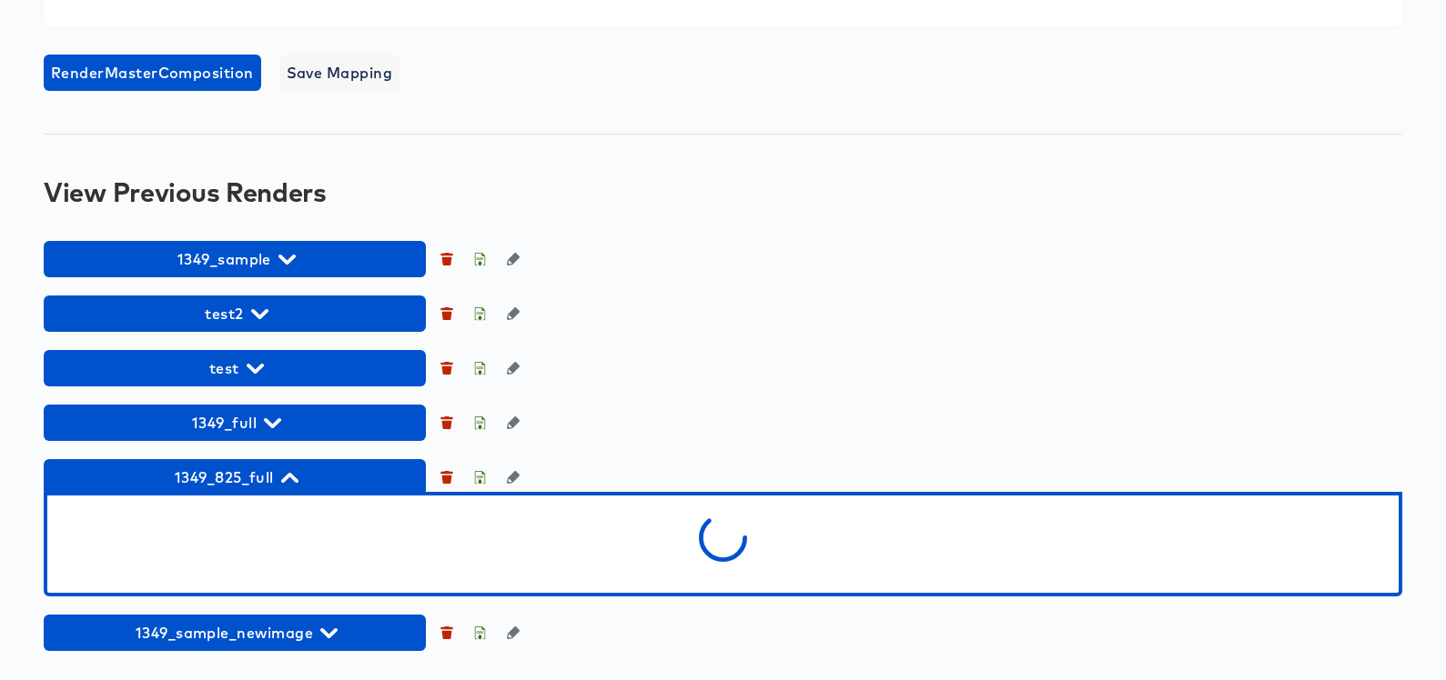
scroll to position [1479, 0]
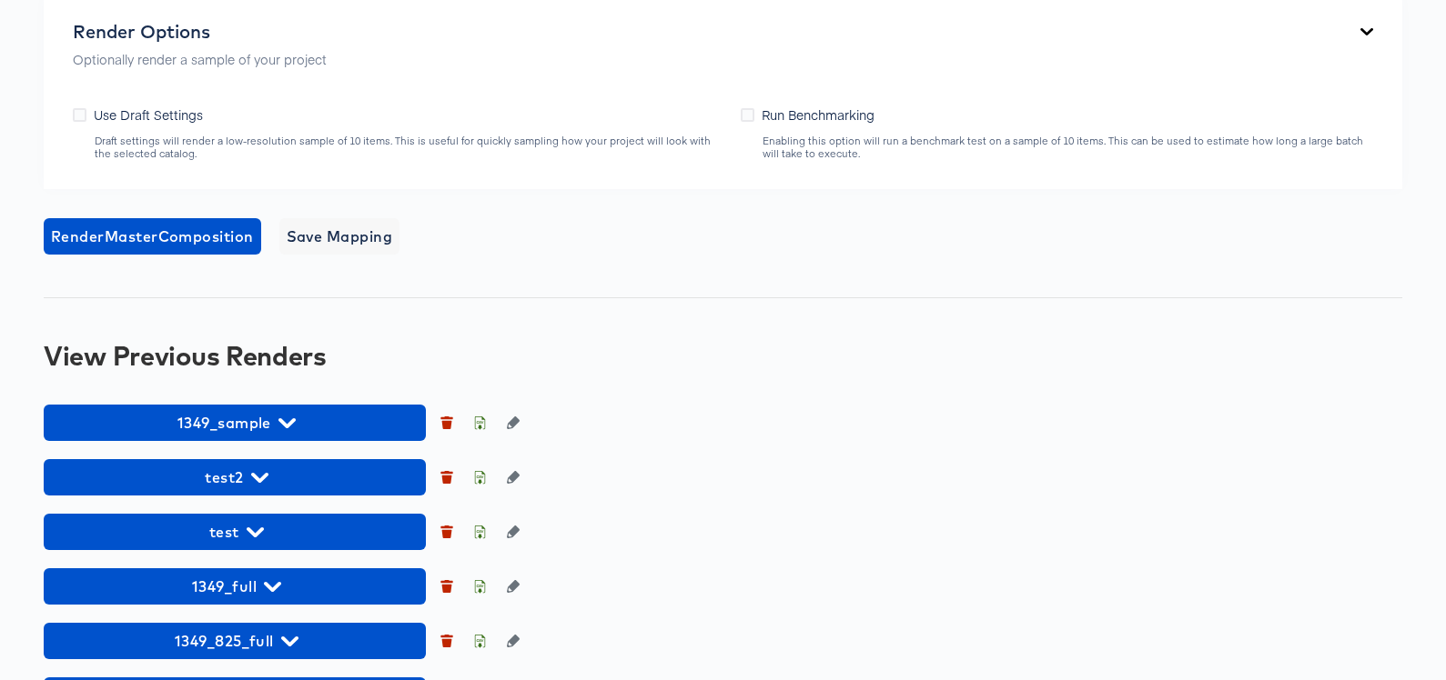
scroll to position [1373, 0]
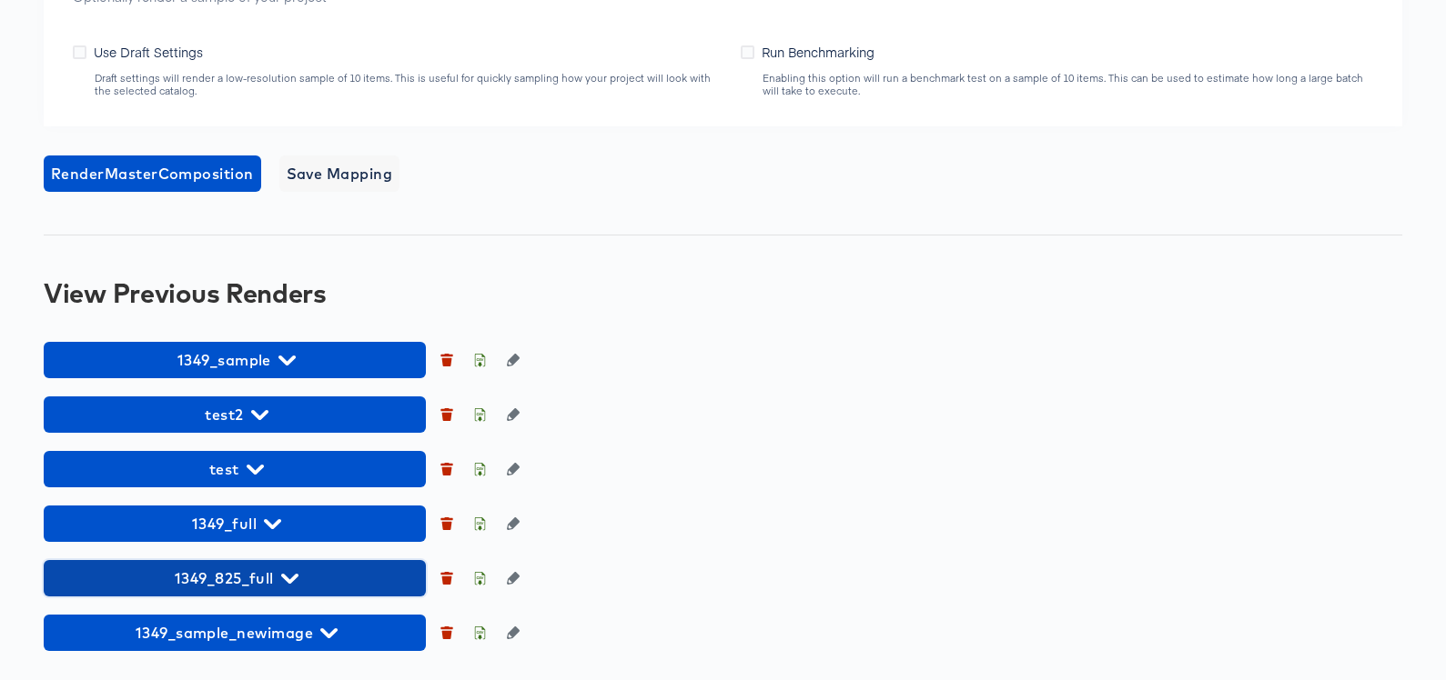
click at [299, 589] on span "1349_825_full" at bounding box center [235, 578] width 364 height 25
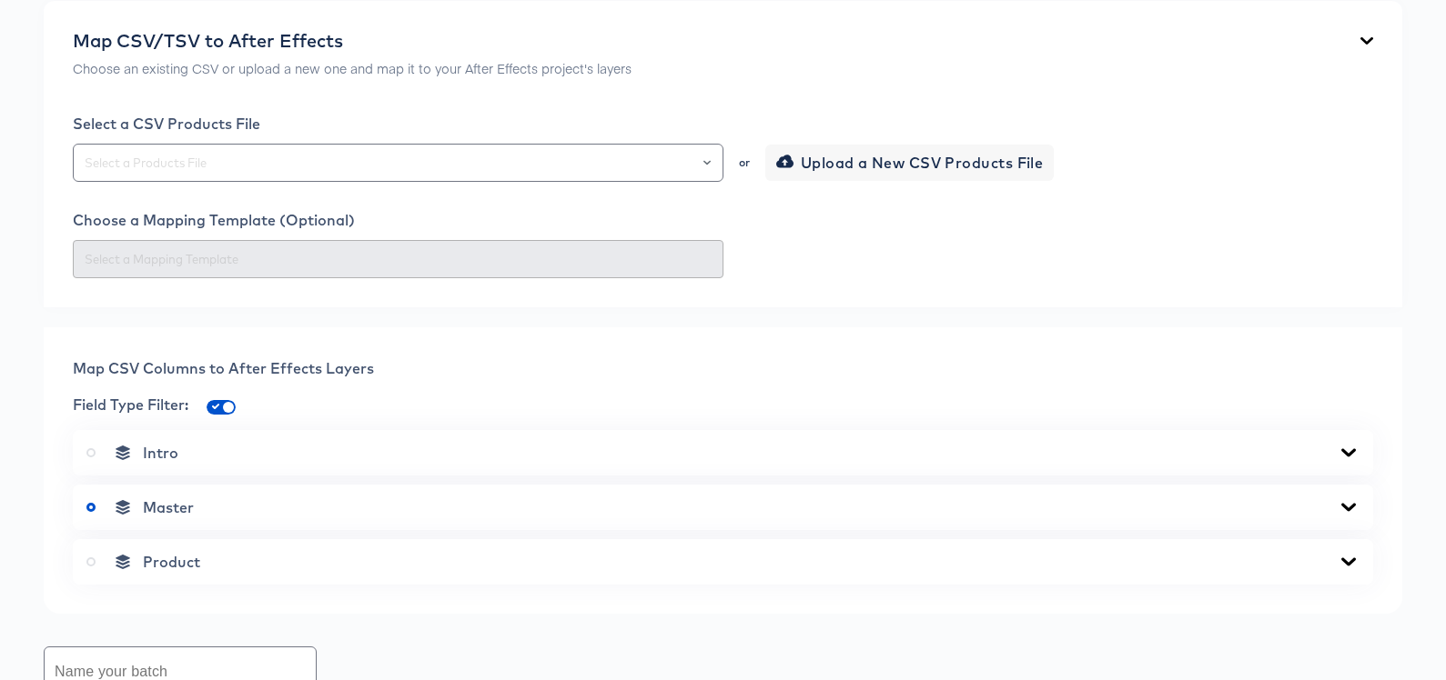
scroll to position [0, 0]
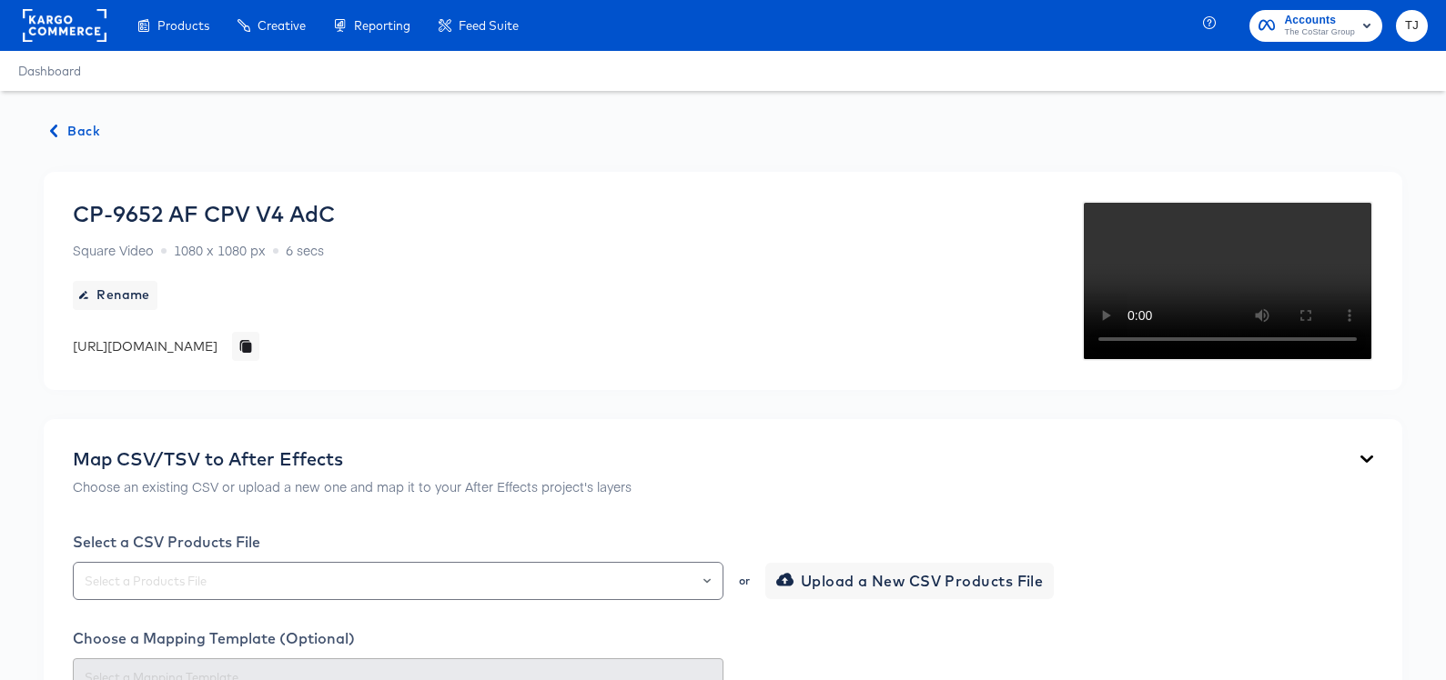
click at [55, 41] on rect at bounding box center [65, 25] width 84 height 33
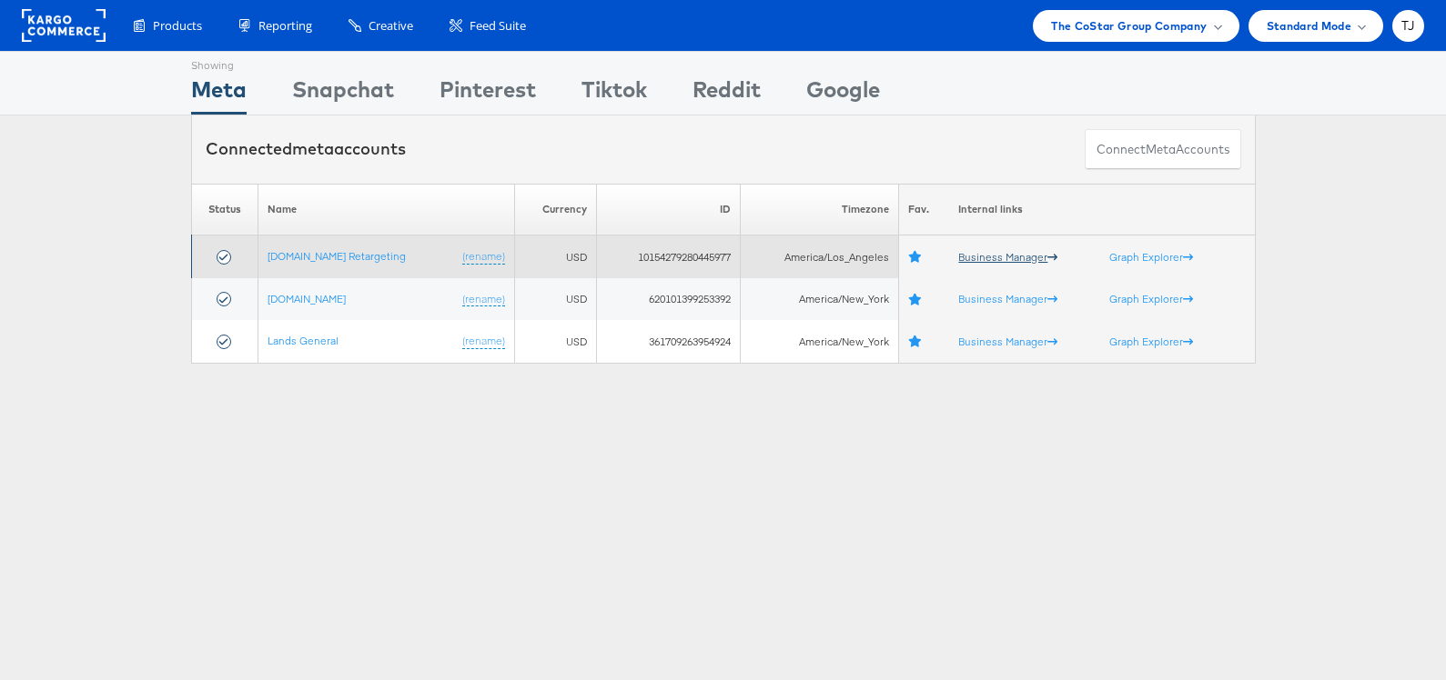
click at [990, 251] on link "Business Manager" at bounding box center [1007, 257] width 99 height 14
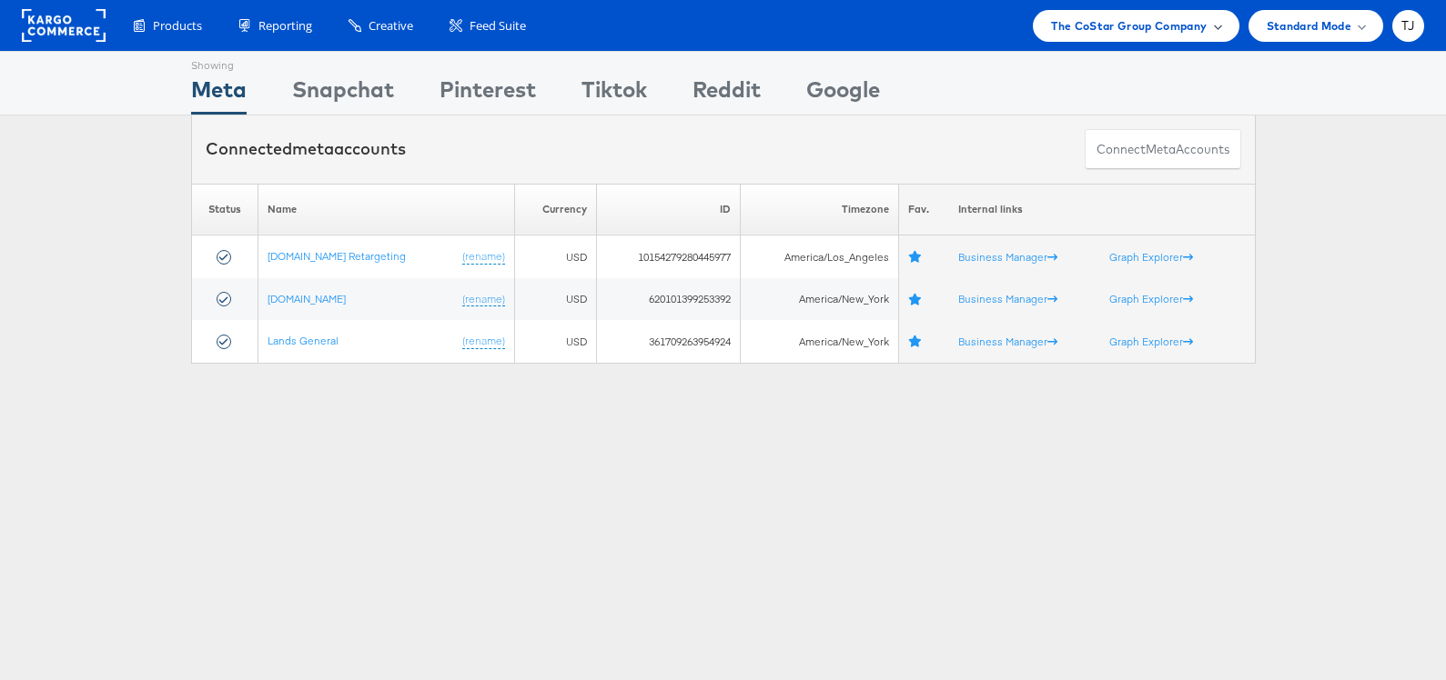
click at [1204, 27] on span "The CoStar Group Company" at bounding box center [1129, 25] width 156 height 19
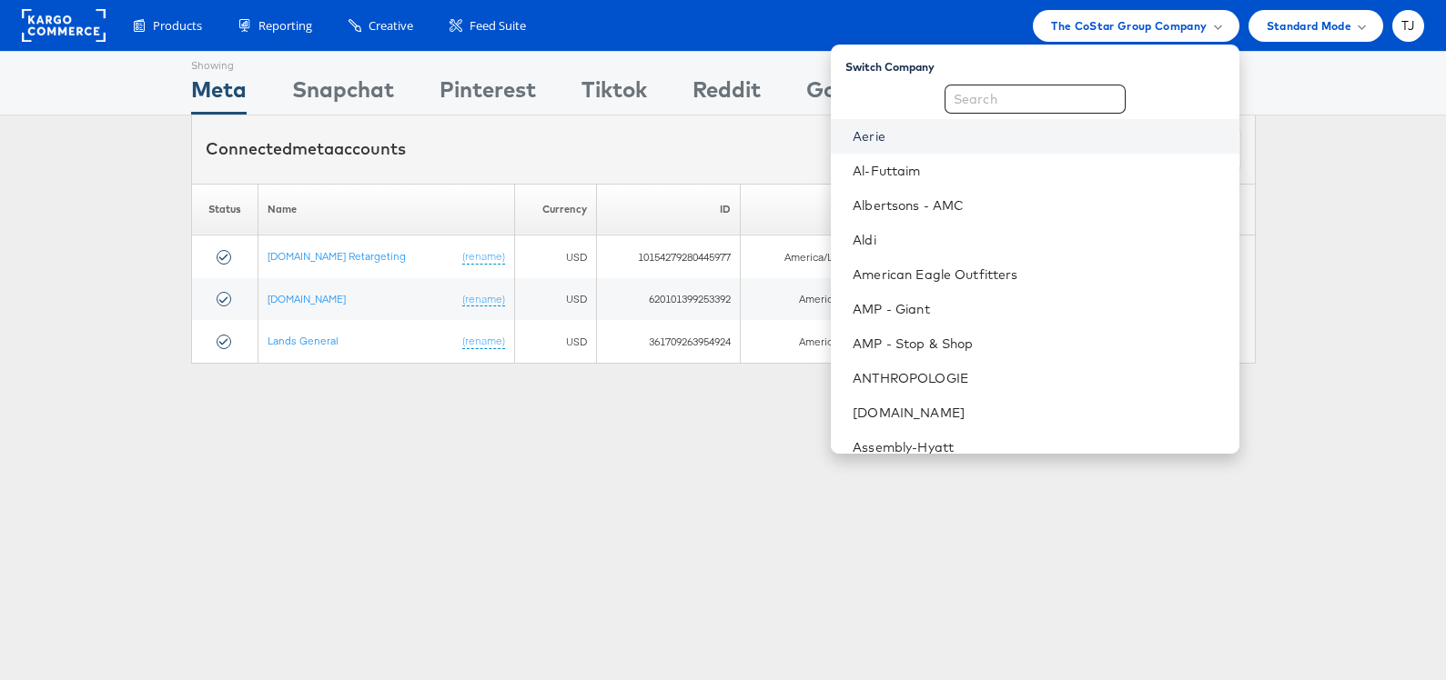
drag, startPoint x: 1028, startPoint y: 137, endPoint x: 1036, endPoint y: 126, distance: 13.6
click at [1028, 137] on link "Aerie" at bounding box center [1037, 136] width 371 height 18
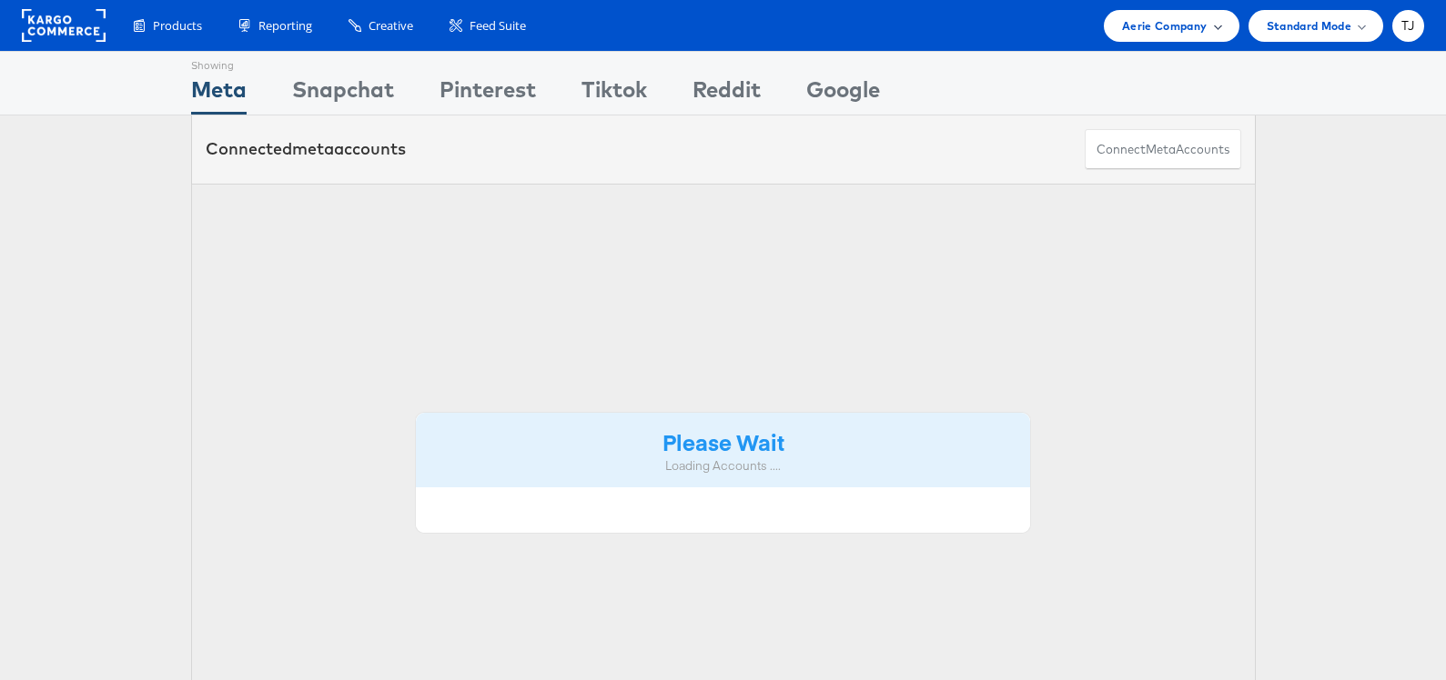
click at [1204, 27] on span "Aerie Company" at bounding box center [1164, 25] width 85 height 19
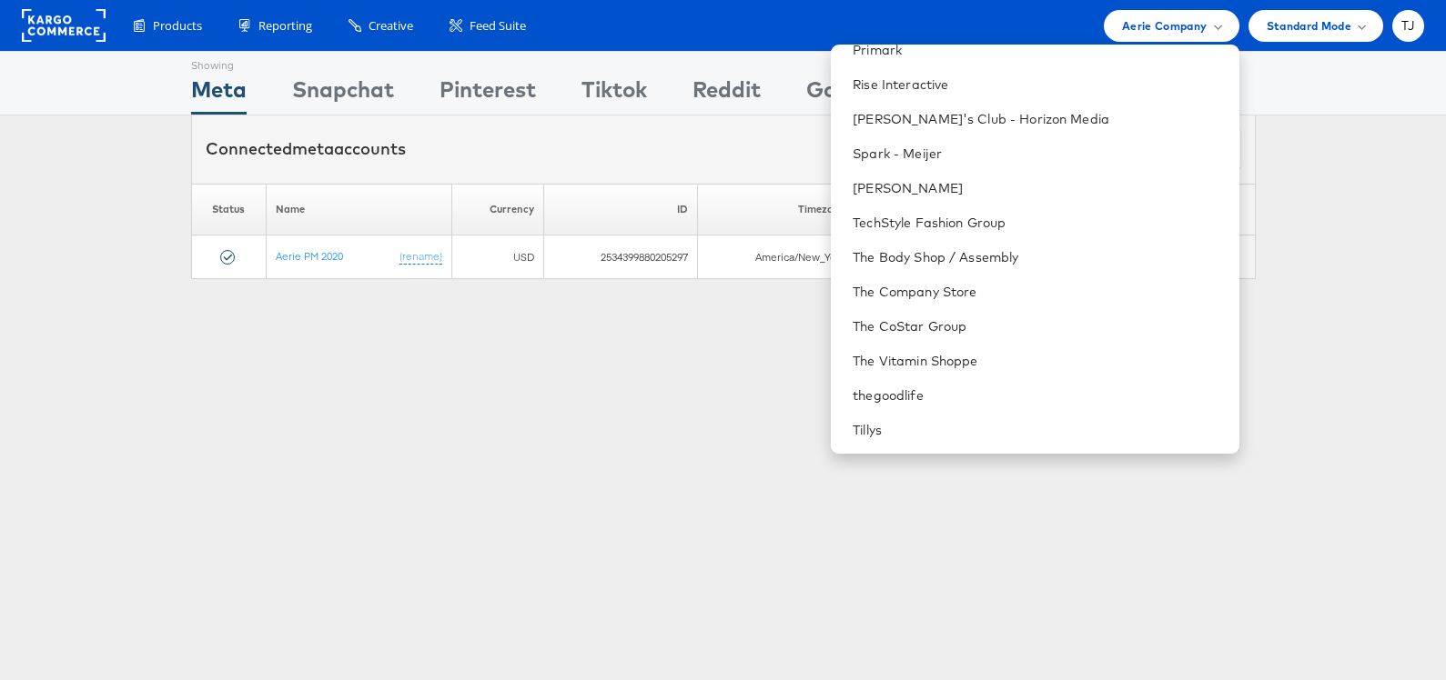
scroll to position [2641, 0]
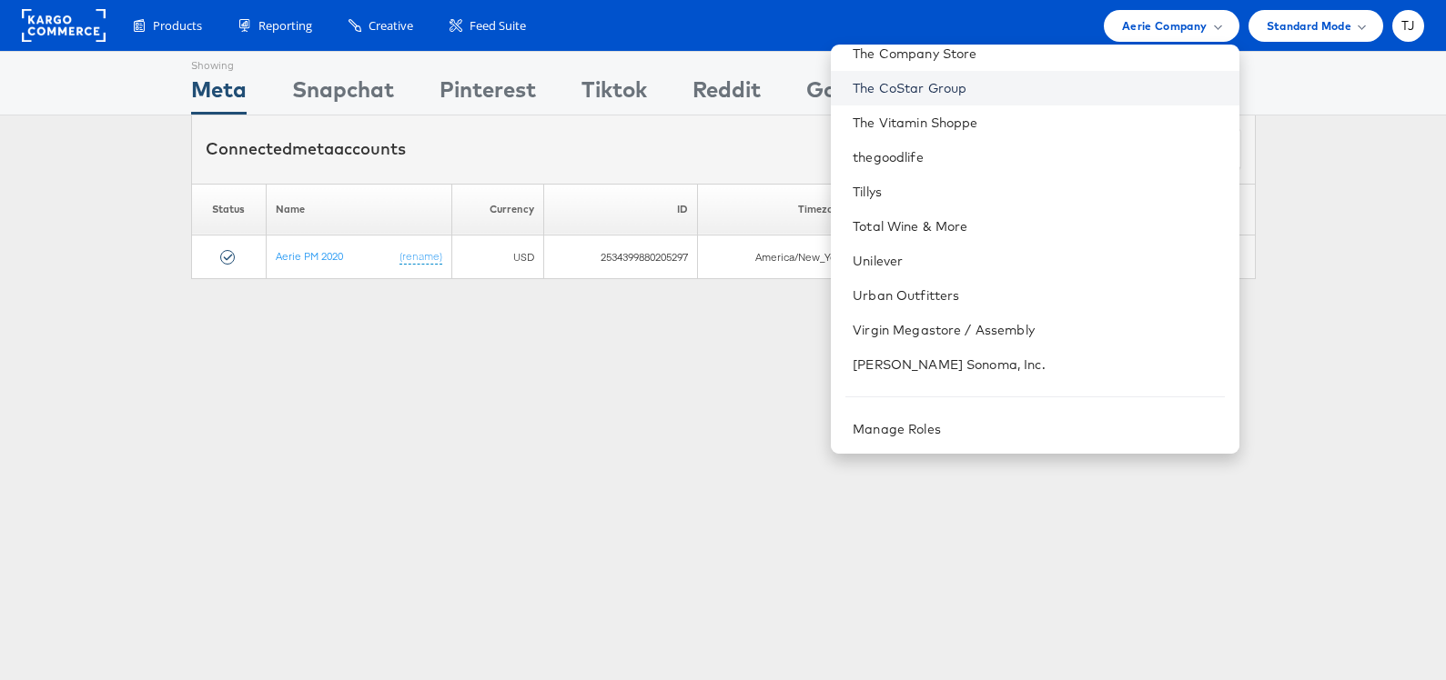
click at [1076, 89] on link "The CoStar Group" at bounding box center [1037, 88] width 371 height 18
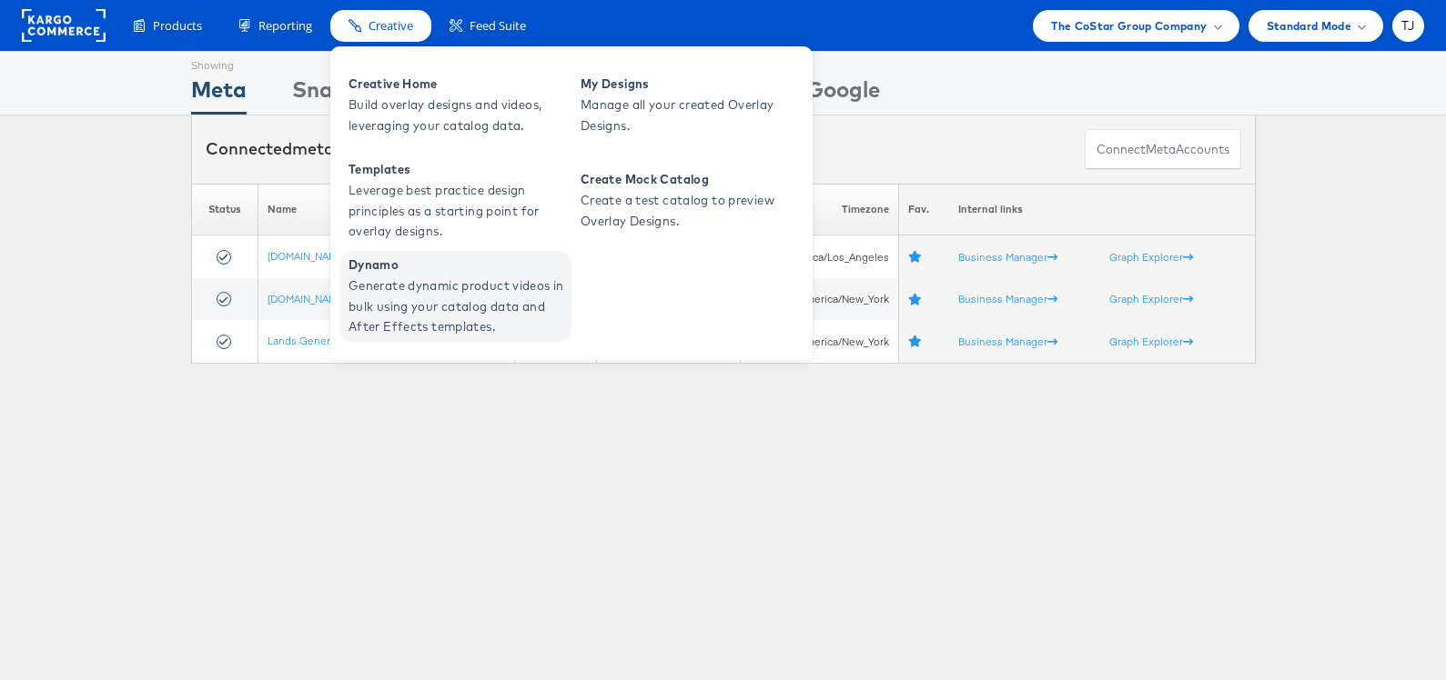
click at [397, 290] on span "Generate dynamic product videos in bulk using your catalog data and After Effec…" at bounding box center [457, 307] width 218 height 62
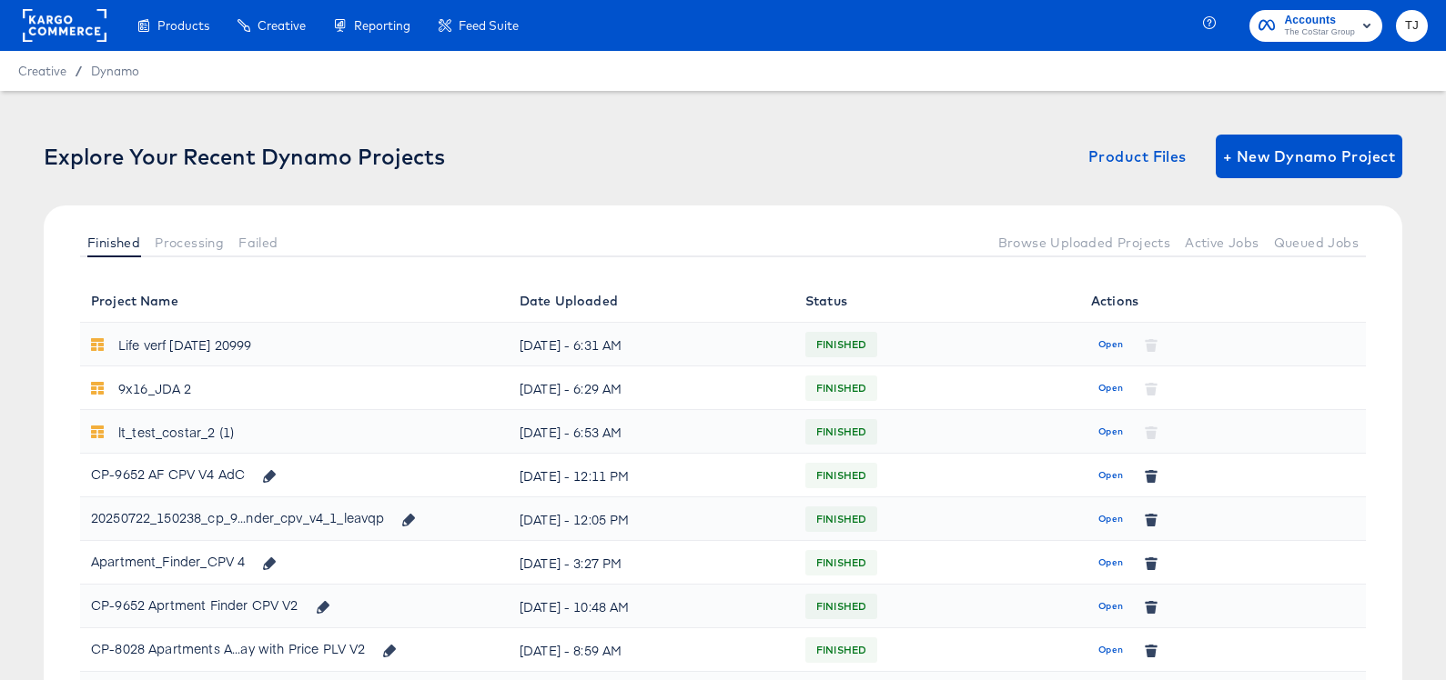
click at [1103, 479] on span "Open" at bounding box center [1110, 476] width 25 height 16
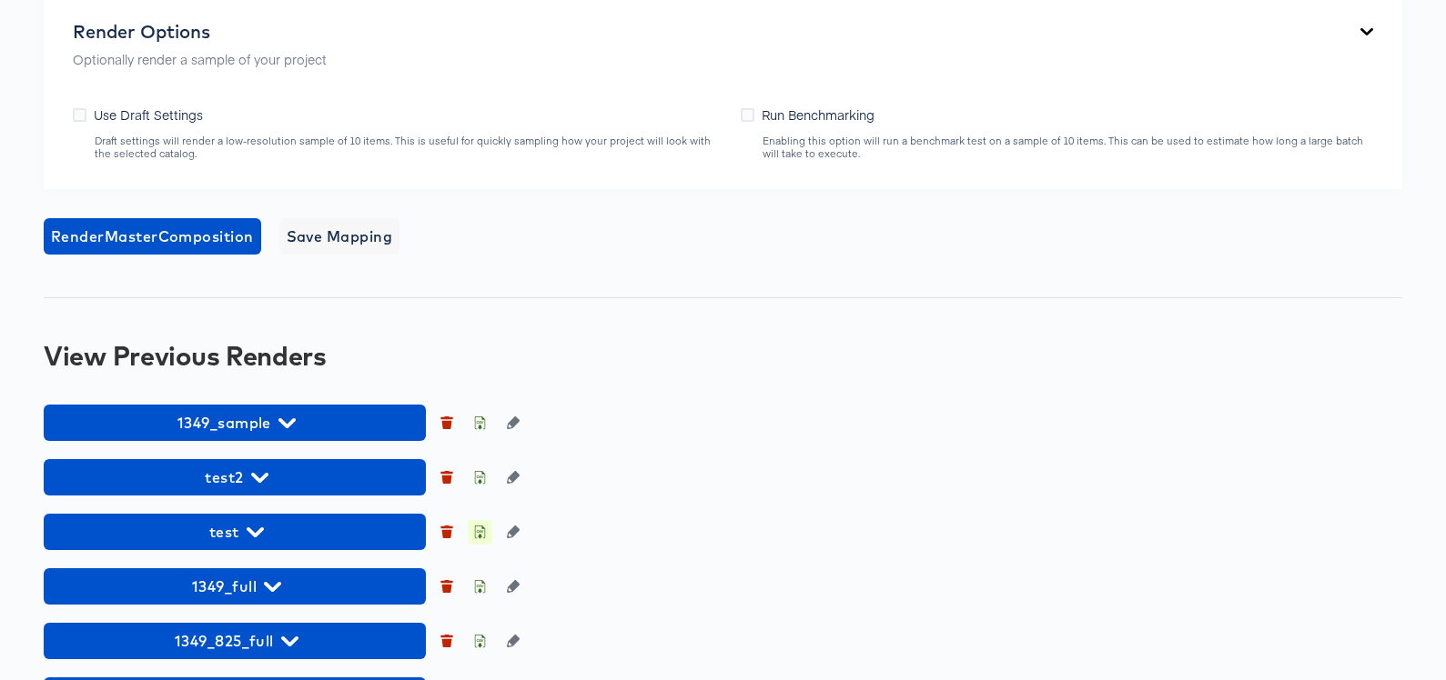
scroll to position [1378, 0]
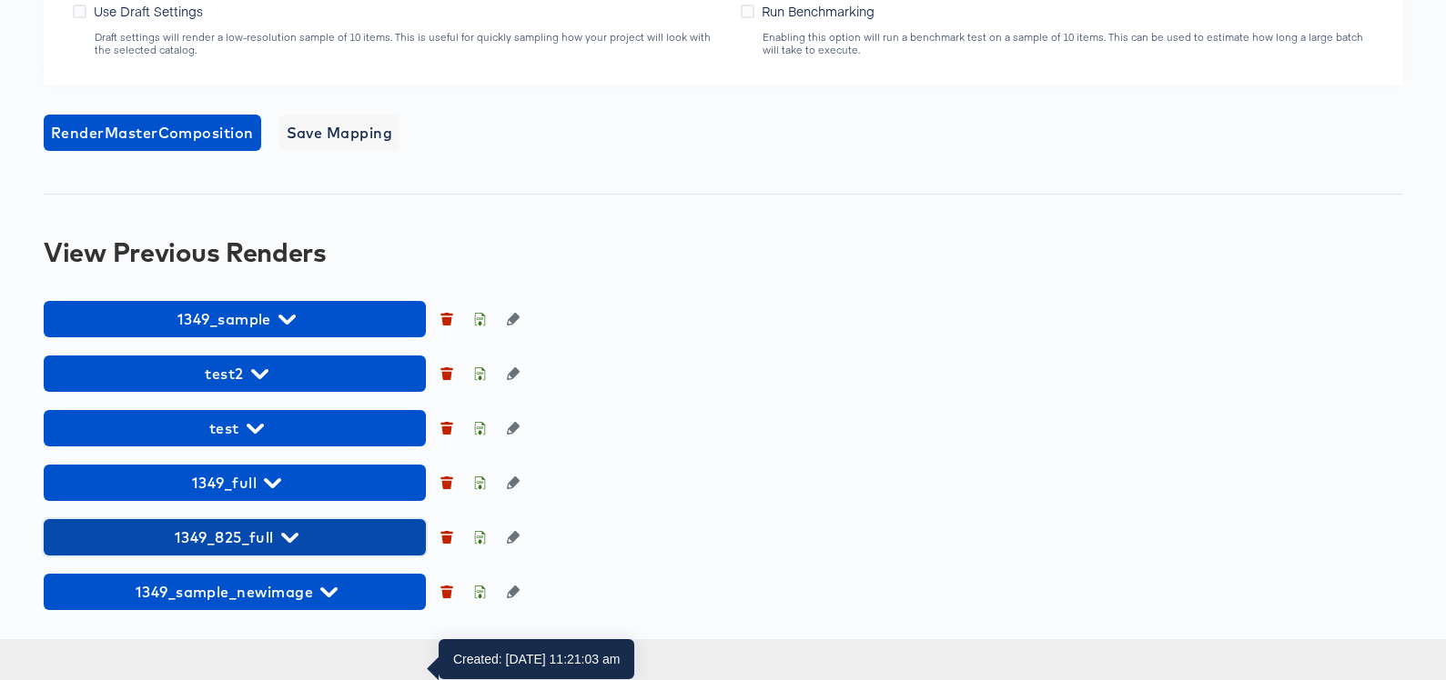
click at [292, 543] on icon "button" at bounding box center [289, 538] width 17 height 10
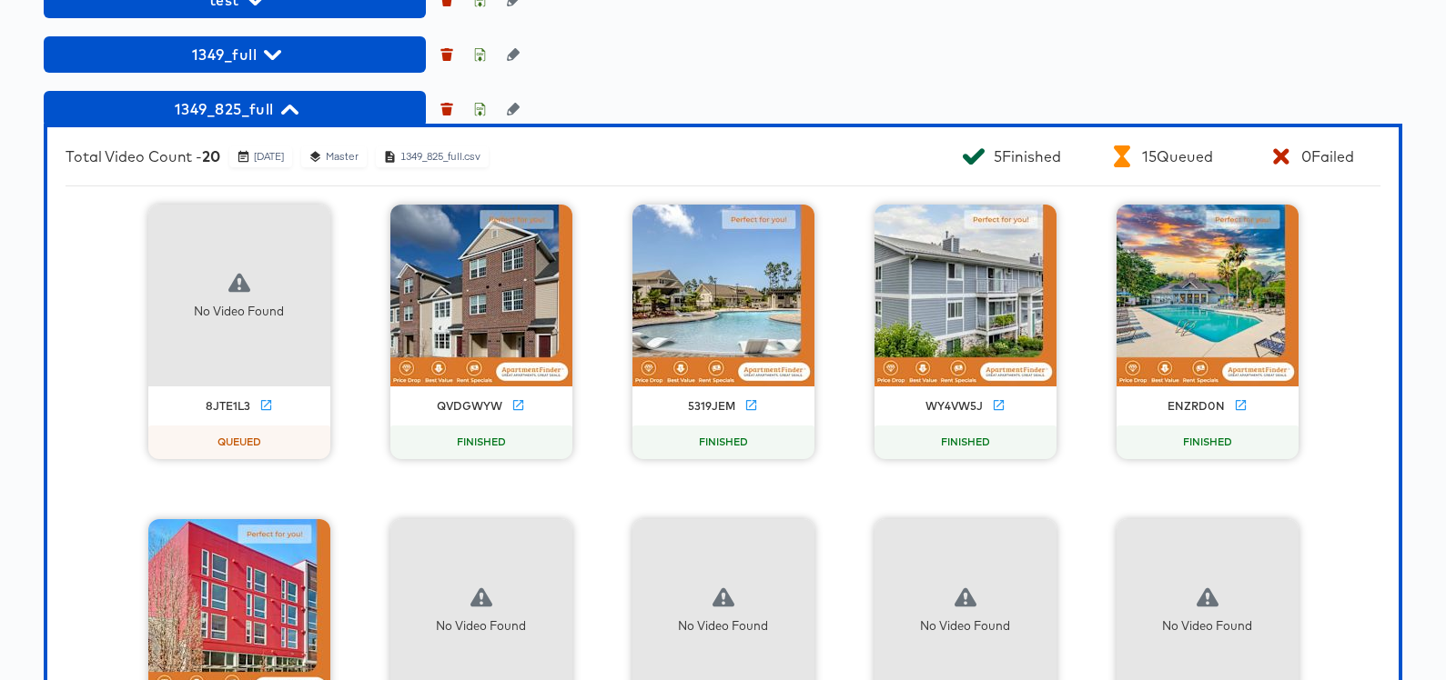
scroll to position [1718, 0]
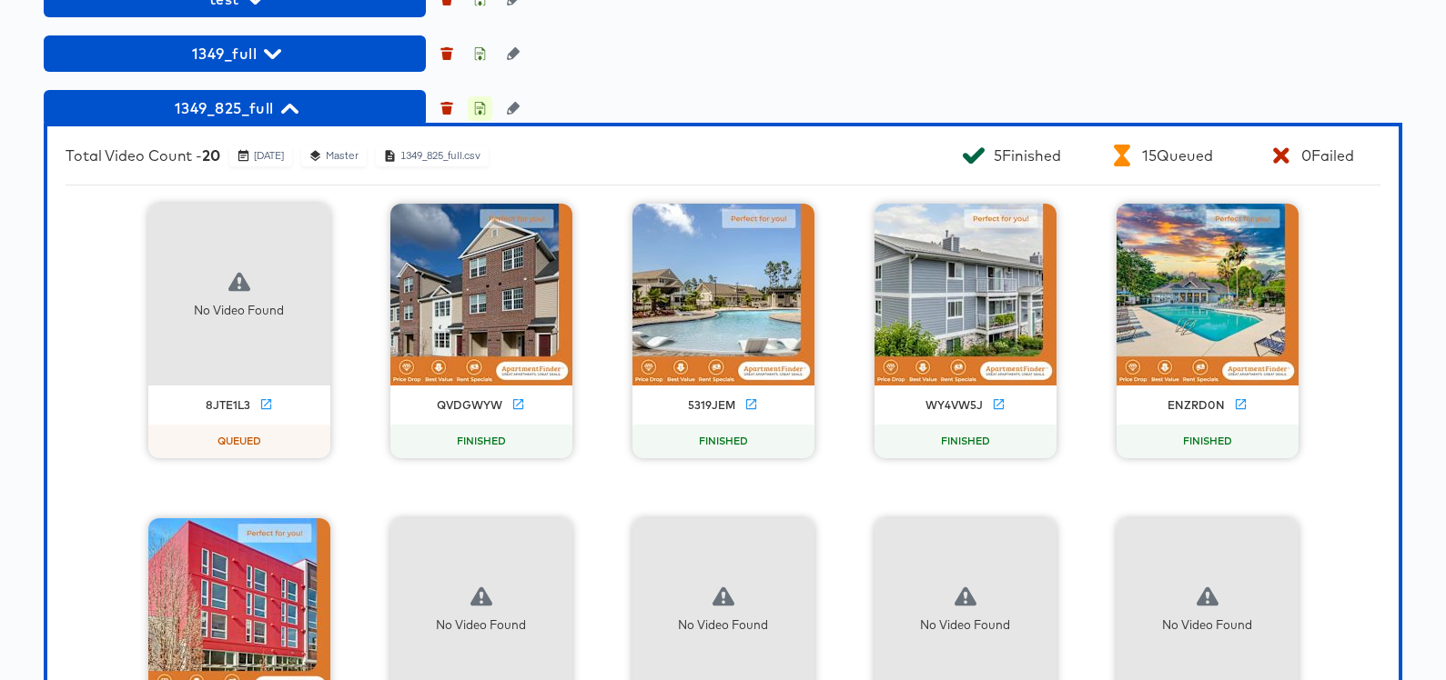
click at [481, 115] on icon "button" at bounding box center [479, 108] width 13 height 13
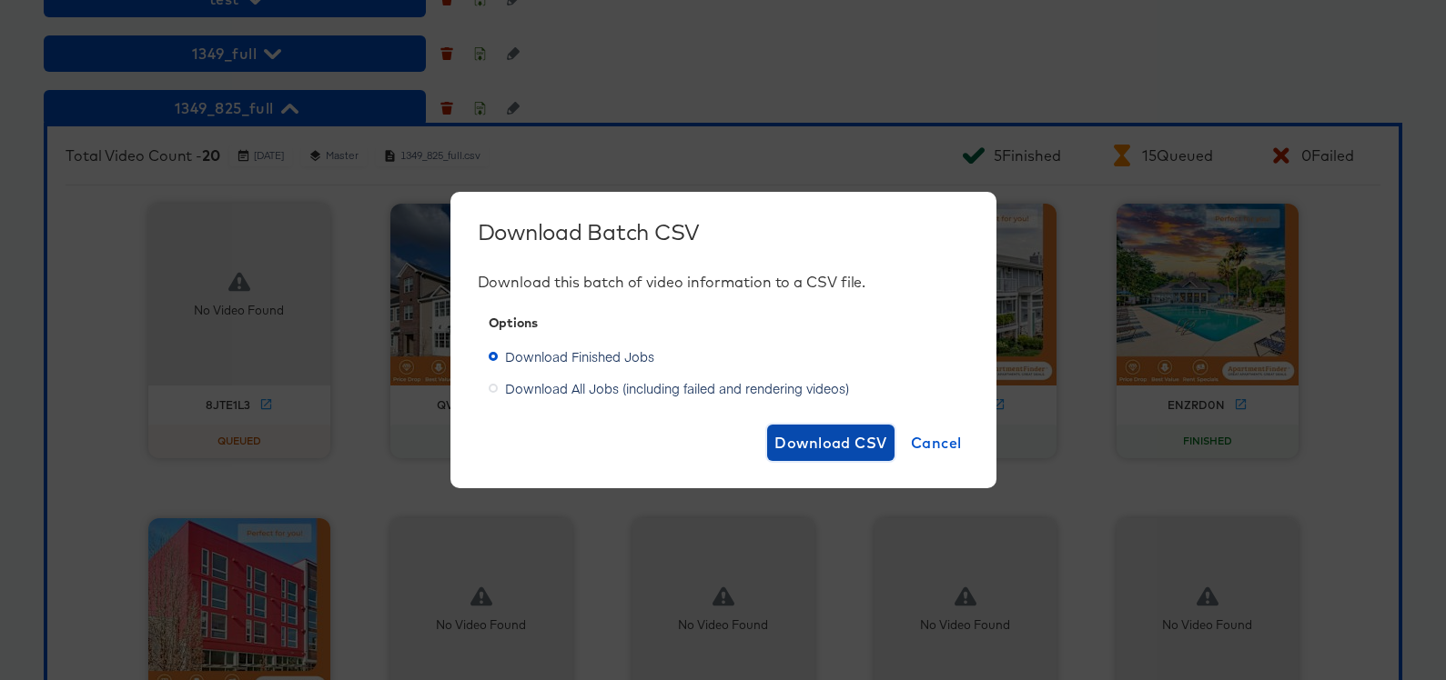
drag, startPoint x: 811, startPoint y: 445, endPoint x: 816, endPoint y: 434, distance: 12.2
click at [811, 445] on span "Download CSV" at bounding box center [830, 442] width 113 height 25
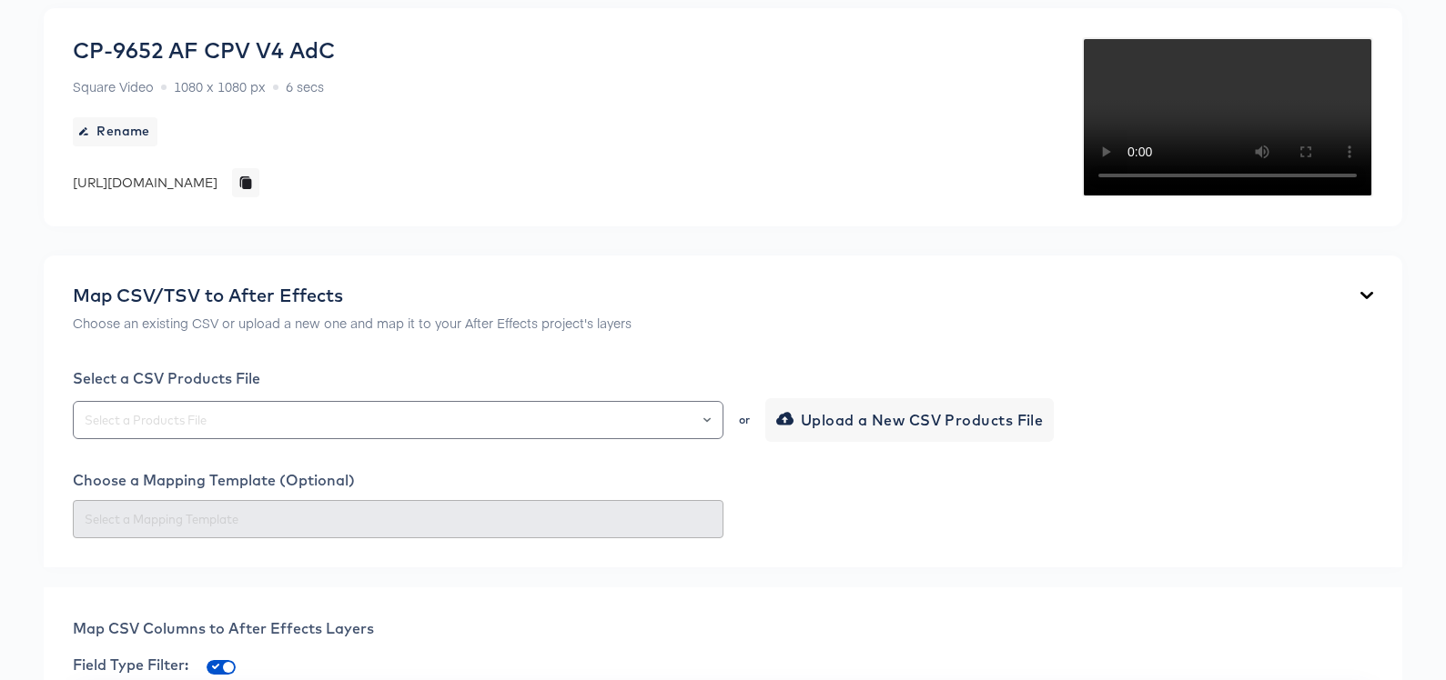
scroll to position [0, 0]
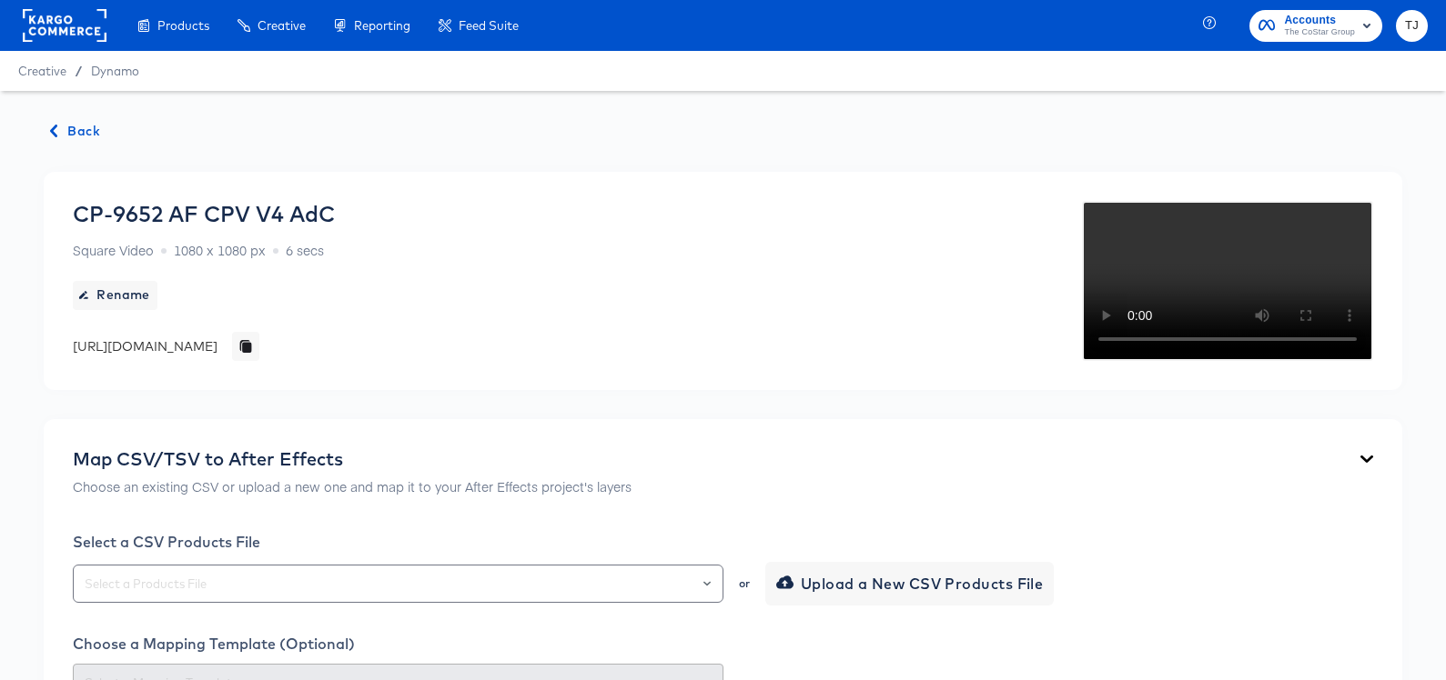
click at [72, 22] on rect at bounding box center [65, 25] width 84 height 33
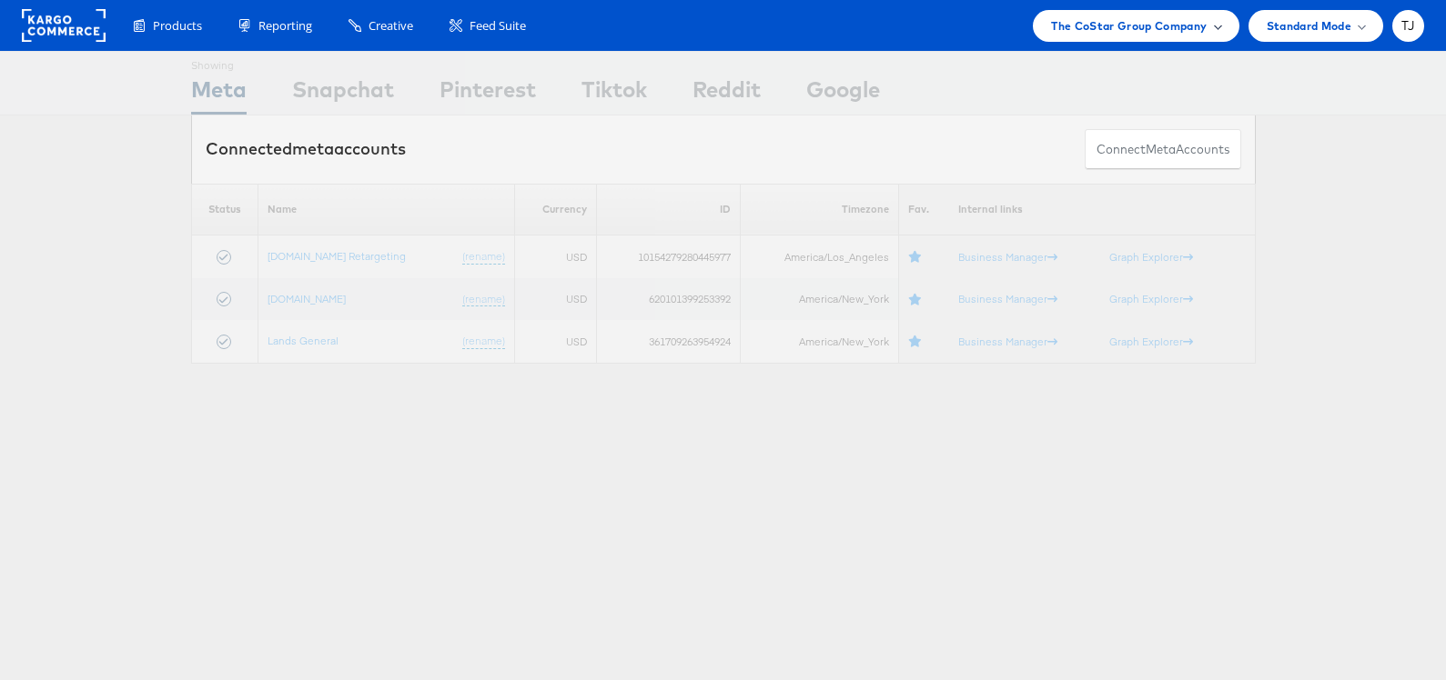
click at [1169, 27] on span "The CoStar Group Company" at bounding box center [1129, 25] width 156 height 19
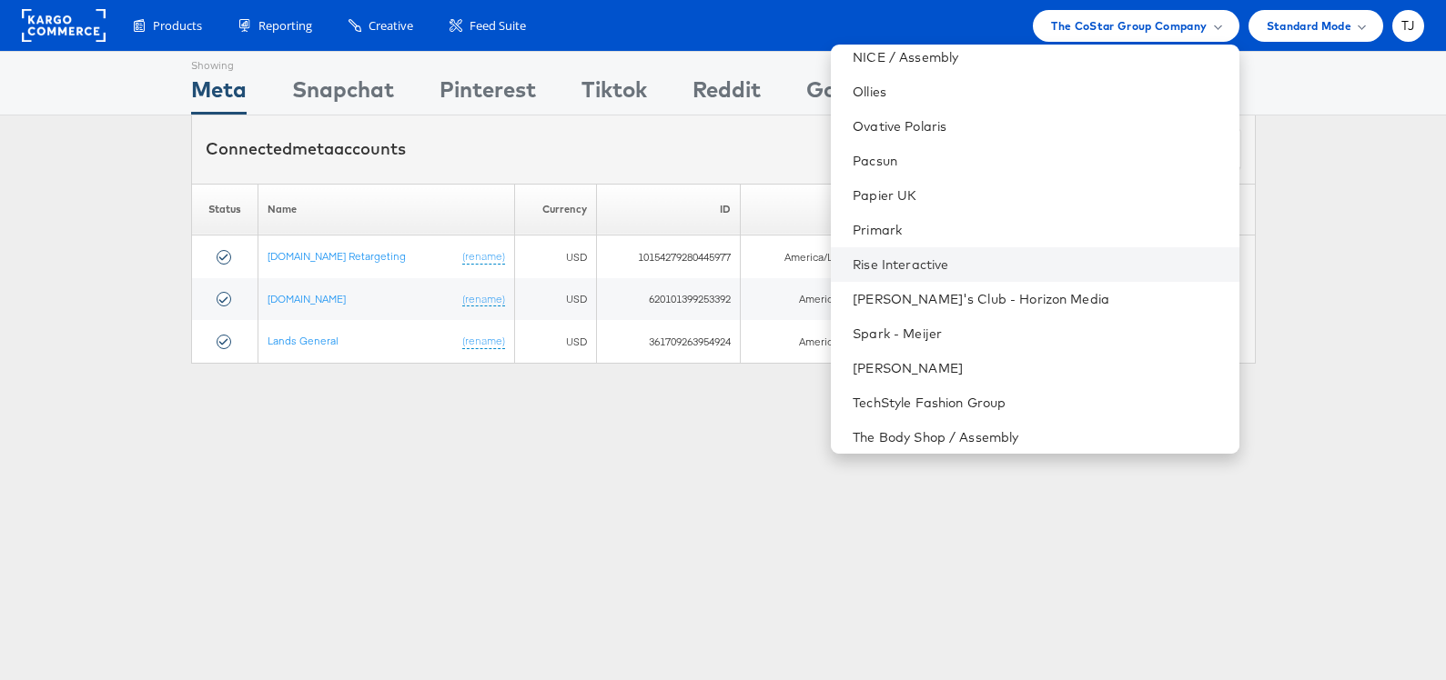
scroll to position [2243, 0]
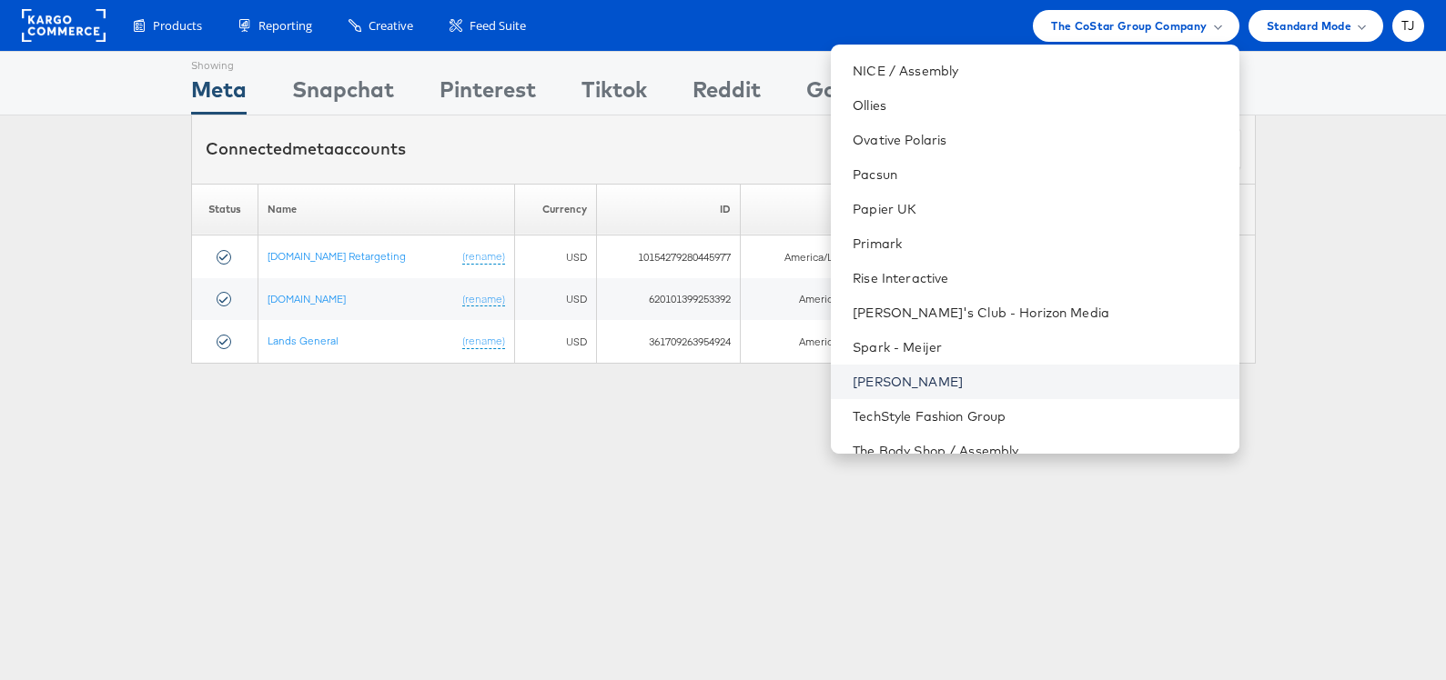
click at [1029, 383] on link "[PERSON_NAME]" at bounding box center [1037, 382] width 371 height 18
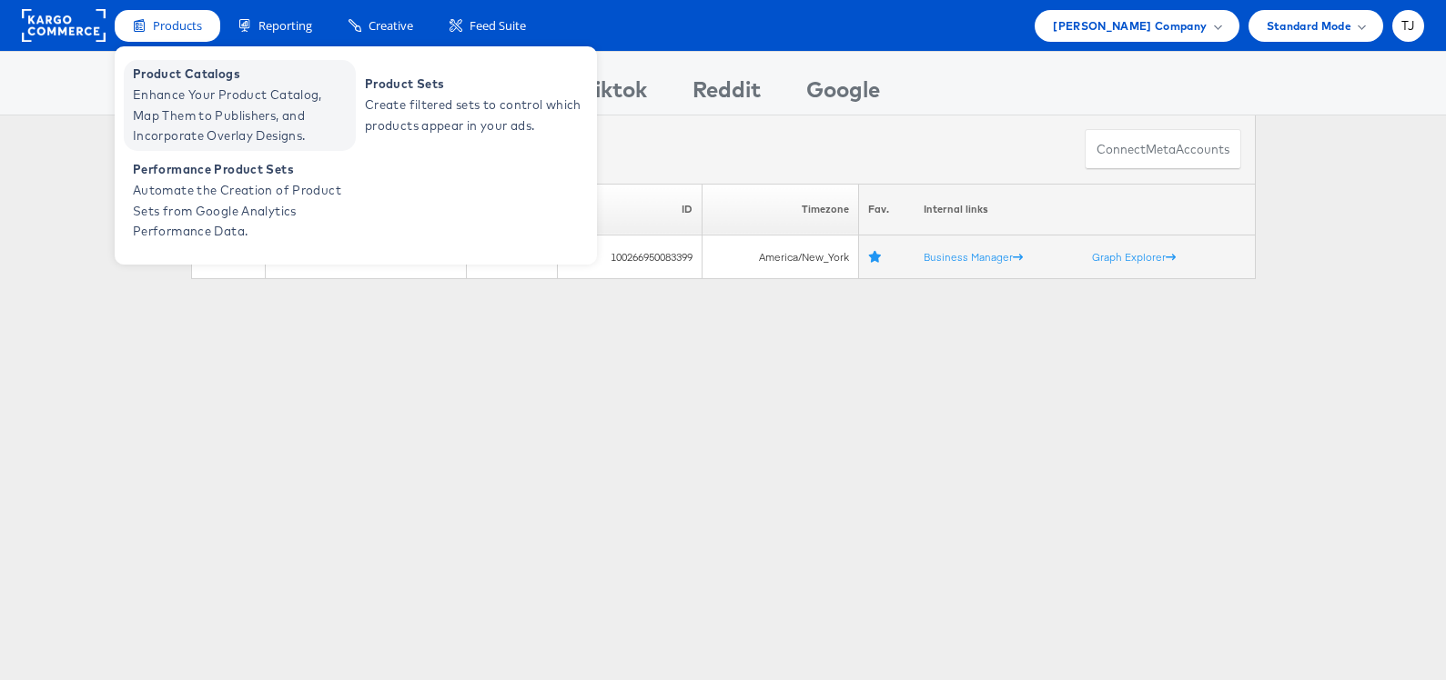
click at [187, 73] on span "Product Catalogs" at bounding box center [242, 74] width 218 height 21
